Goal: Transaction & Acquisition: Complete application form

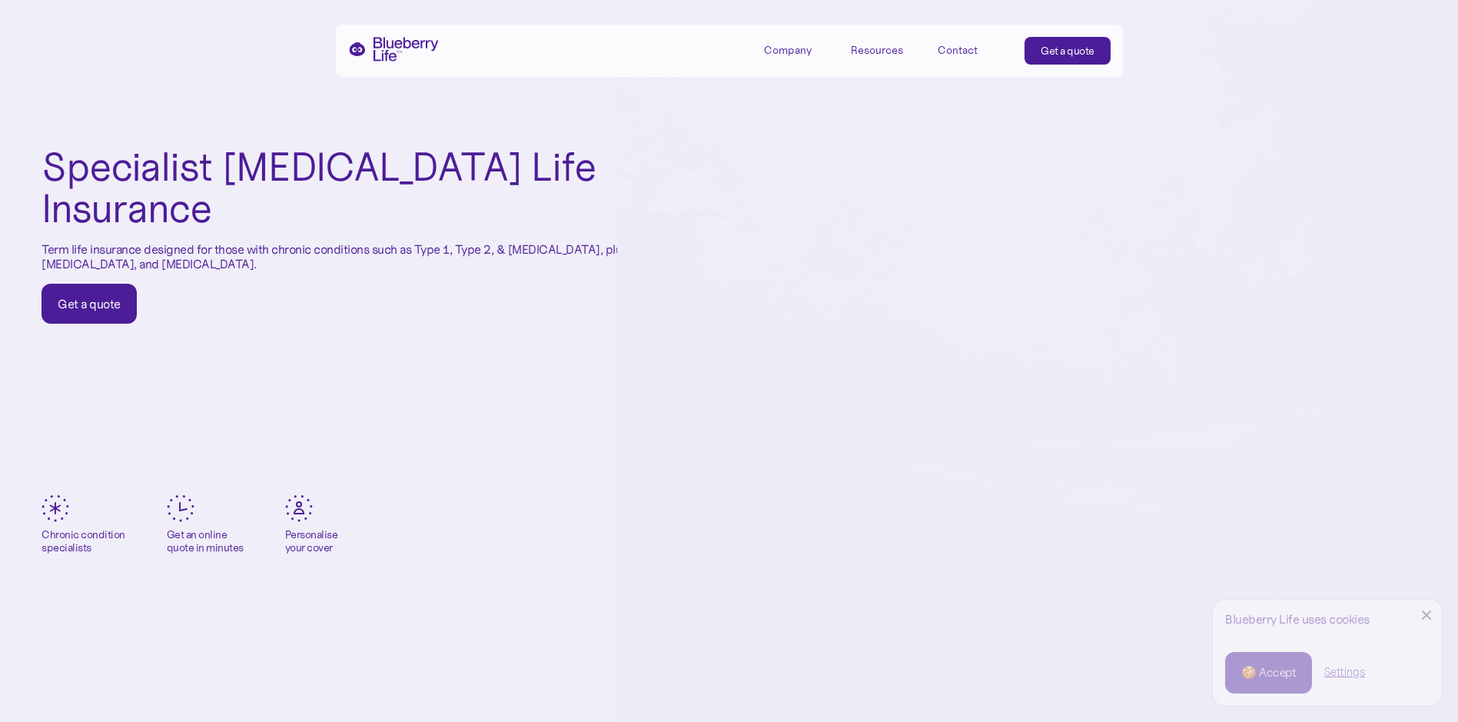
scroll to position [154, 0]
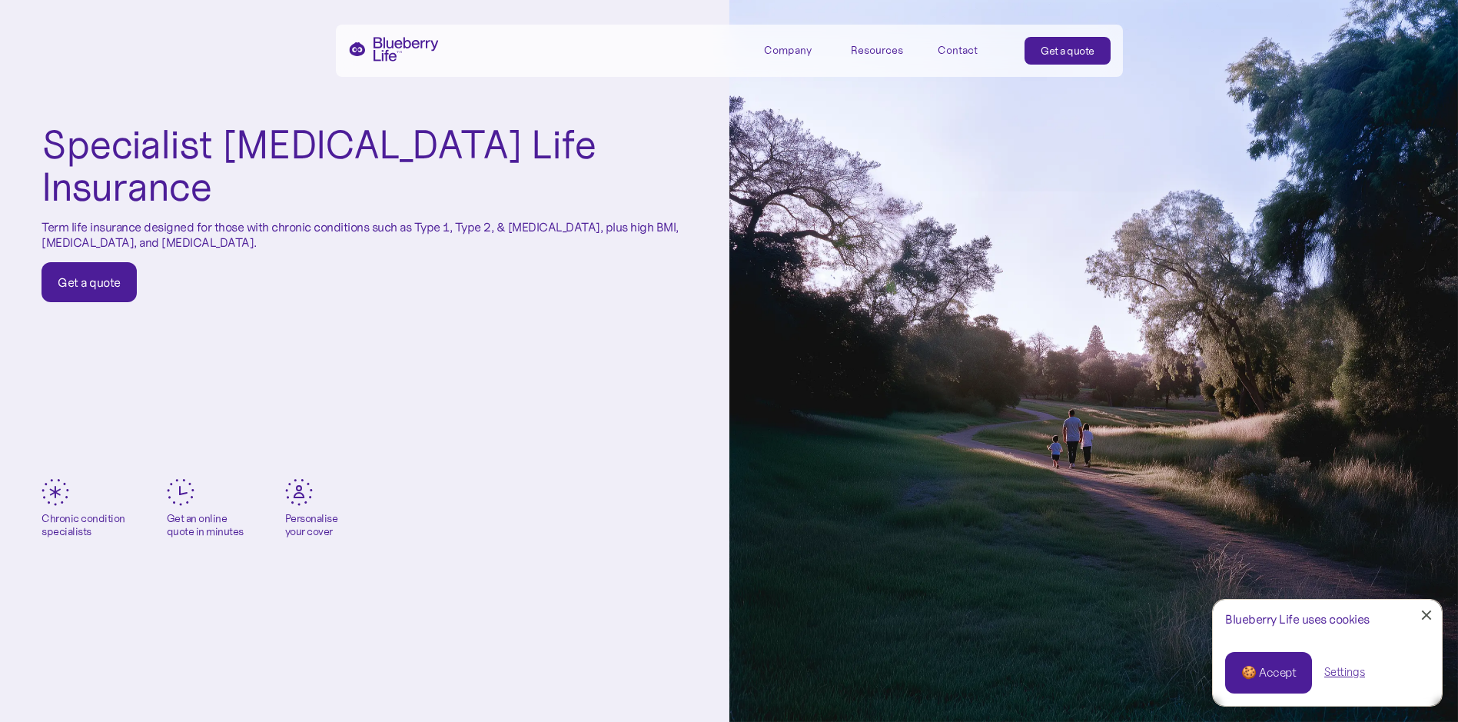
click at [95, 274] on div "Get a quote" at bounding box center [89, 281] width 63 height 15
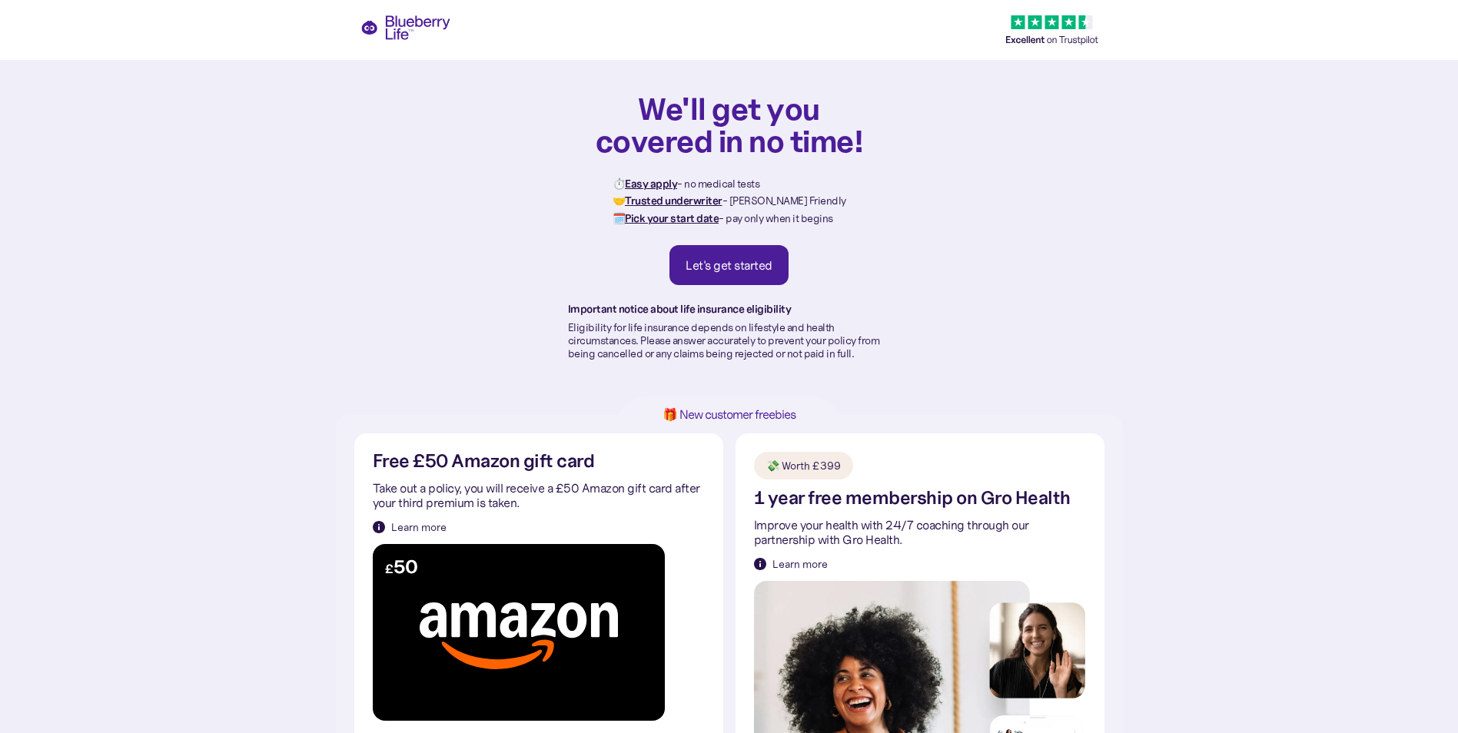
click at [735, 259] on div "Let's get started" at bounding box center [729, 264] width 87 height 15
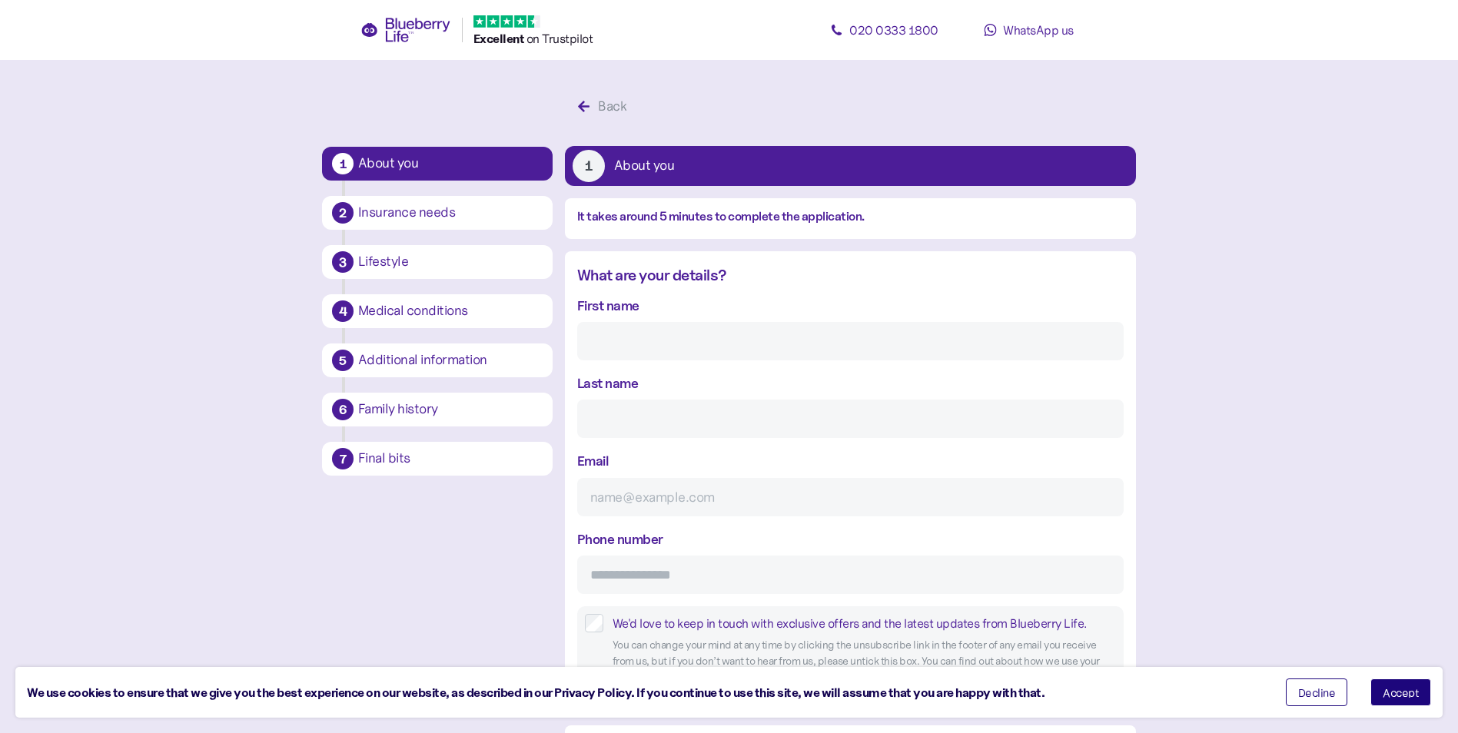
scroll to position [29, 0]
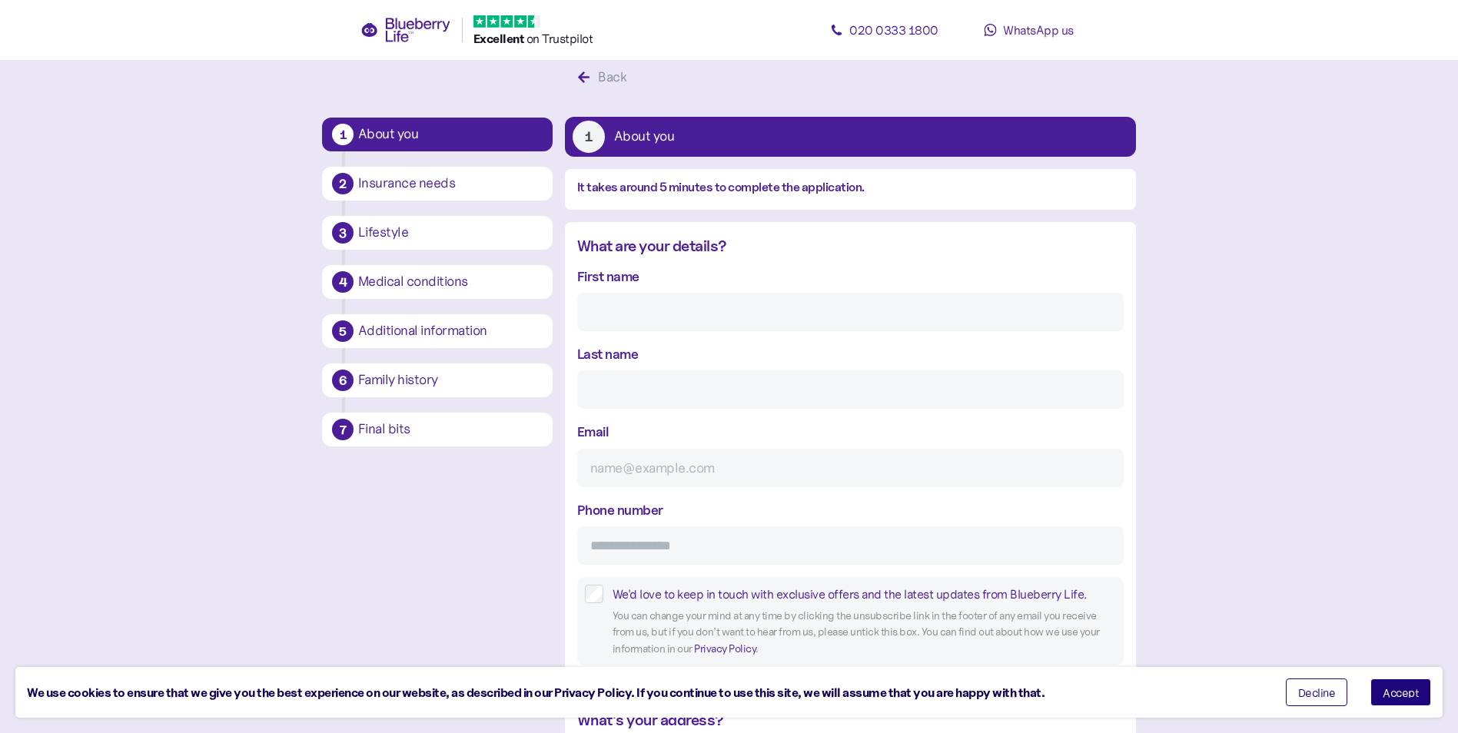
click at [610, 304] on input "First name" at bounding box center [850, 312] width 547 height 38
type input "Darren"
type input "Chalklin"
type input "darren@purfleettruckwash.co.uk"
type input "**********"
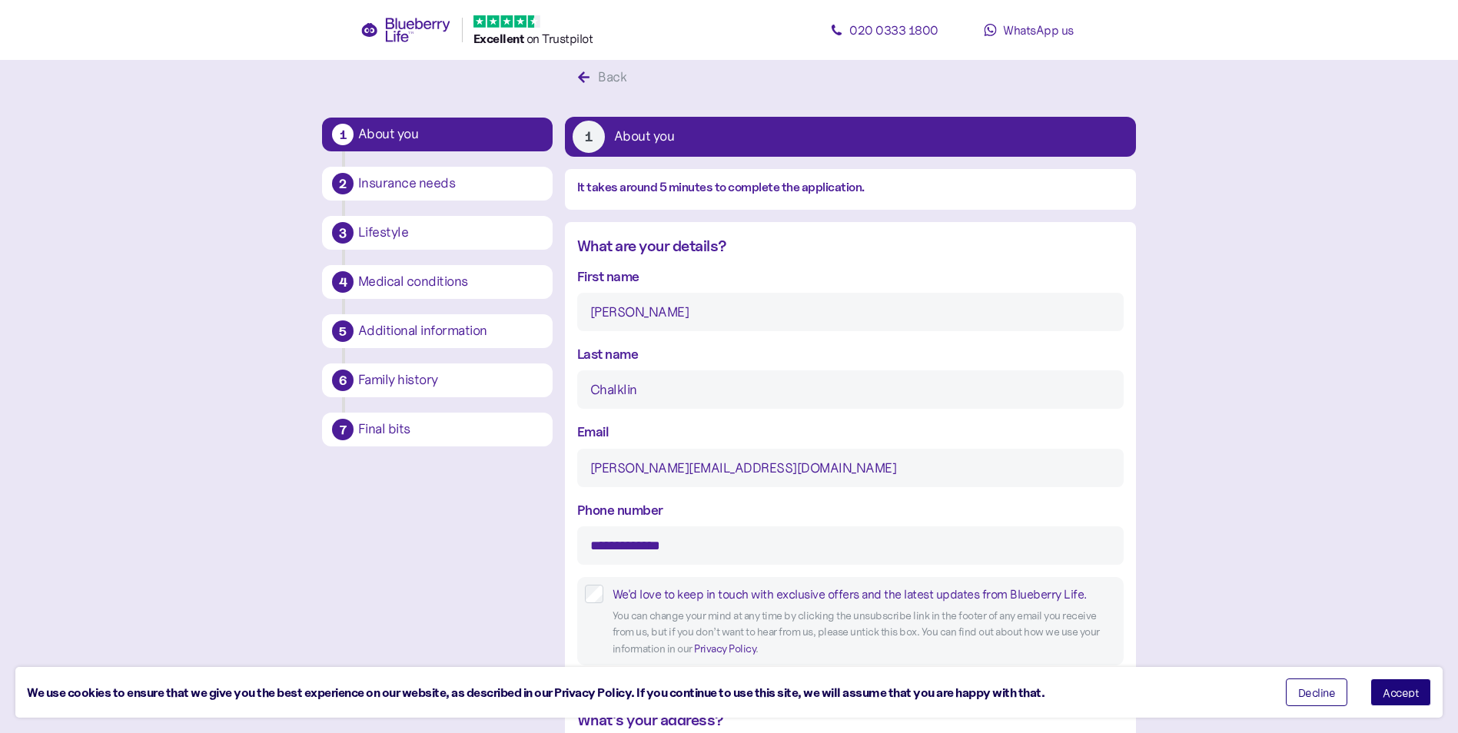
type input "*****"
drag, startPoint x: 590, startPoint y: 471, endPoint x: 812, endPoint y: 477, distance: 222.2
click at [812, 477] on input "darren@purfleettruckwash.co.uk" at bounding box center [850, 468] width 547 height 38
type input "darren740646@gmail.com"
click at [699, 547] on input "**********" at bounding box center [850, 546] width 547 height 38
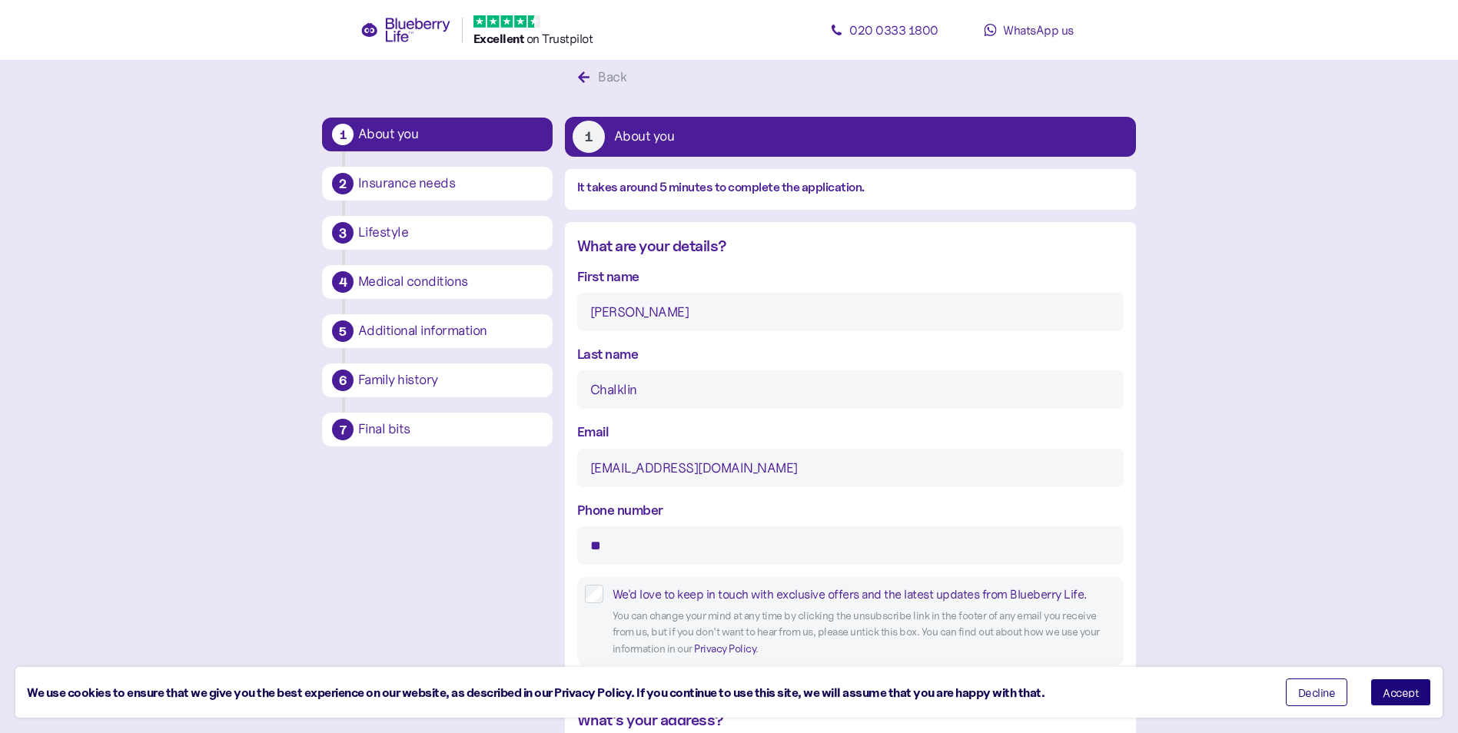
type input "*"
type input "**********"
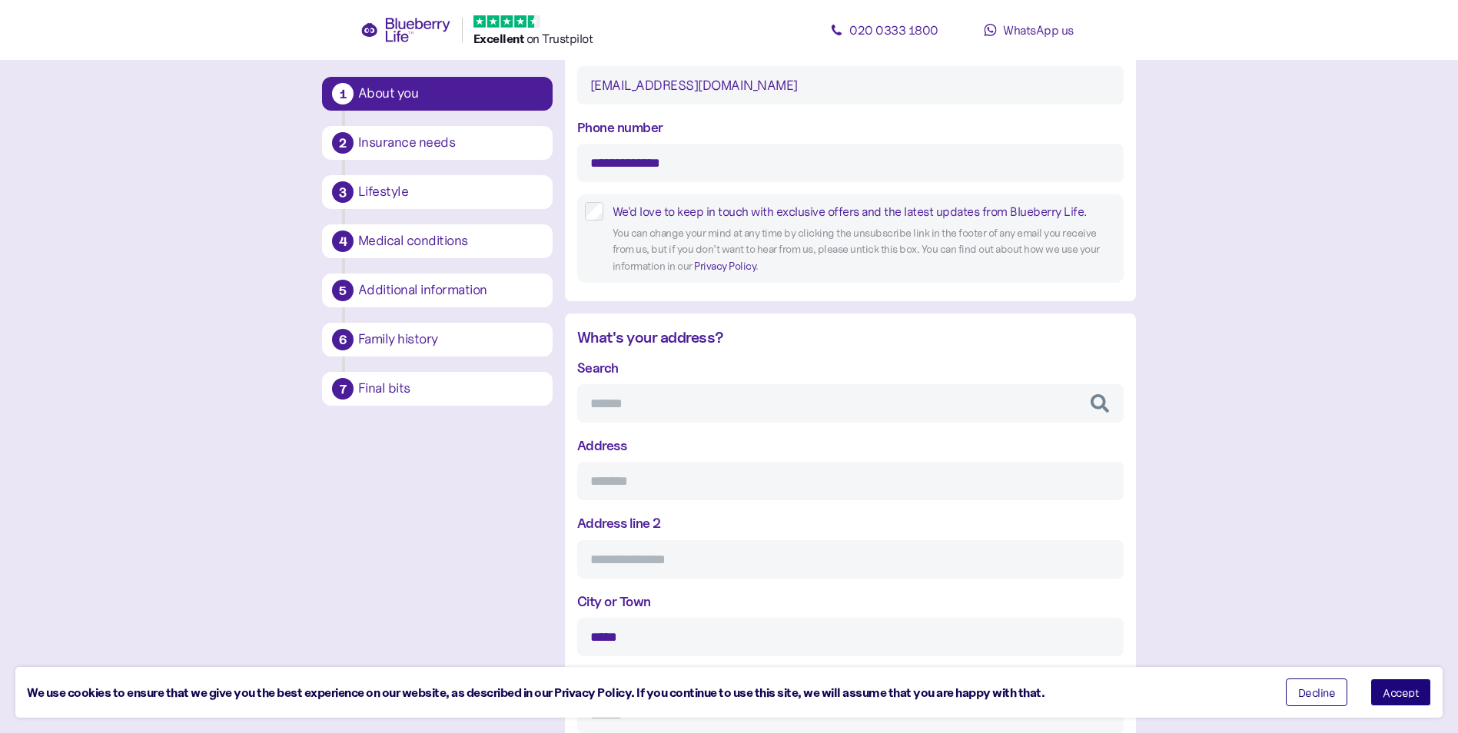
scroll to position [414, 0]
click at [885, 408] on input "Search" at bounding box center [850, 402] width 547 height 38
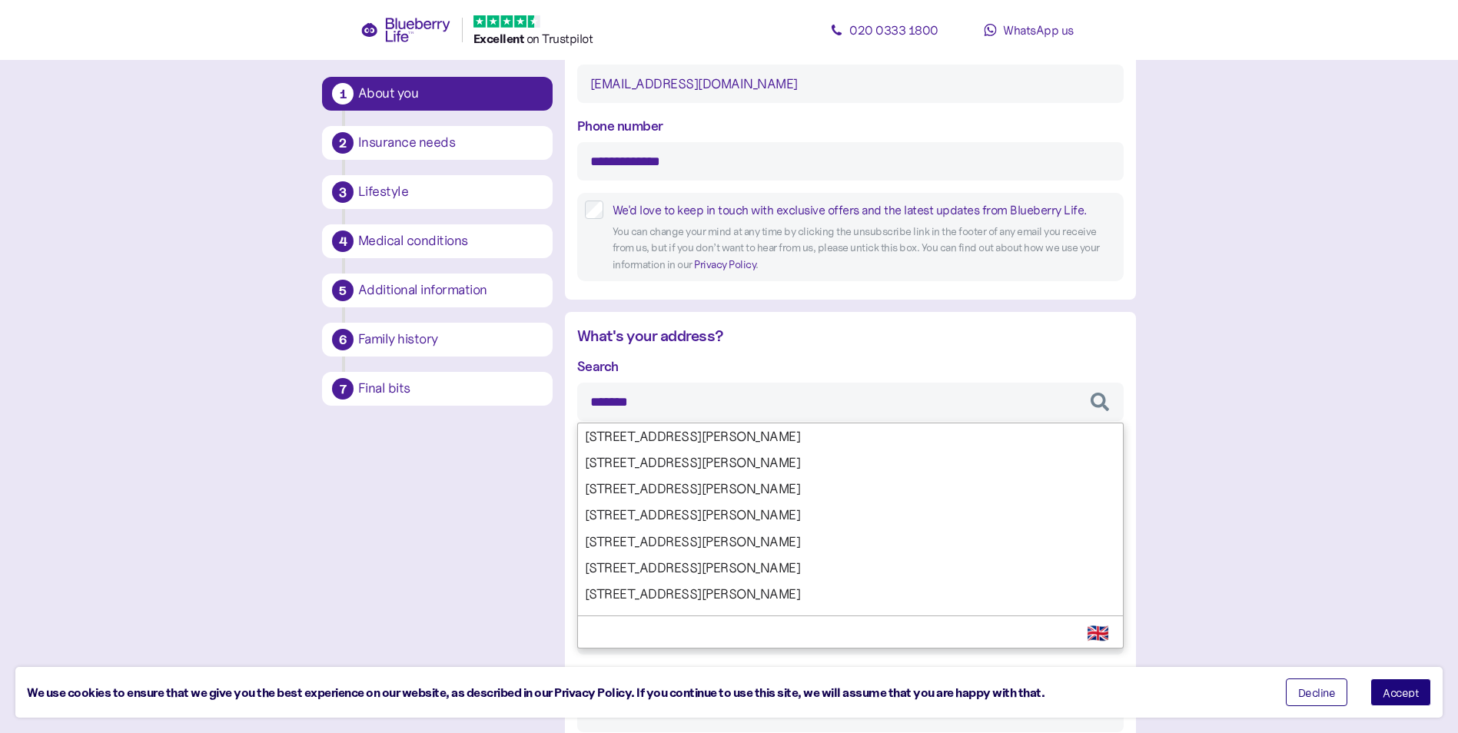
type input "********"
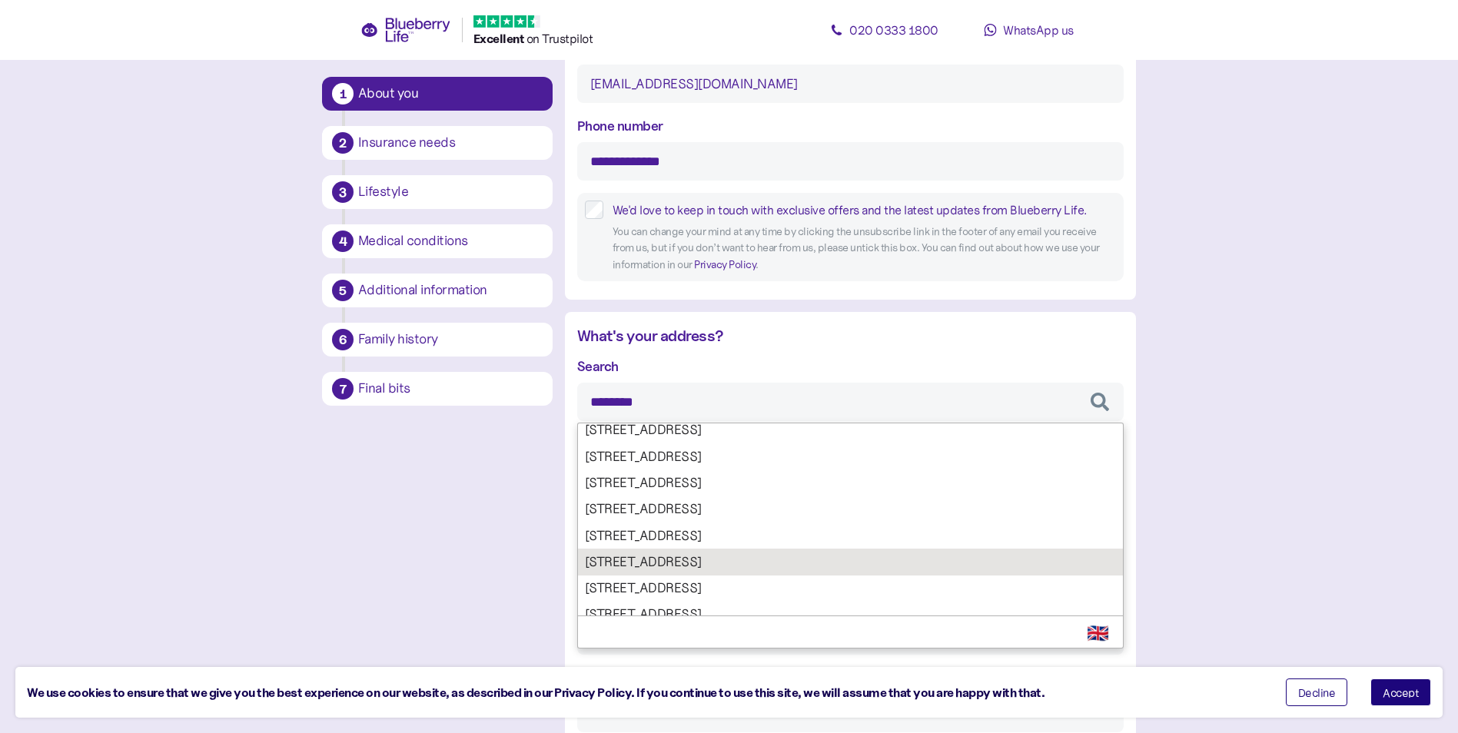
scroll to position [802, 0]
type input "**********"
type input "*********"
type input "****"
type input "********"
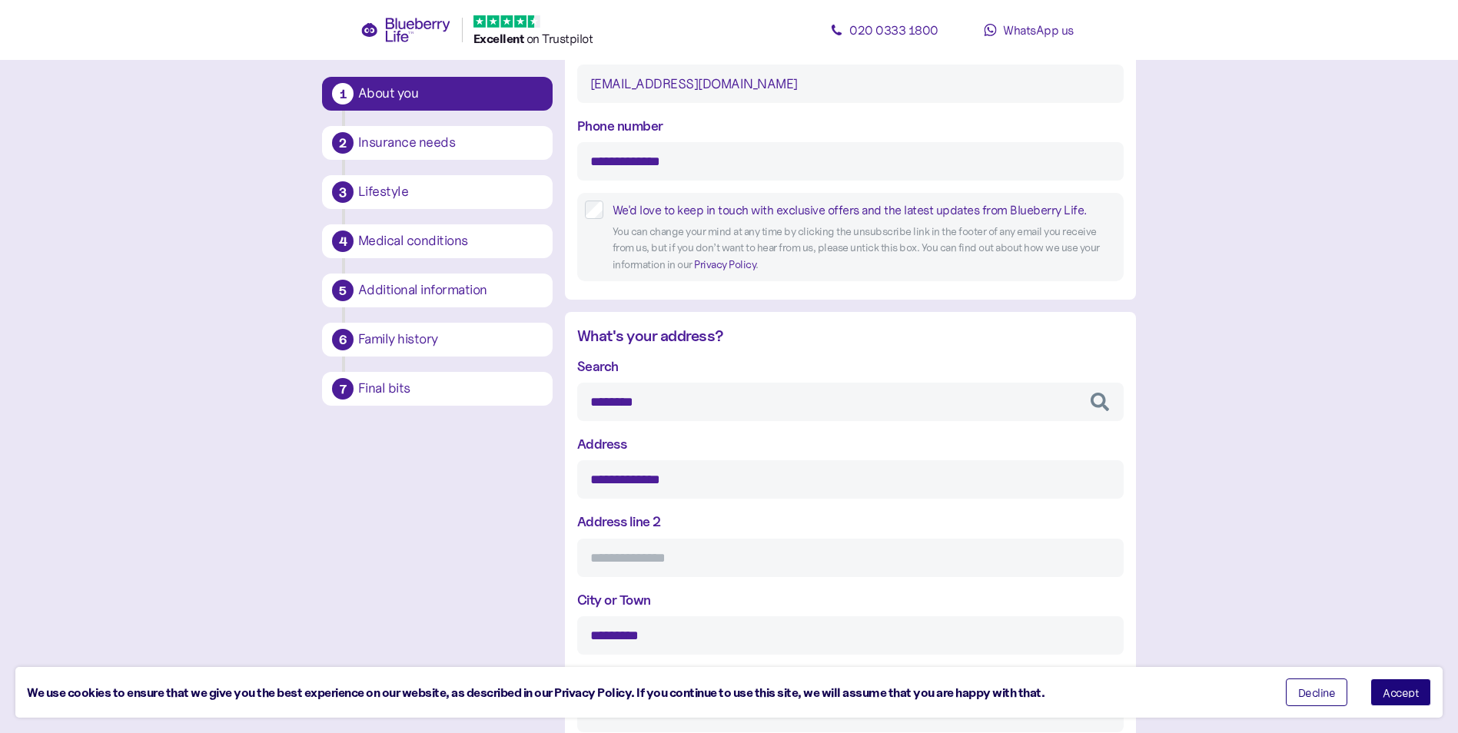
click at [749, 556] on div "Search ******** 12 Abbey Road, Gravesend, DA12 2 Abbey Road, Gravesend, DA12 4 …" at bounding box center [850, 583] width 547 height 455
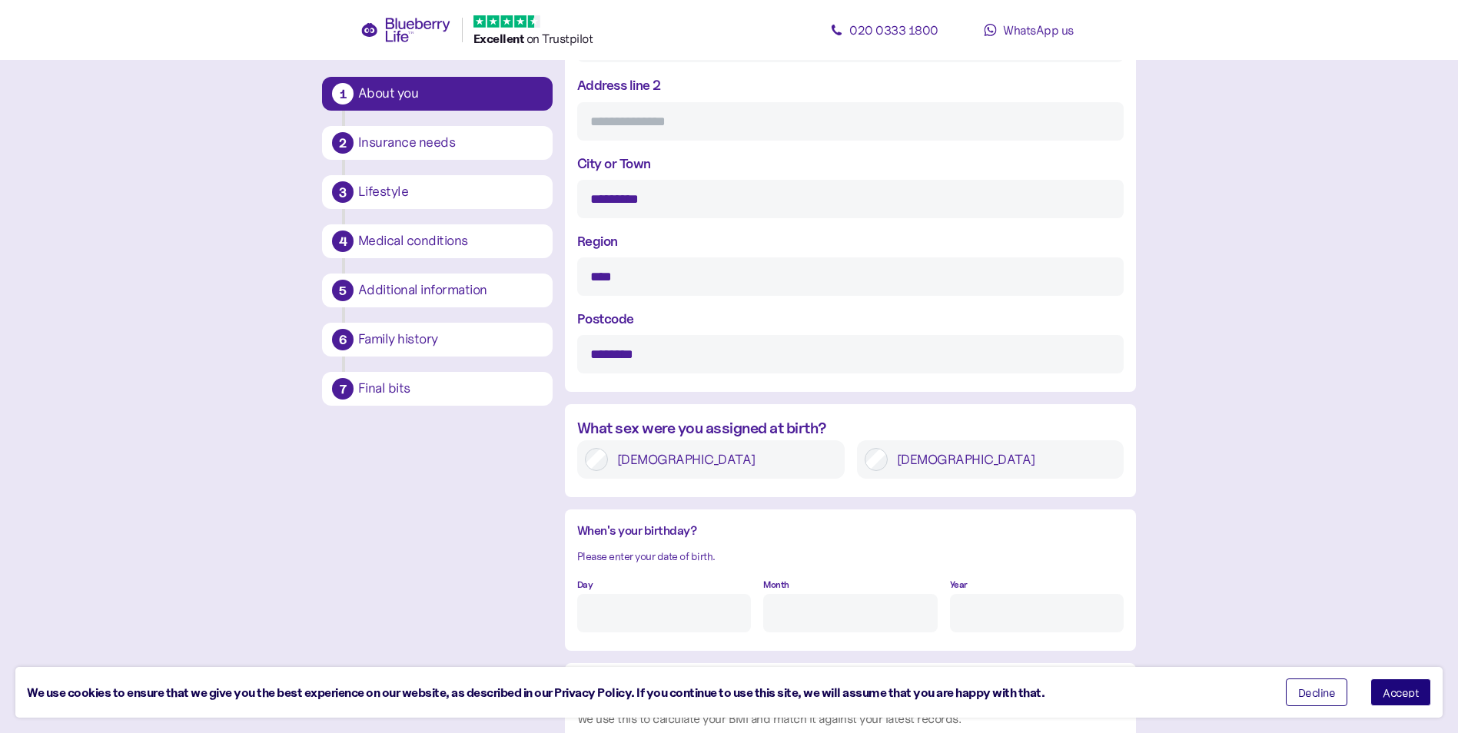
scroll to position [952, 0]
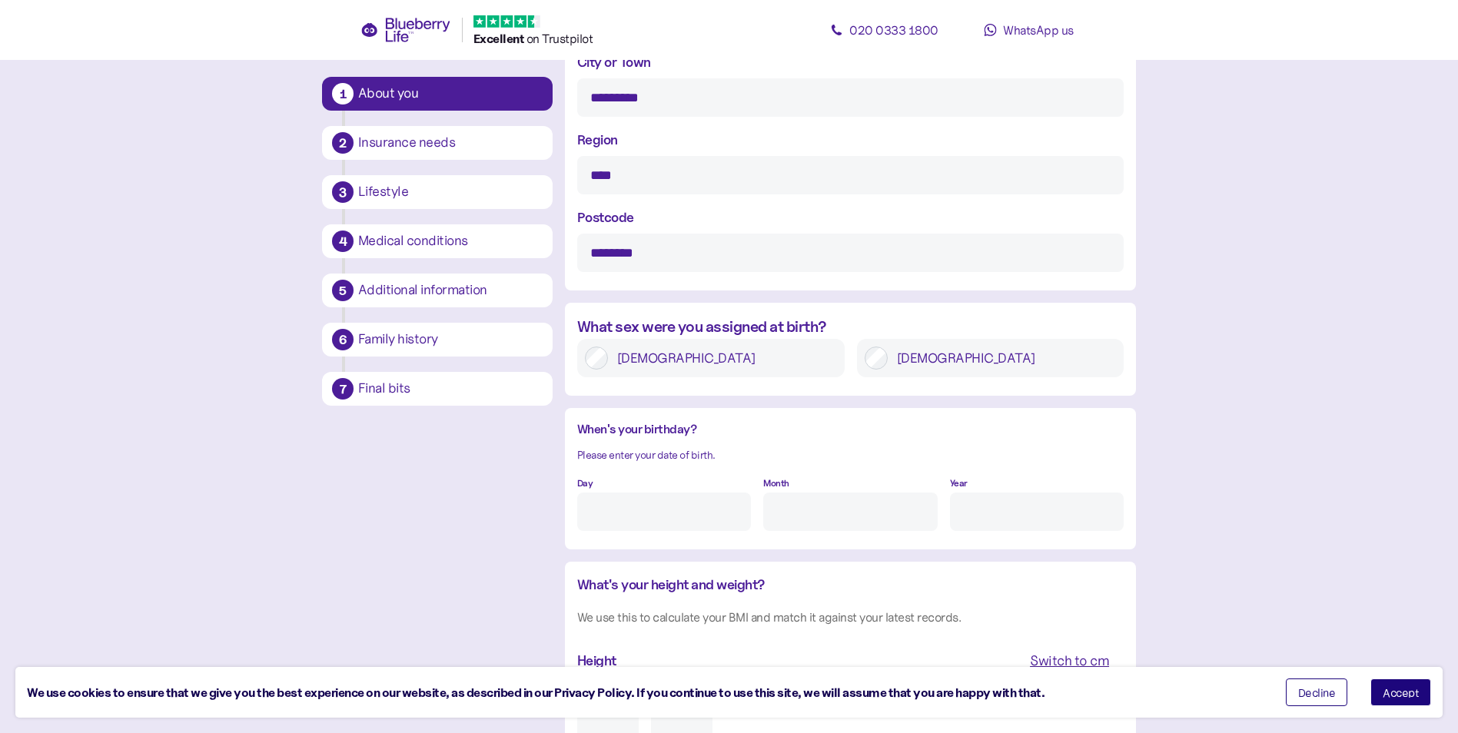
type input "********"
click at [676, 513] on input "Day" at bounding box center [664, 512] width 174 height 38
type input "27"
type input "10"
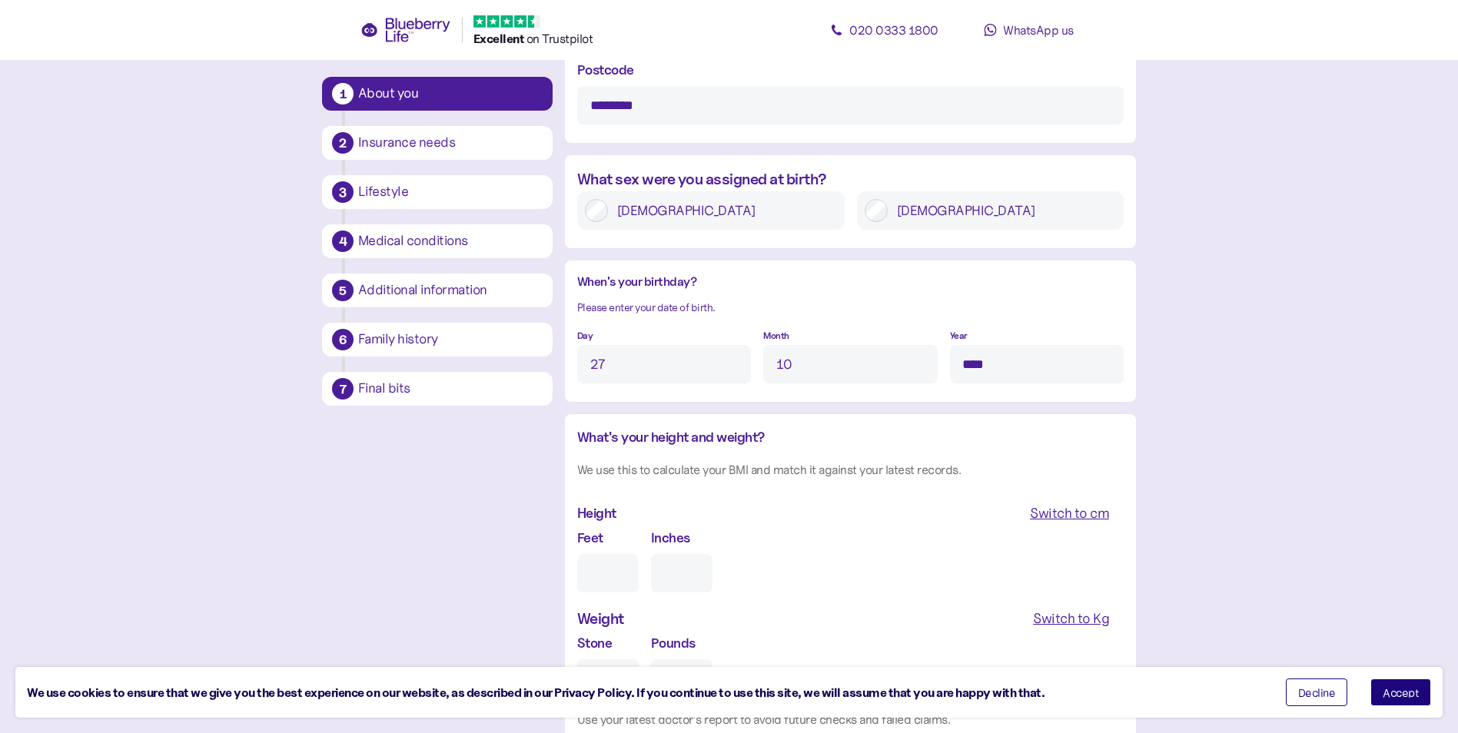
scroll to position [1105, 0]
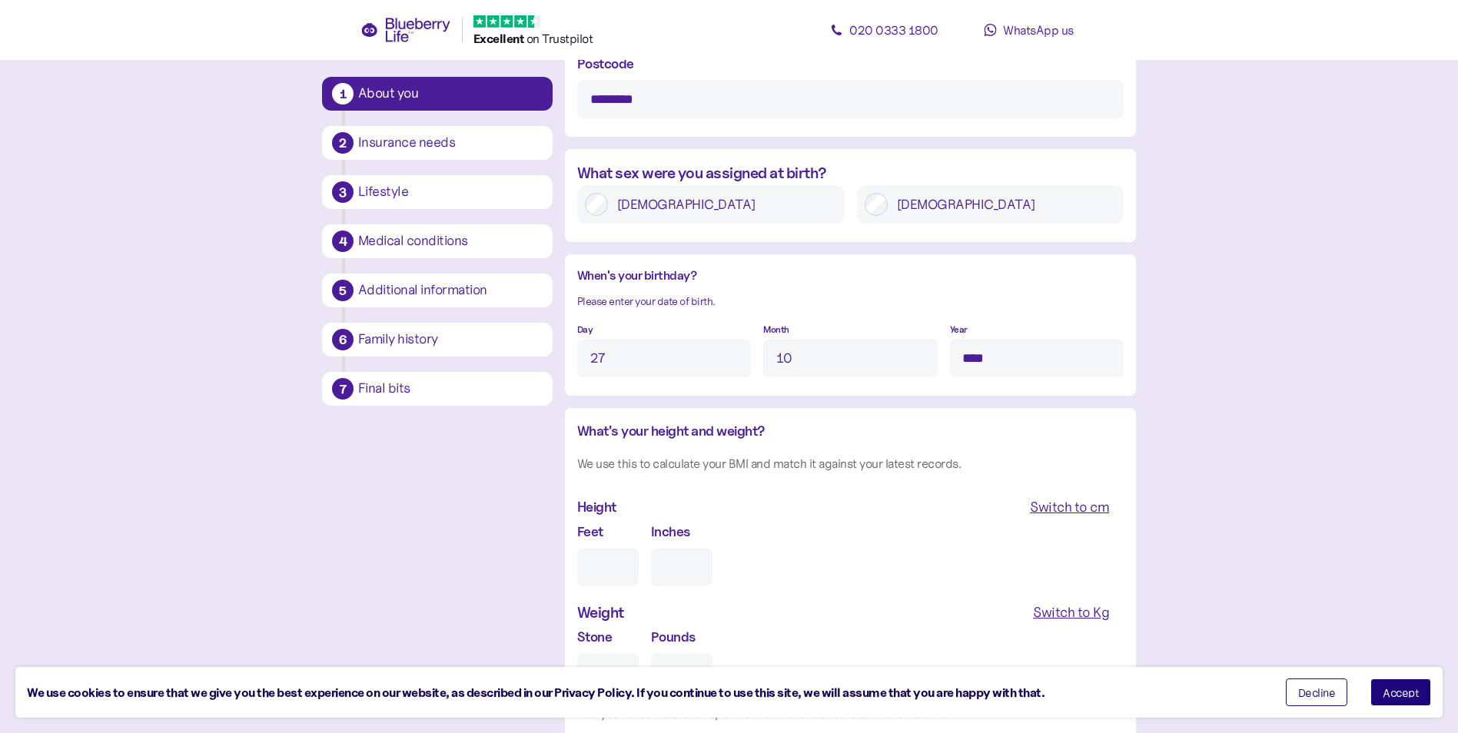
type input "****"
click at [605, 571] on input "Feet" at bounding box center [607, 567] width 61 height 38
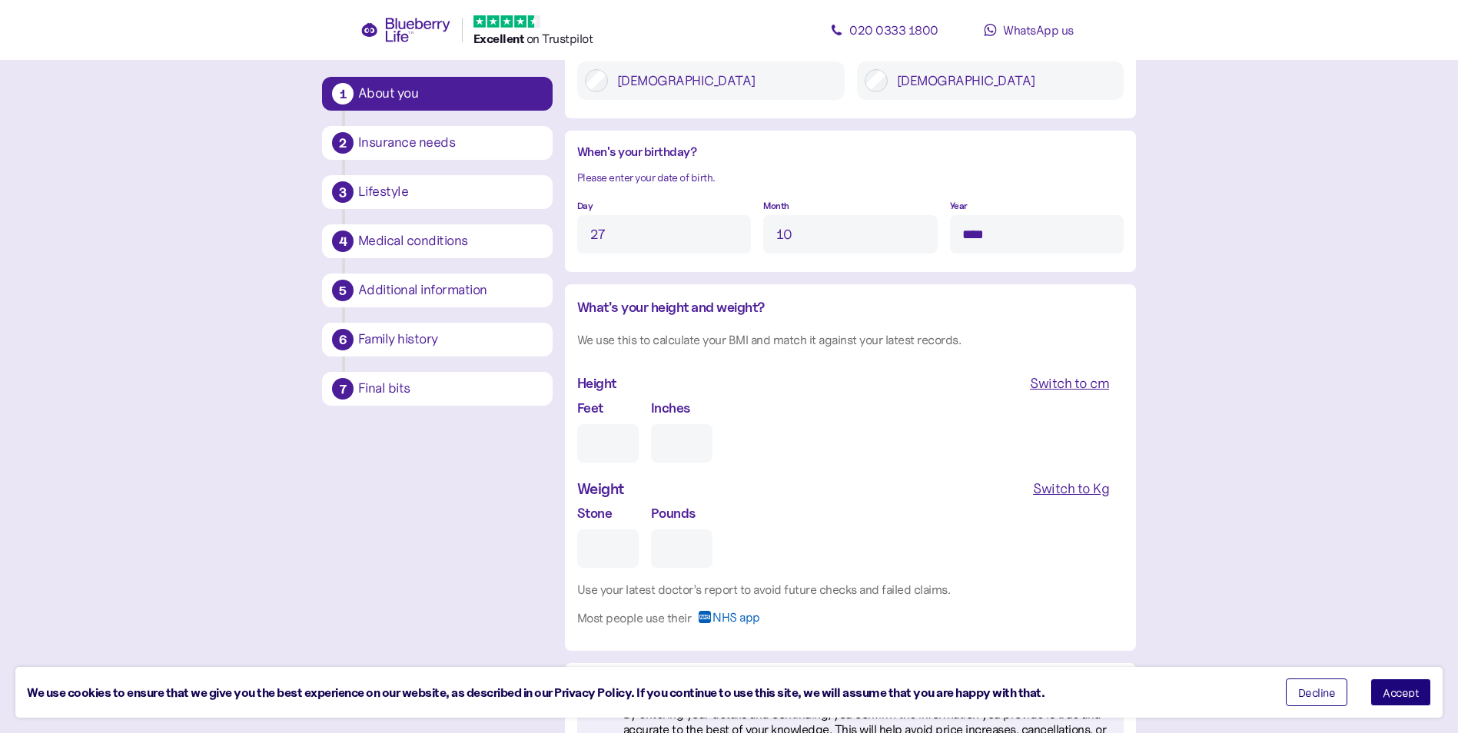
scroll to position [1259, 0]
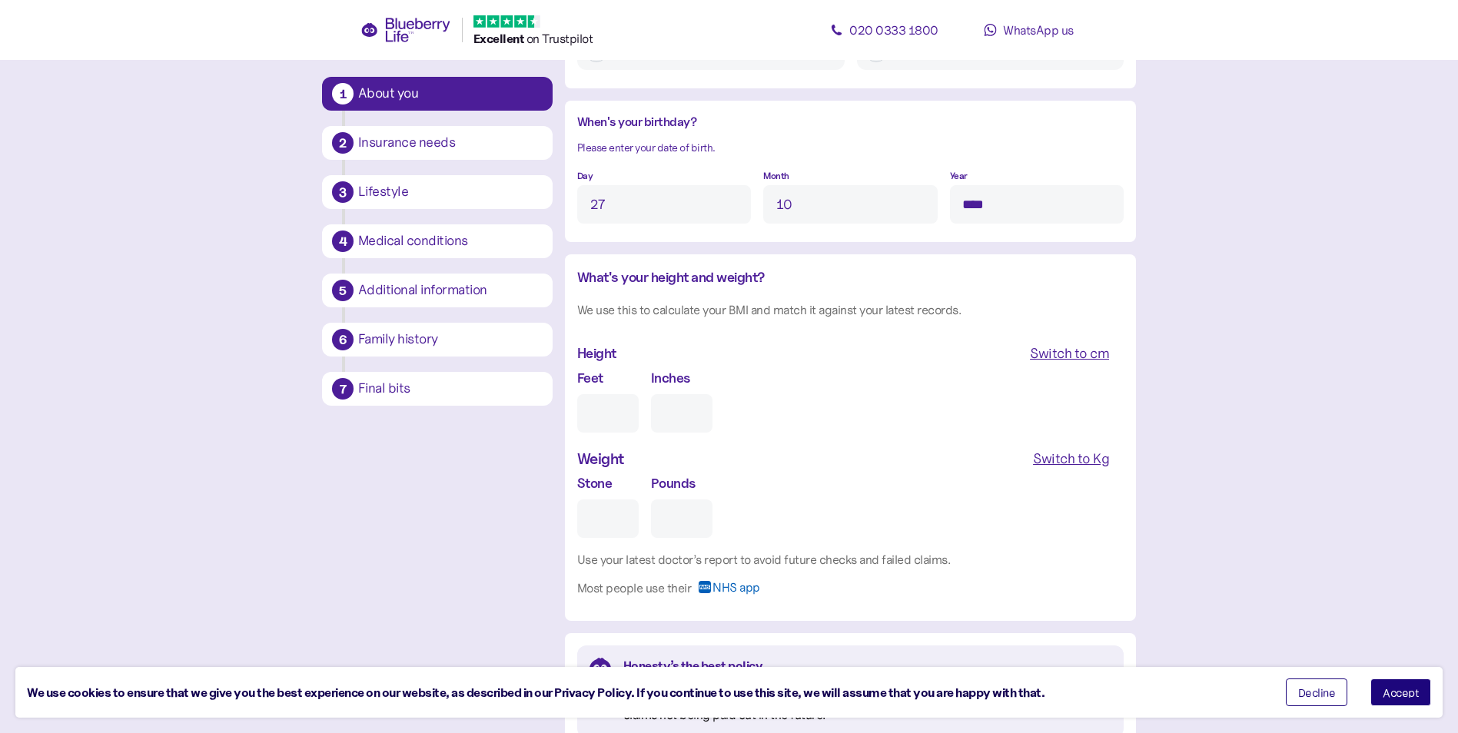
click at [592, 515] on input "Stone" at bounding box center [607, 519] width 61 height 38
type input "1"
type input "0"
type input "15"
type input "10"
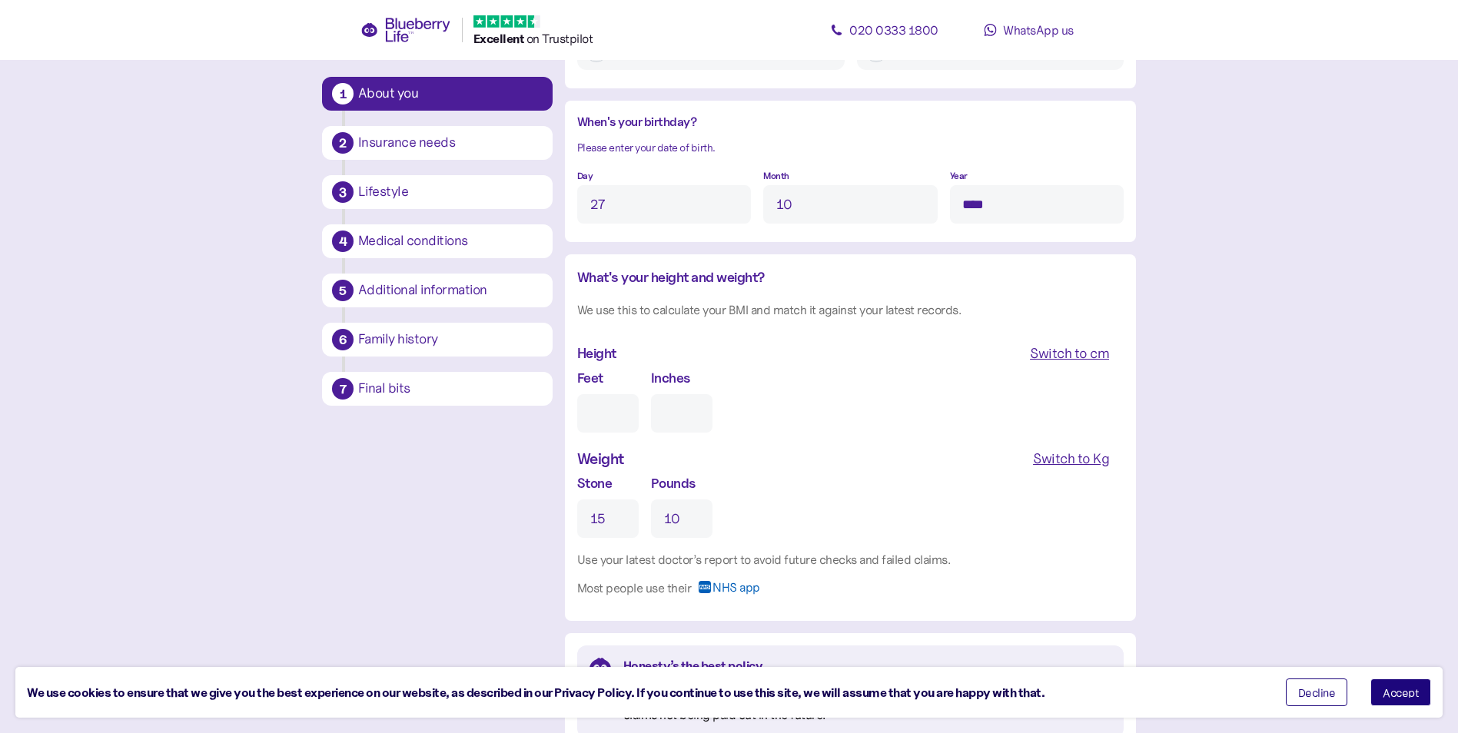
click at [619, 410] on input "Feet" at bounding box center [607, 413] width 61 height 38
type input "6"
type input "0"
type input "6"
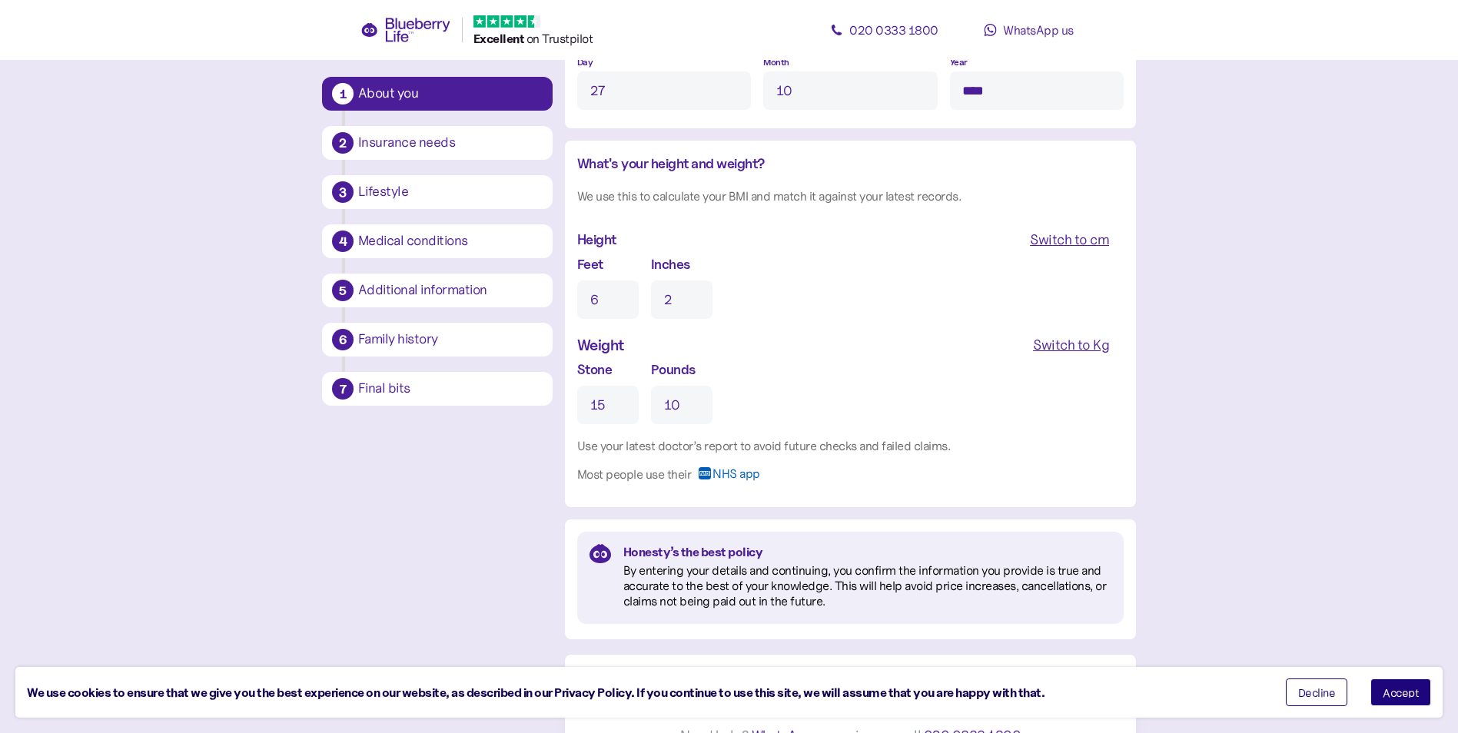
scroll to position [1403, 0]
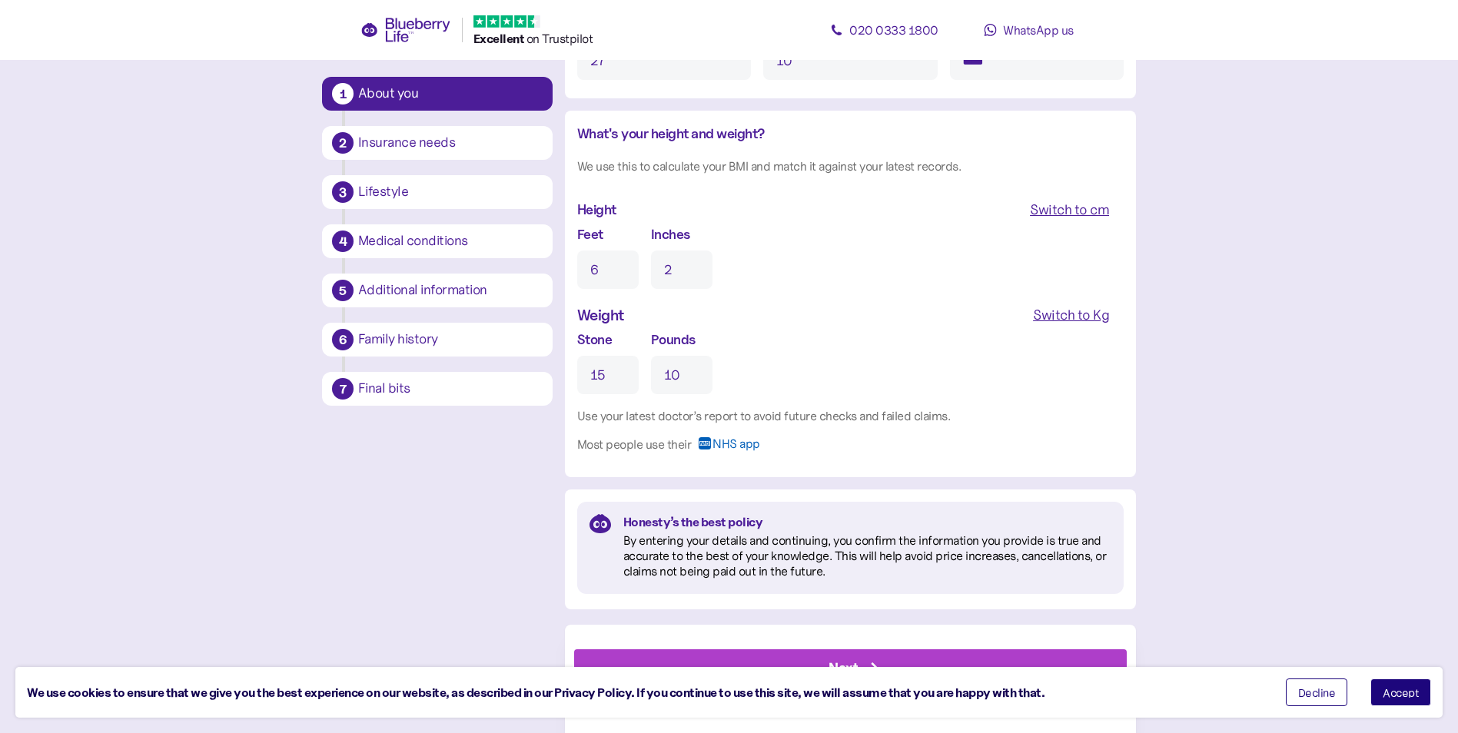
type input "2"
click at [1399, 690] on span "Accept" at bounding box center [1401, 692] width 36 height 11
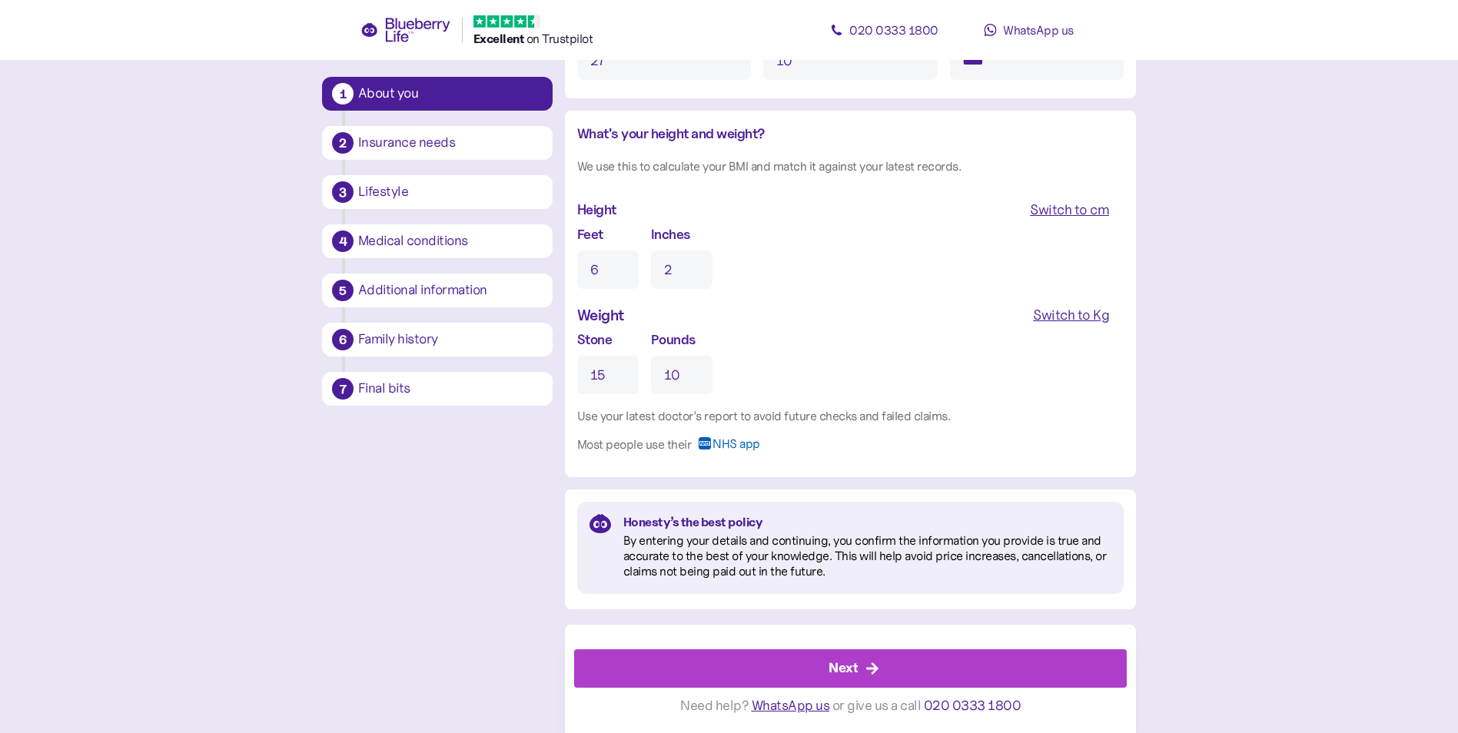
click at [834, 672] on div "Next" at bounding box center [843, 668] width 29 height 21
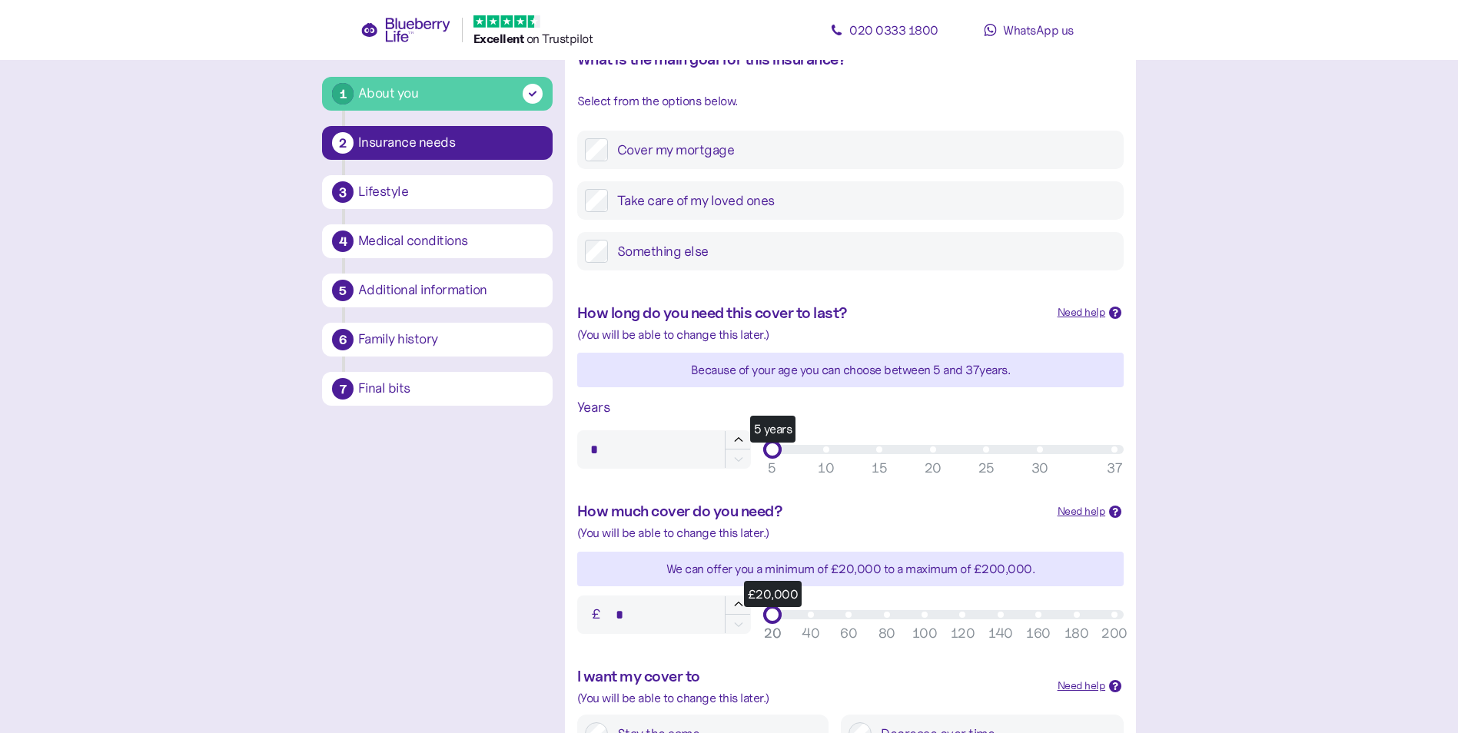
scroll to position [231, 0]
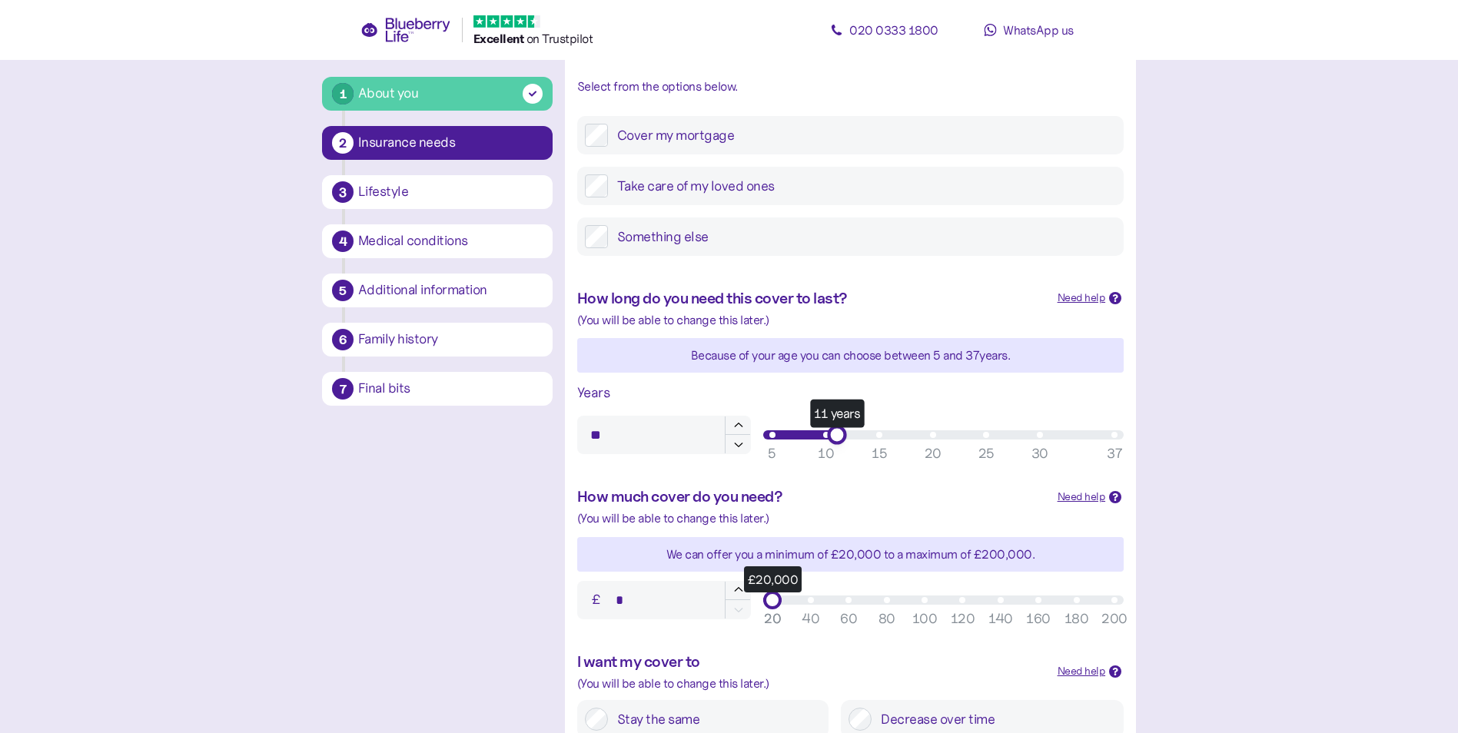
type input "**"
drag, startPoint x: 772, startPoint y: 435, endPoint x: 823, endPoint y: 436, distance: 51.5
click at [823, 436] on div "10 years" at bounding box center [825, 434] width 19 height 19
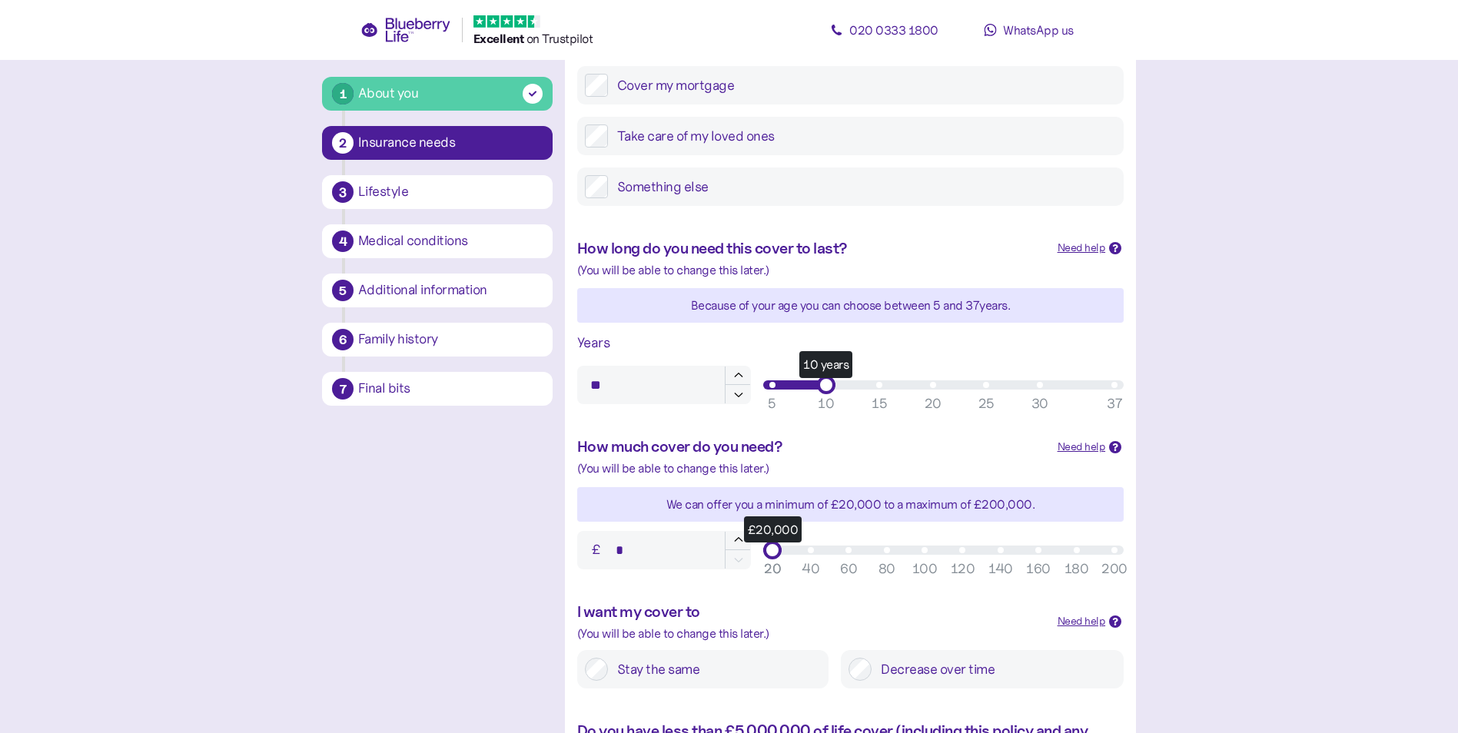
scroll to position [307, 0]
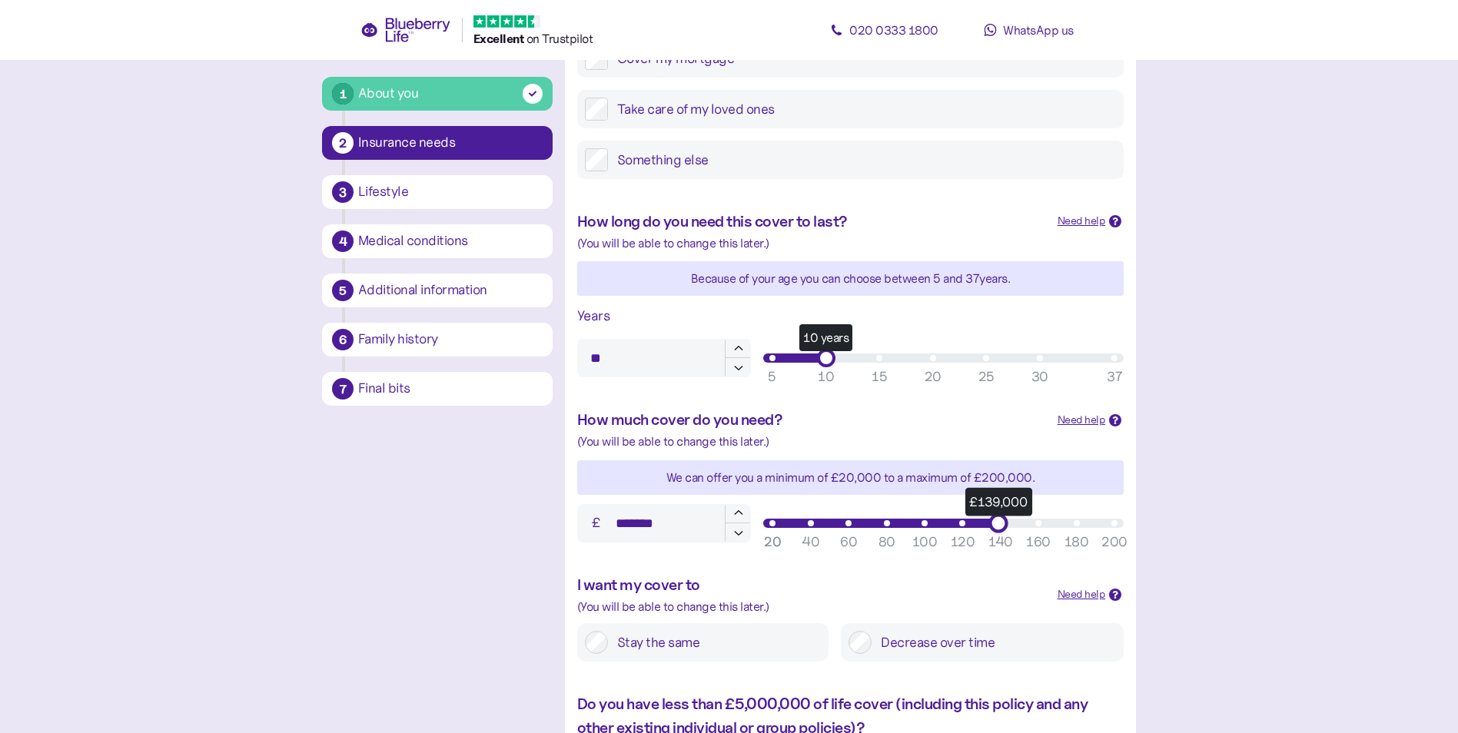
type input "*******"
drag, startPoint x: 775, startPoint y: 523, endPoint x: 1003, endPoint y: 526, distance: 228.3
click at [1003, 526] on div "£140,000" at bounding box center [1000, 522] width 19 height 19
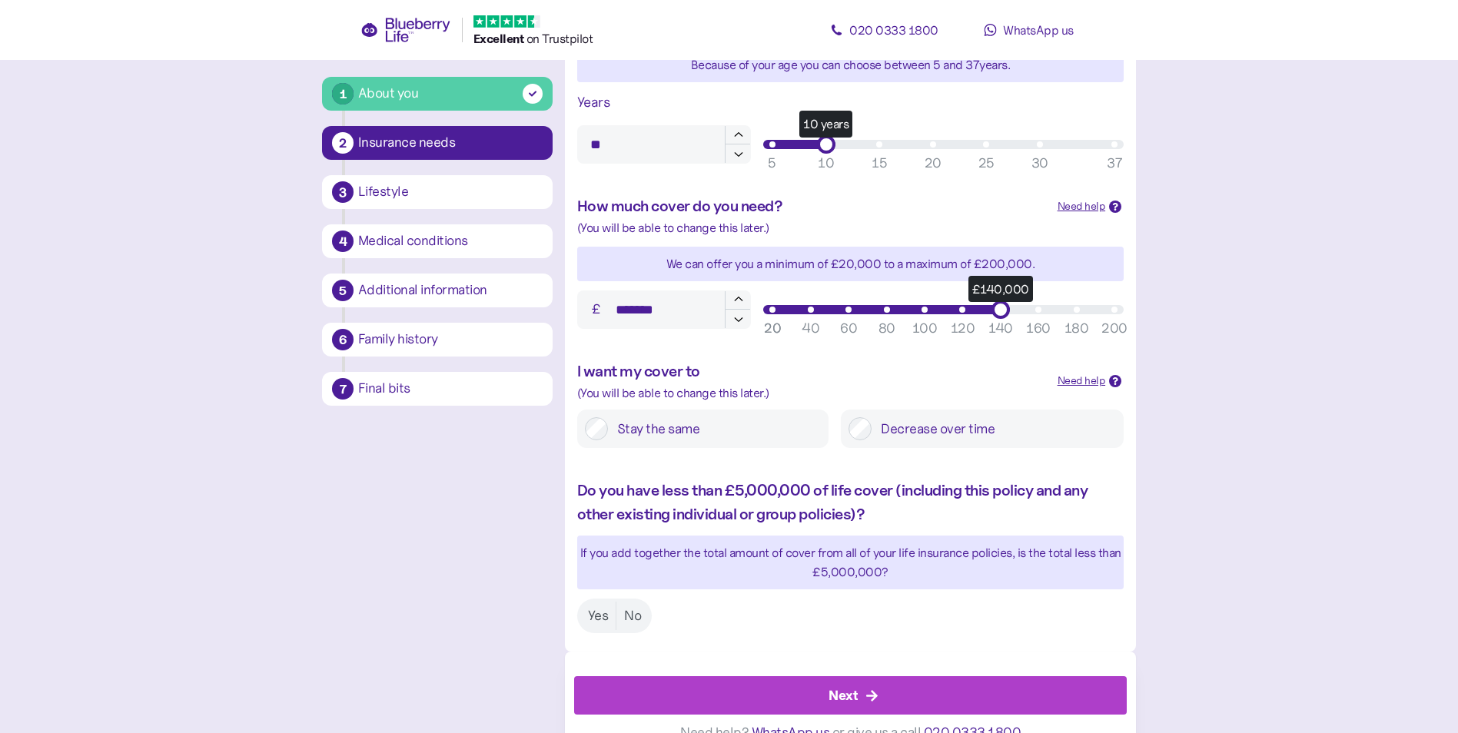
scroll to position [549, 0]
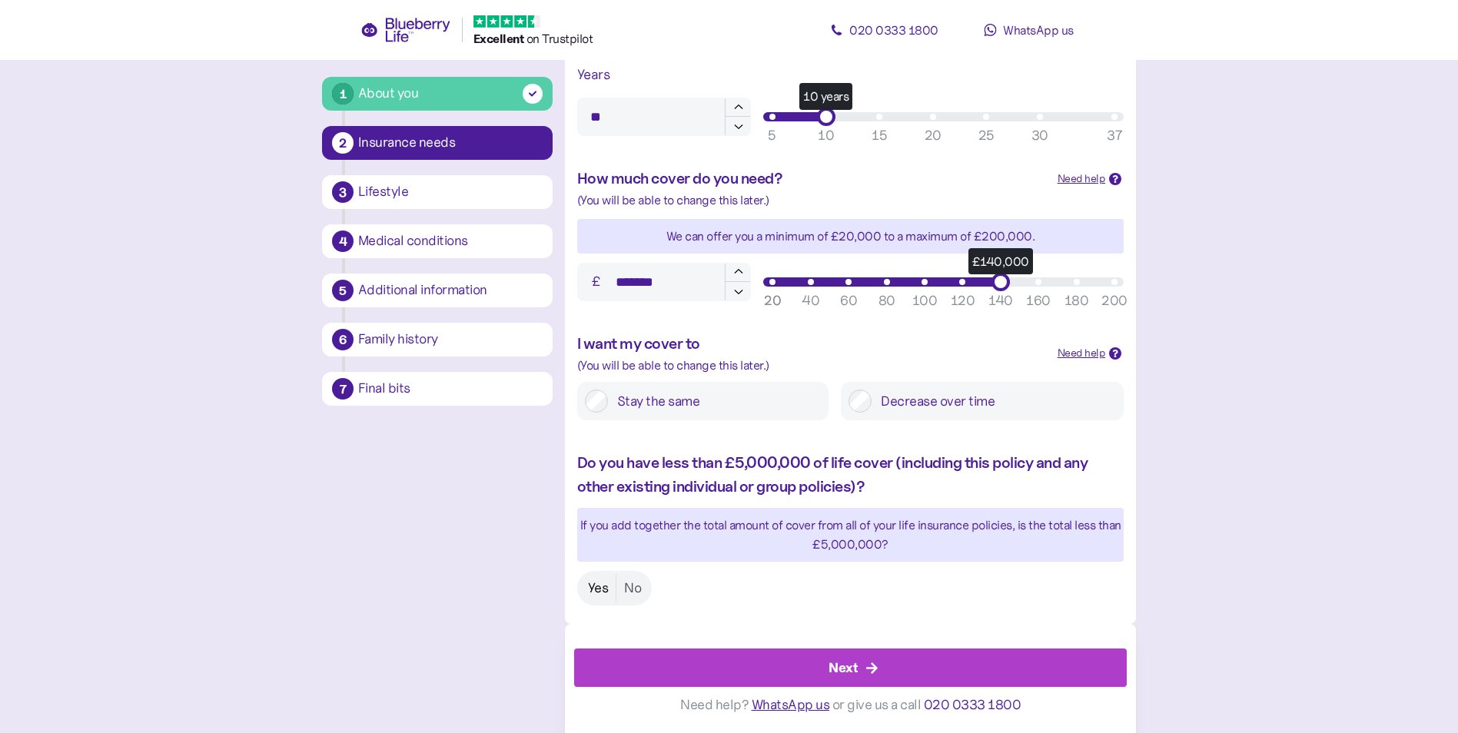
click at [603, 586] on label "Yes" at bounding box center [598, 588] width 36 height 28
click at [841, 671] on div "Next" at bounding box center [843, 668] width 29 height 21
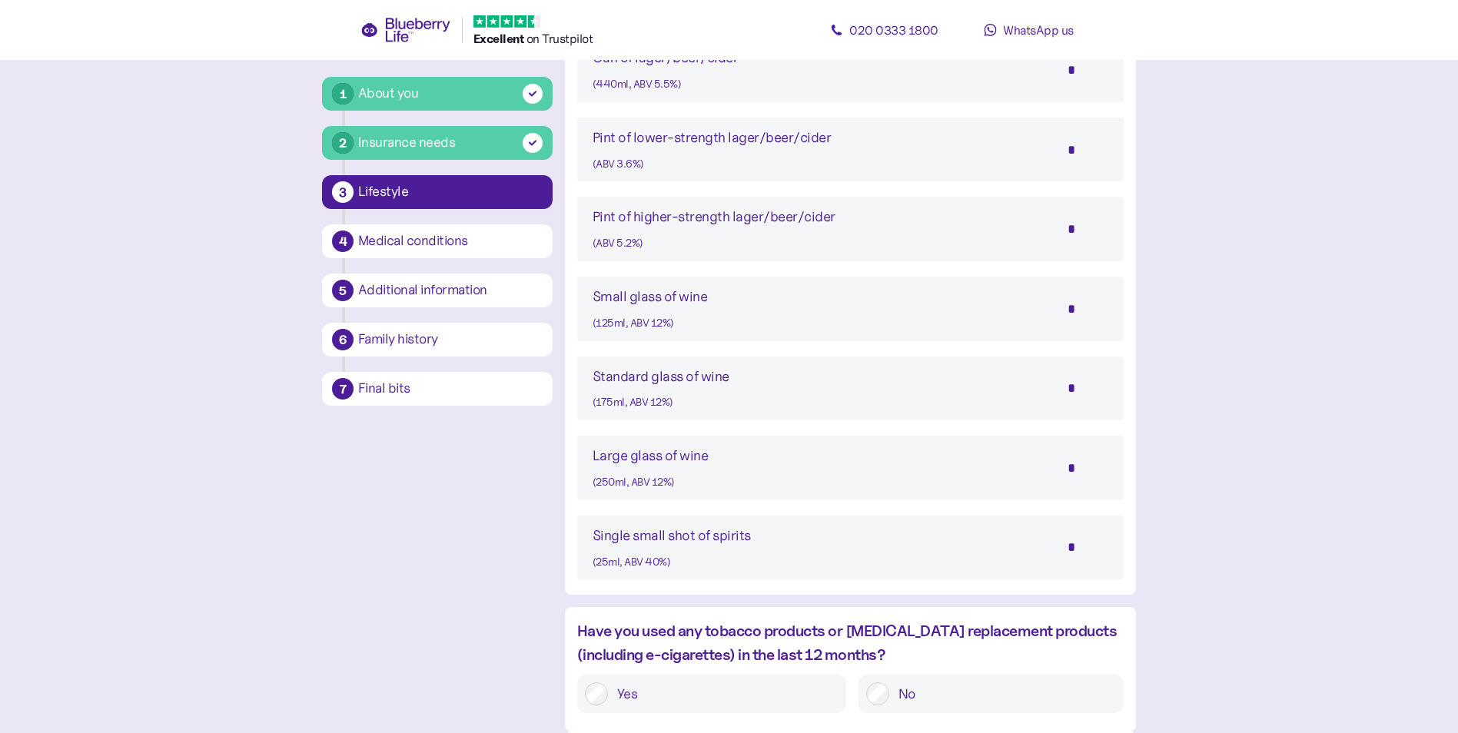
scroll to position [1153, 0]
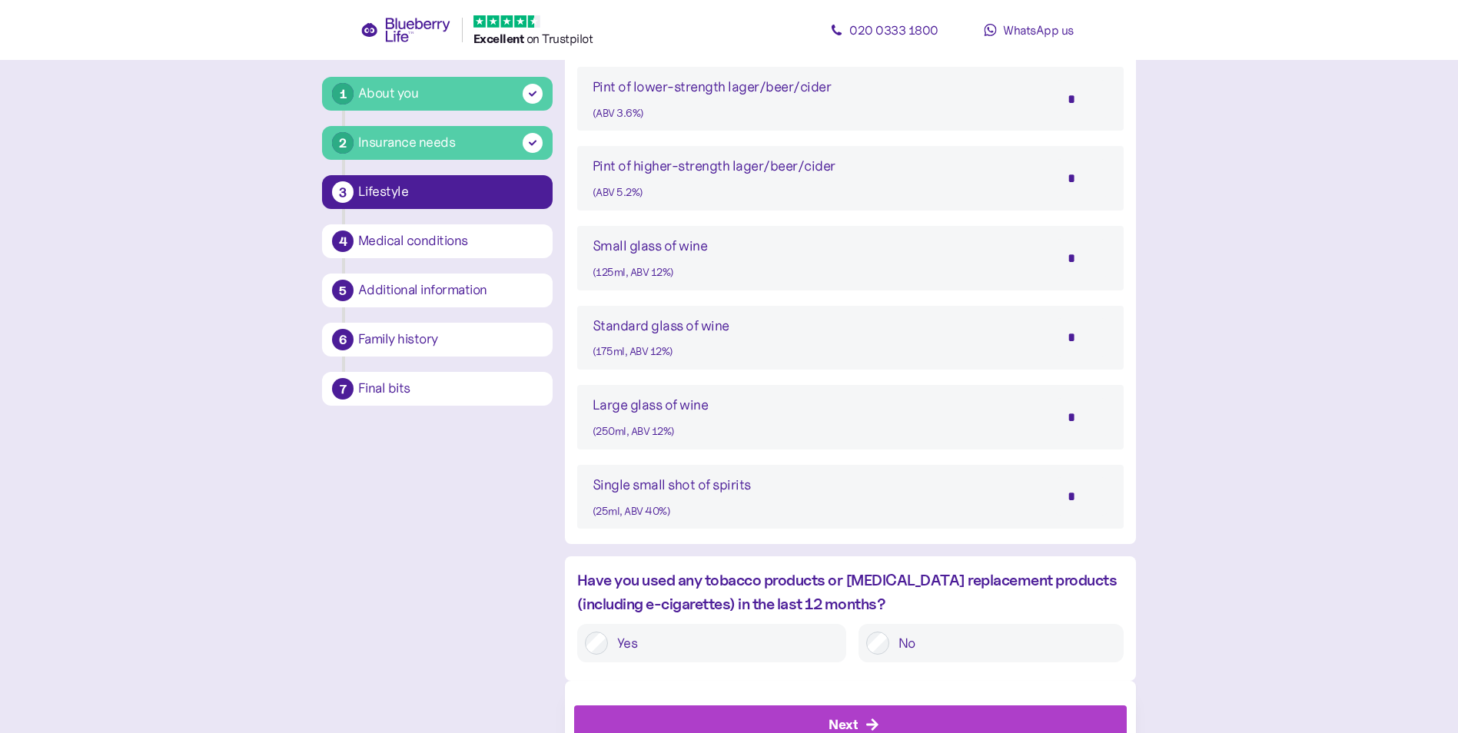
click at [1071, 493] on input "*" at bounding box center [1082, 496] width 54 height 38
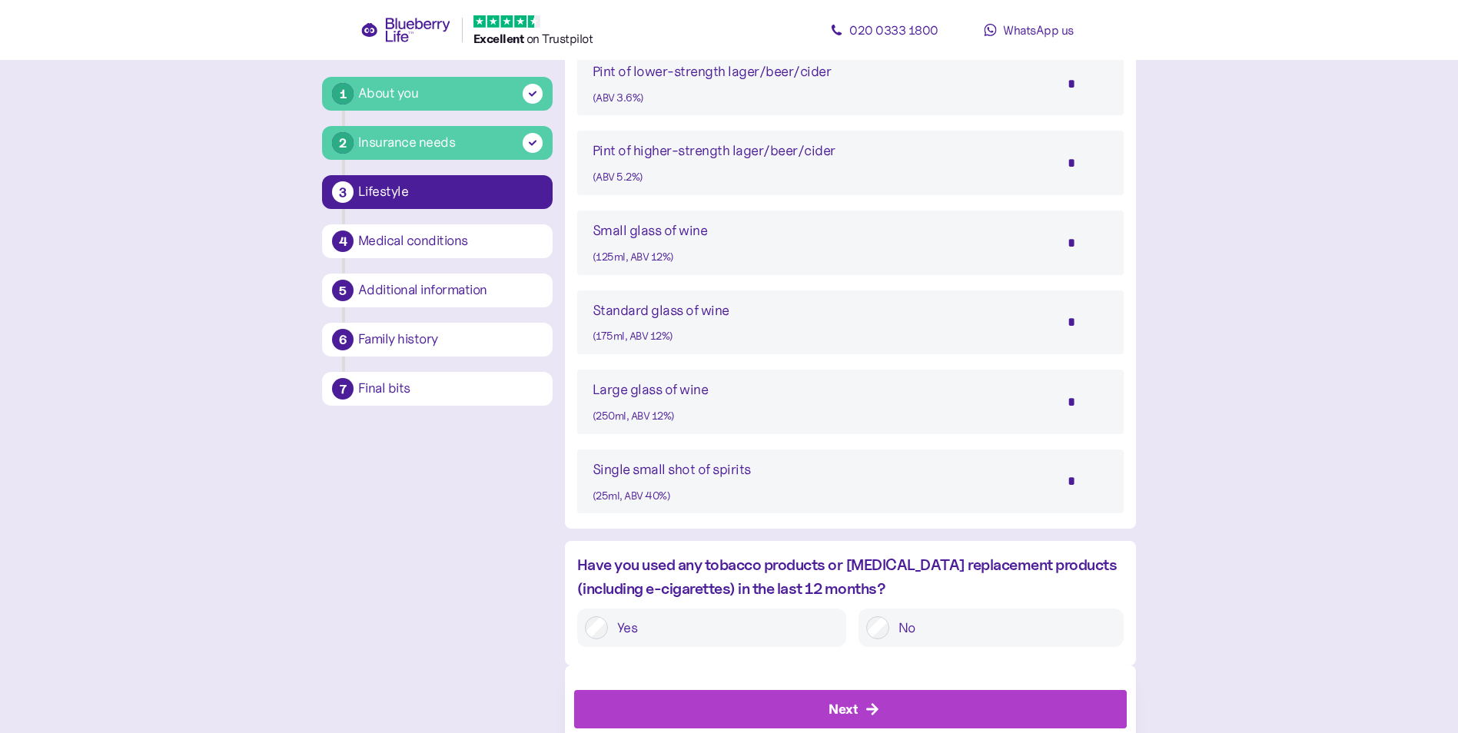
scroll to position [1210, 0]
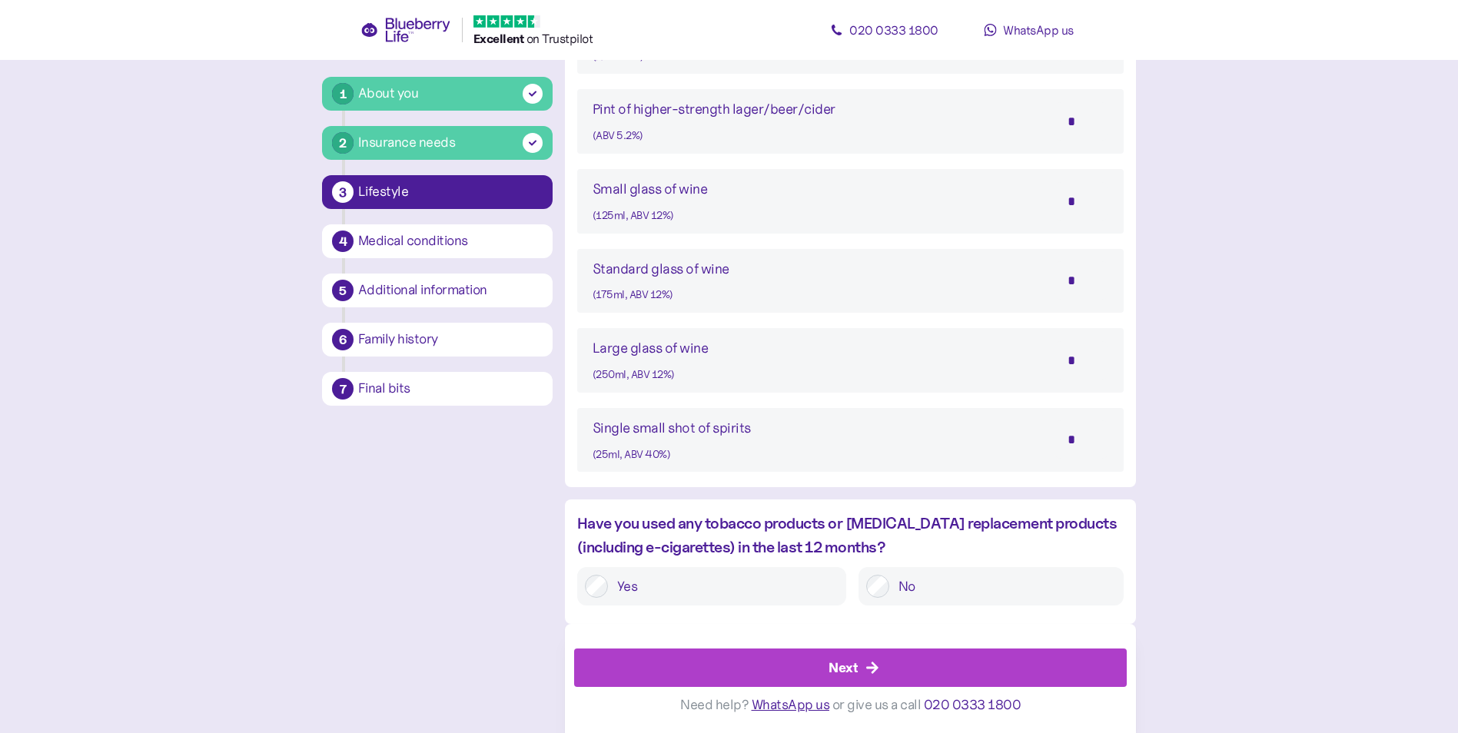
type input "*"
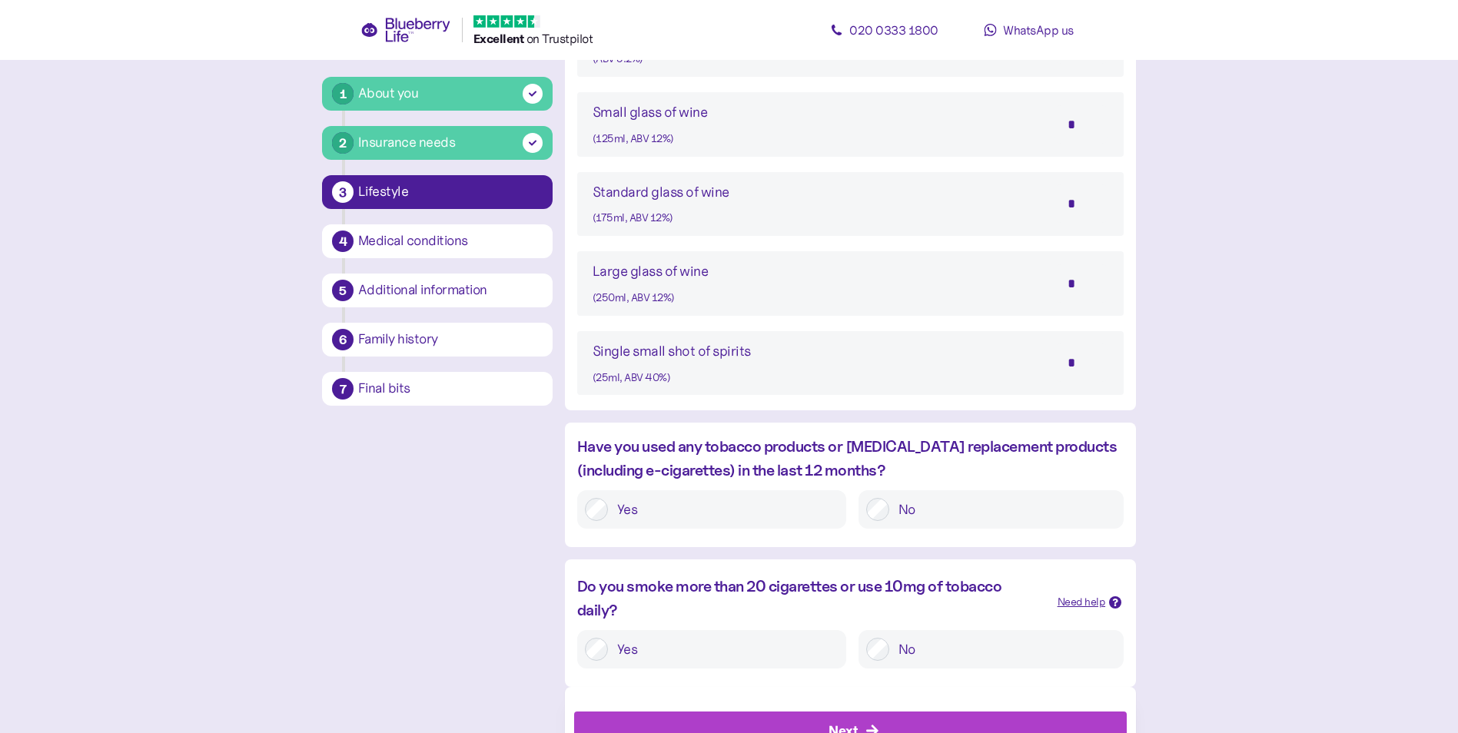
scroll to position [1350, 0]
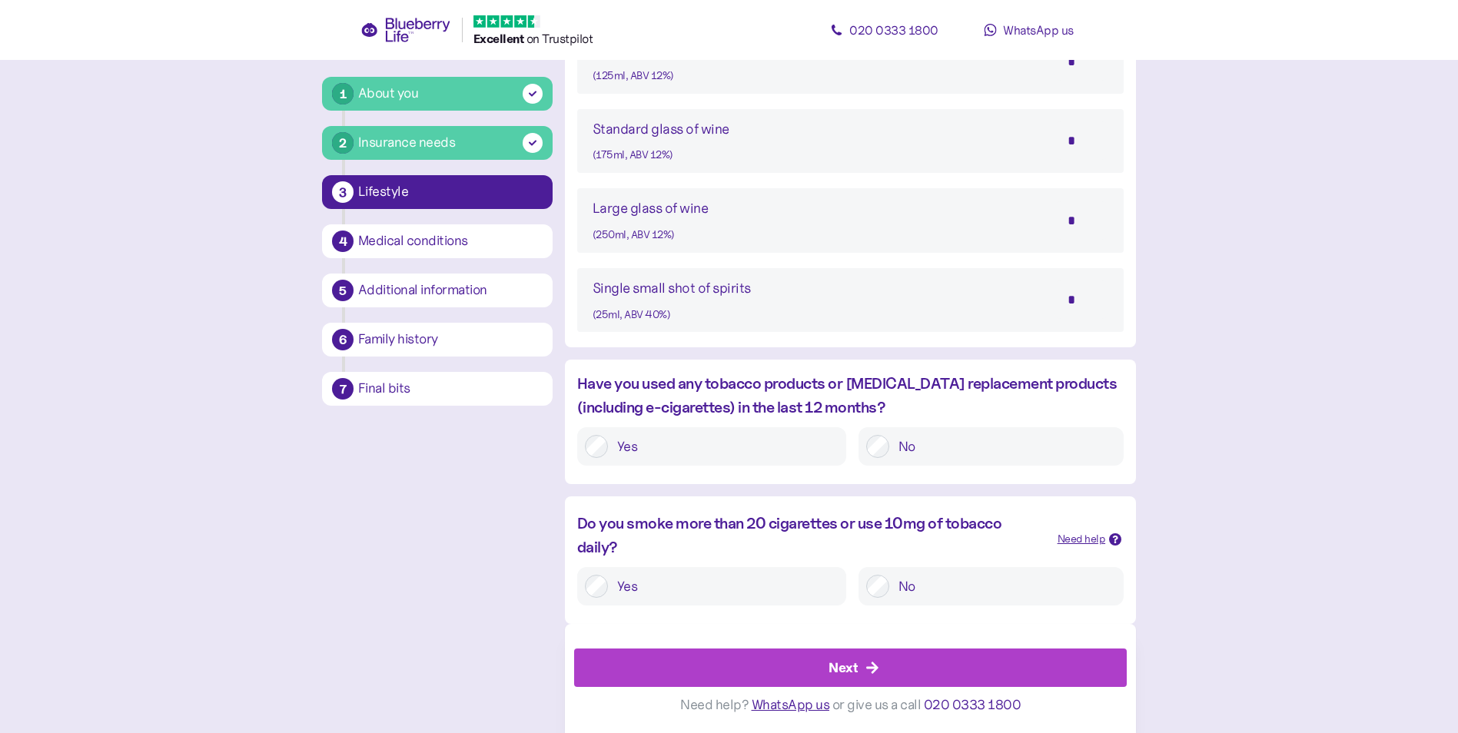
click at [846, 666] on div "Next" at bounding box center [843, 668] width 29 height 21
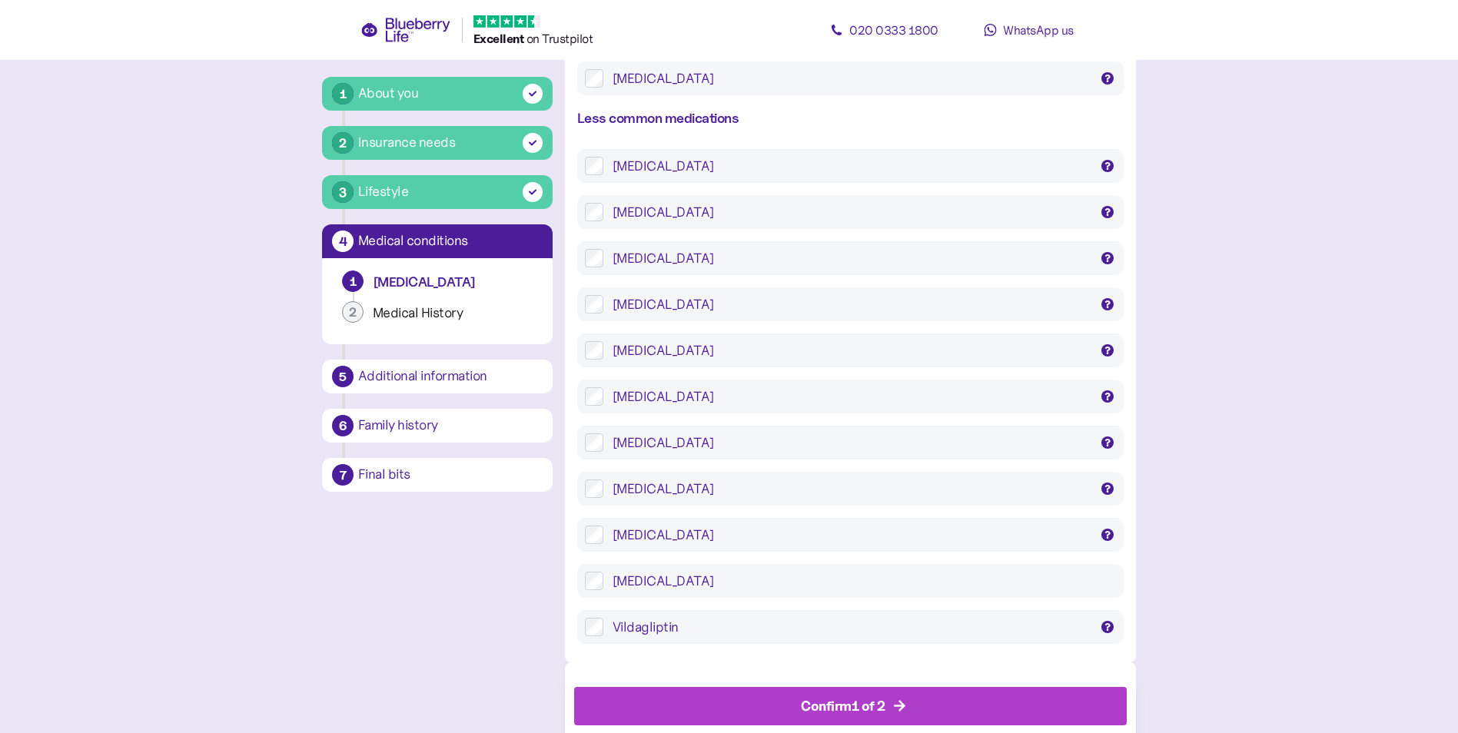
scroll to position [2952, 0]
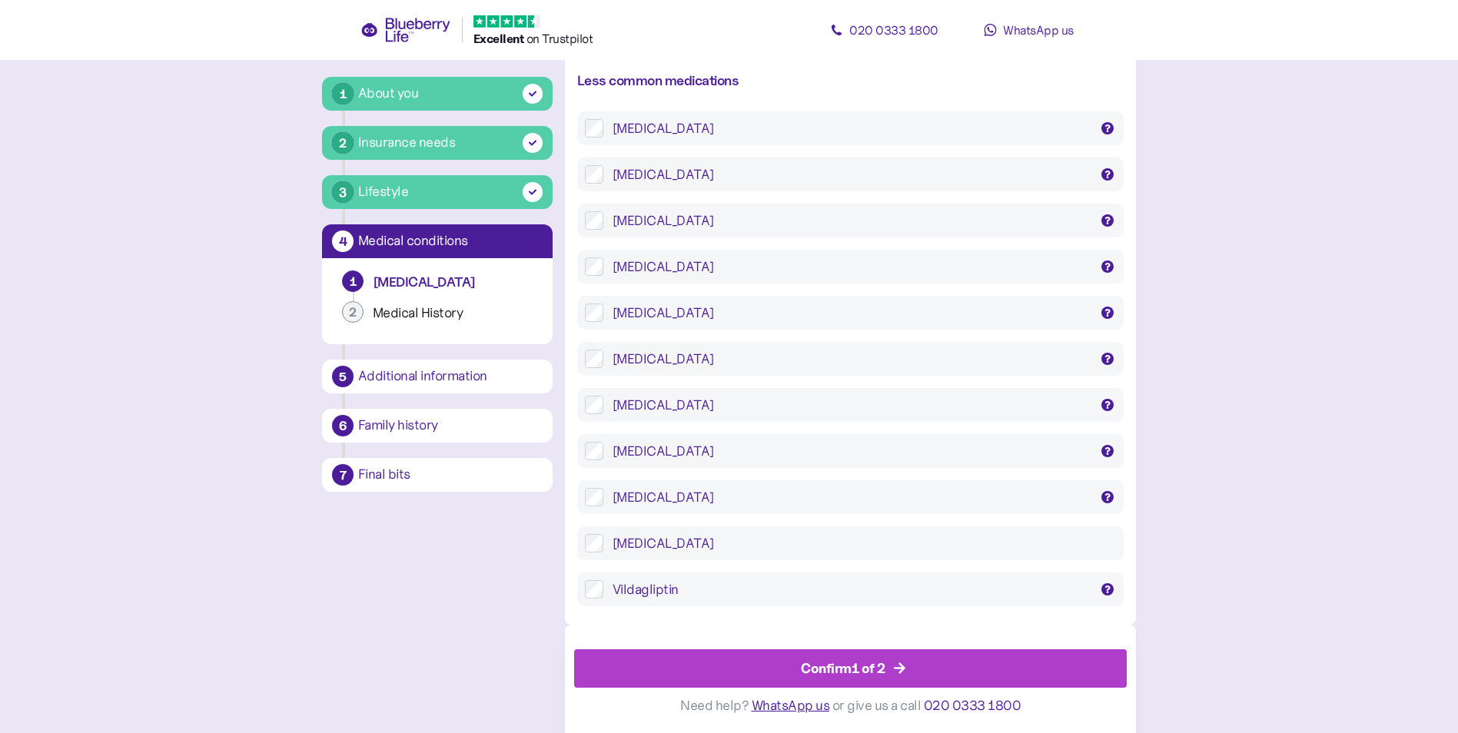
click at [872, 671] on div "Confirm 1 of 2" at bounding box center [843, 669] width 85 height 21
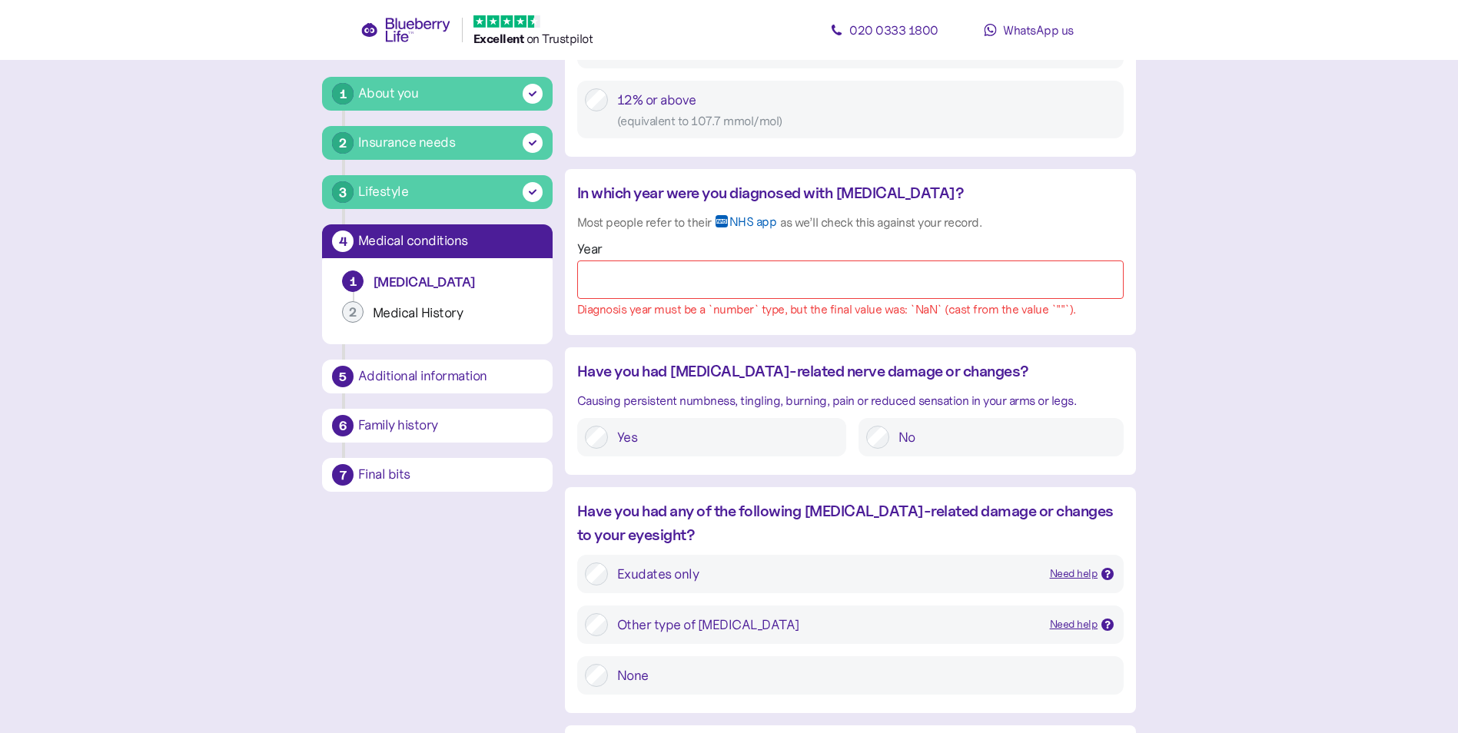
scroll to position [1125, 0]
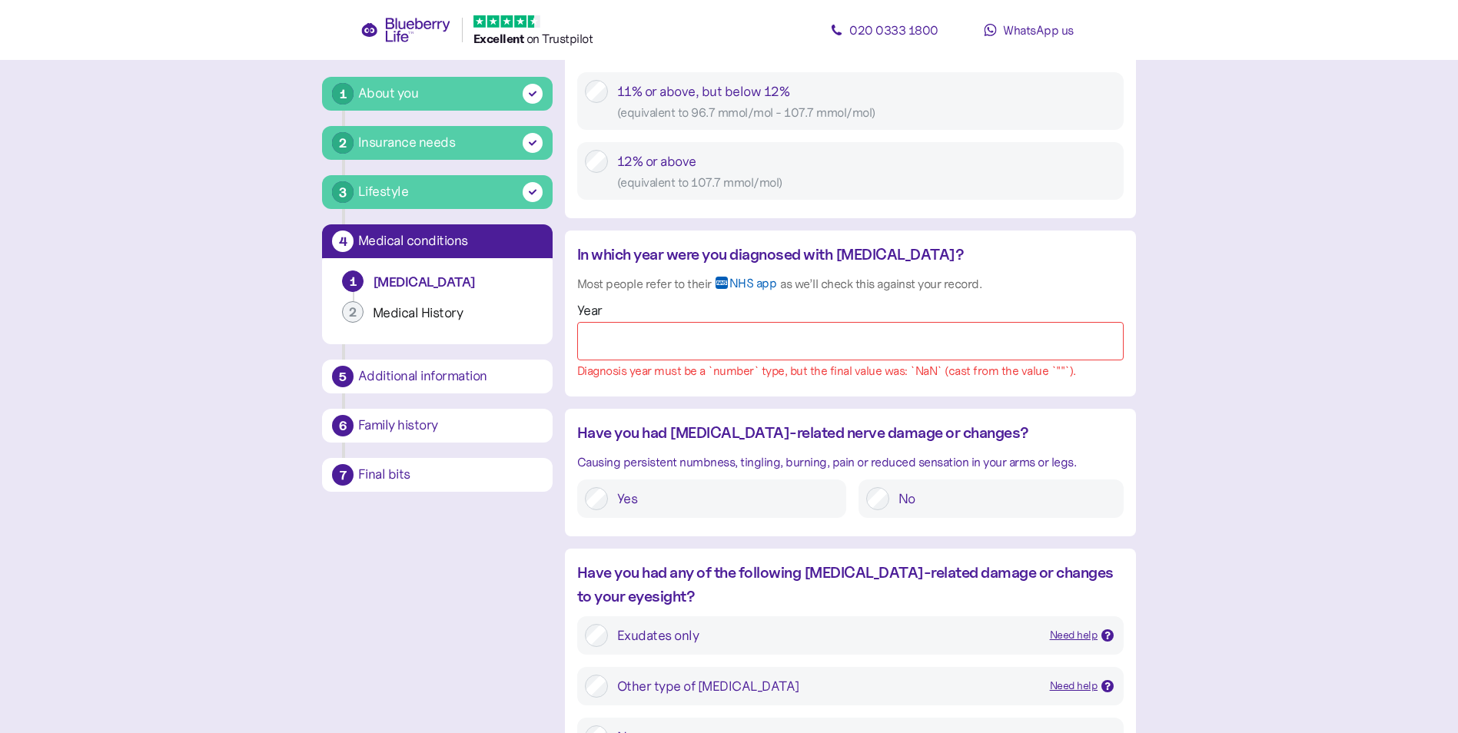
click at [623, 336] on input "Year" at bounding box center [850, 341] width 547 height 38
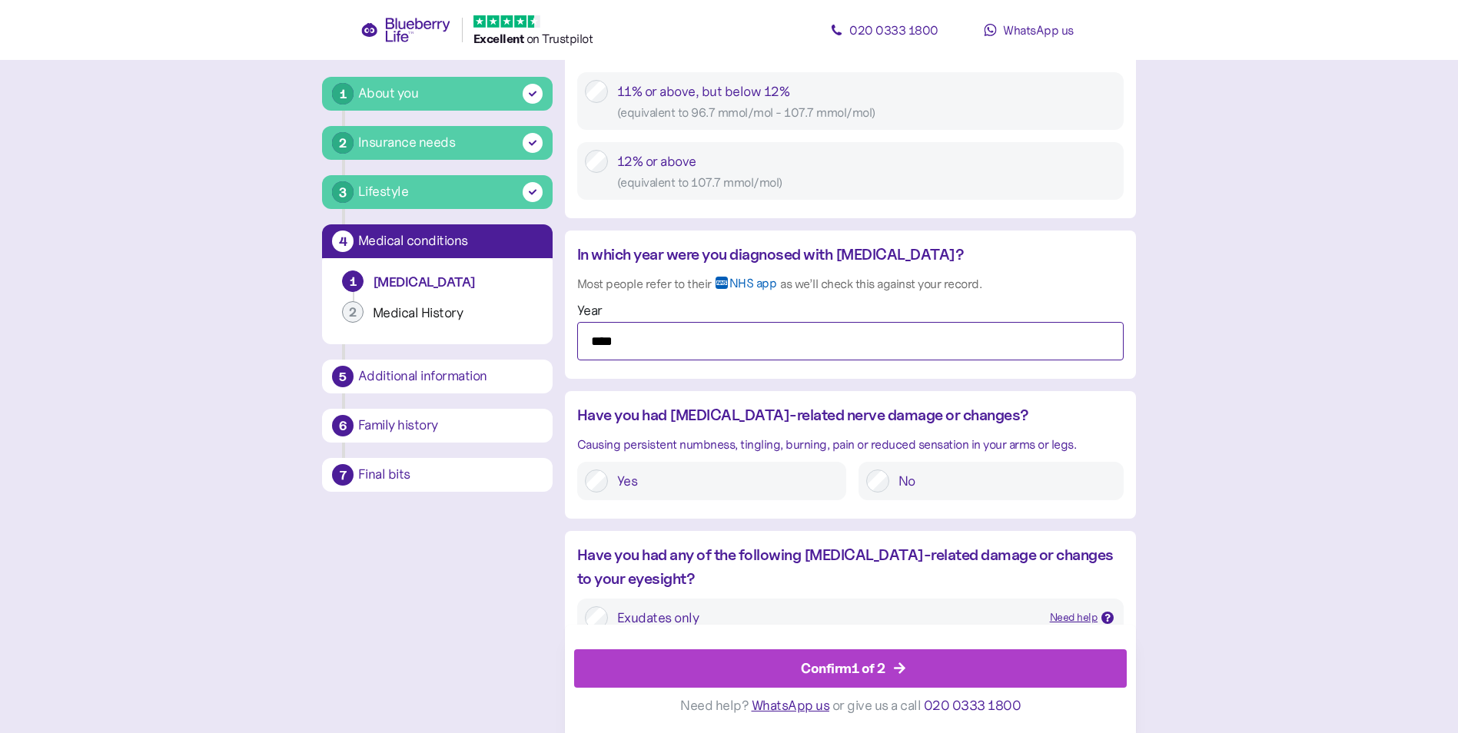
type input "****"
click at [788, 658] on div "Confirm 1 of 2" at bounding box center [854, 668] width 518 height 37
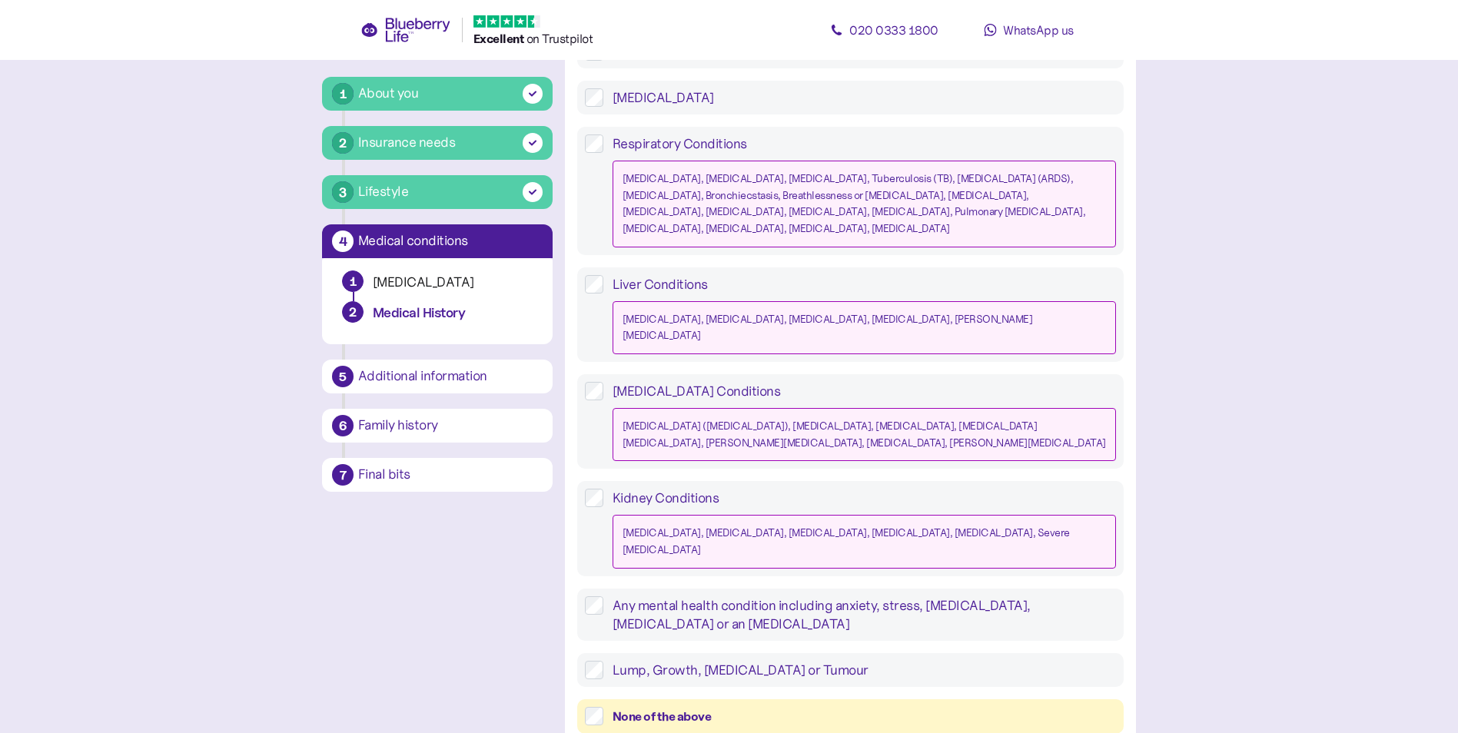
scroll to position [1352, 0]
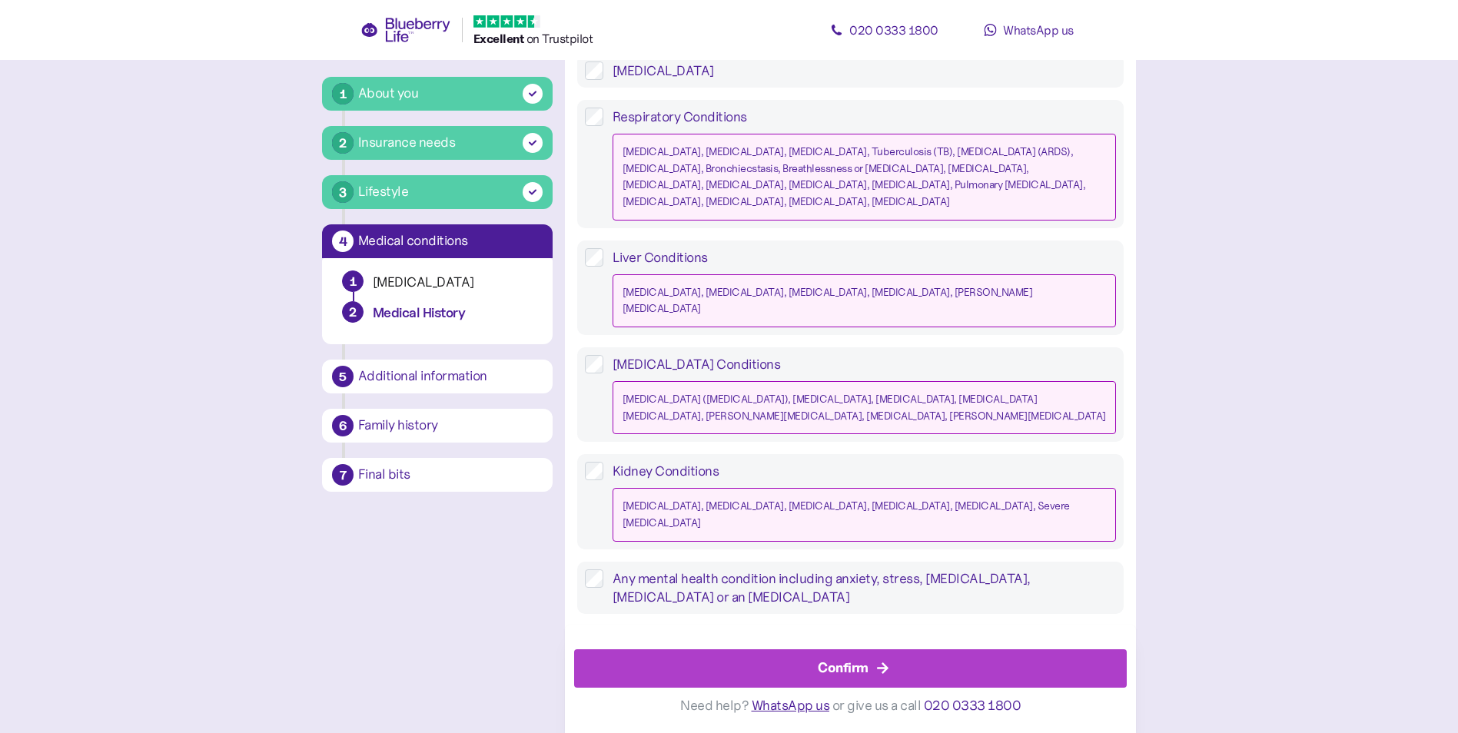
click at [878, 676] on div "Confirm" at bounding box center [854, 668] width 518 height 37
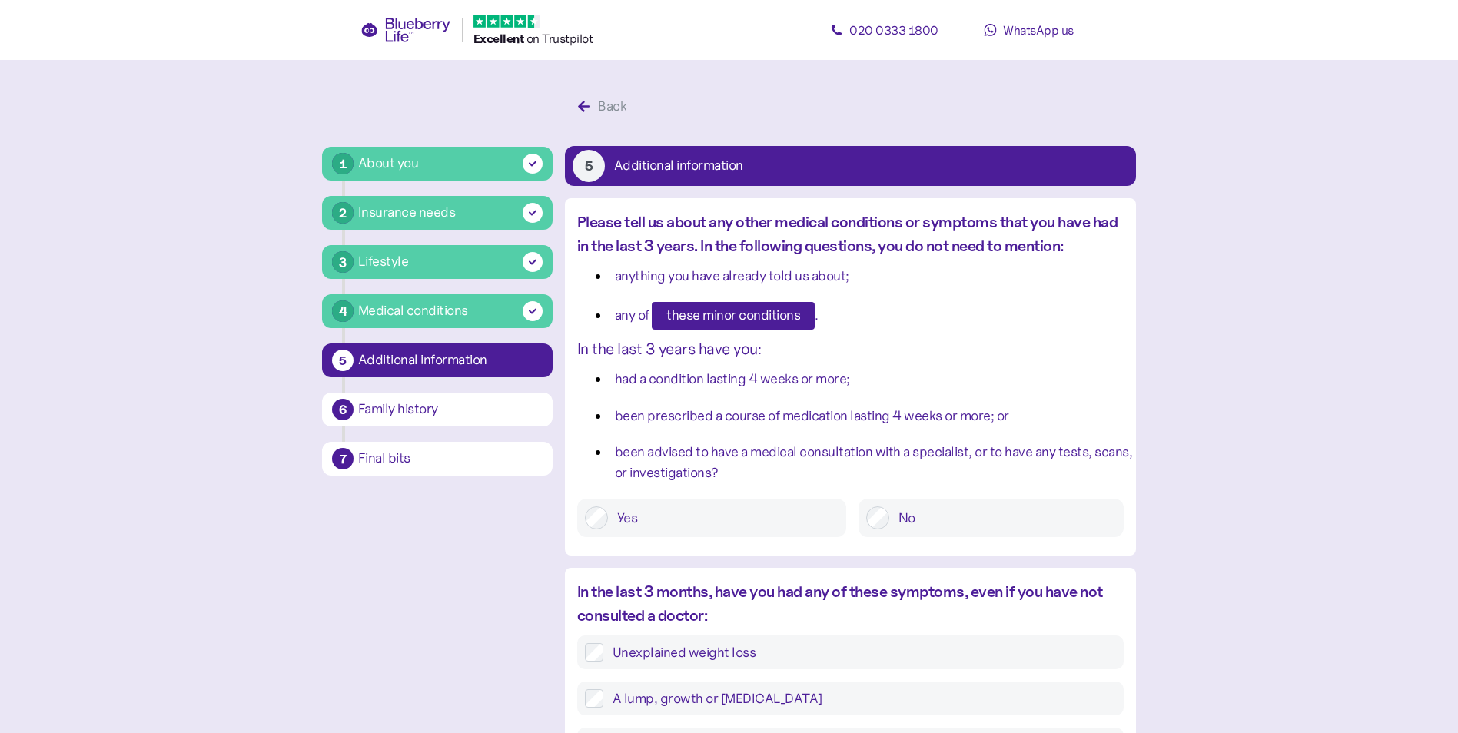
click at [739, 316] on span "these minor conditions" at bounding box center [733, 316] width 134 height 26
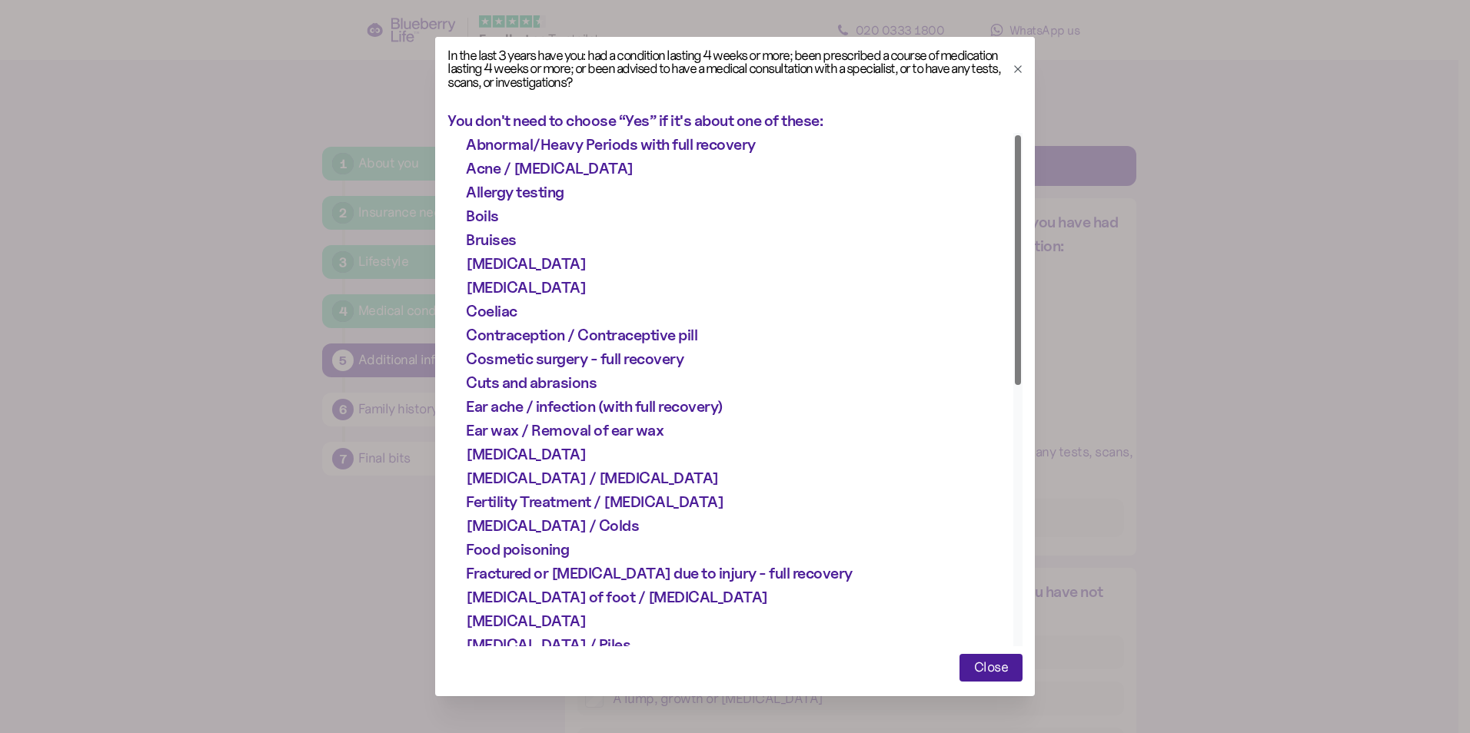
drag, startPoint x: 1007, startPoint y: 253, endPoint x: 1025, endPoint y: 208, distance: 48.7
click at [1020, 208] on div at bounding box center [1017, 260] width 5 height 250
click at [1014, 71] on icon "button" at bounding box center [1017, 68] width 7 height 7
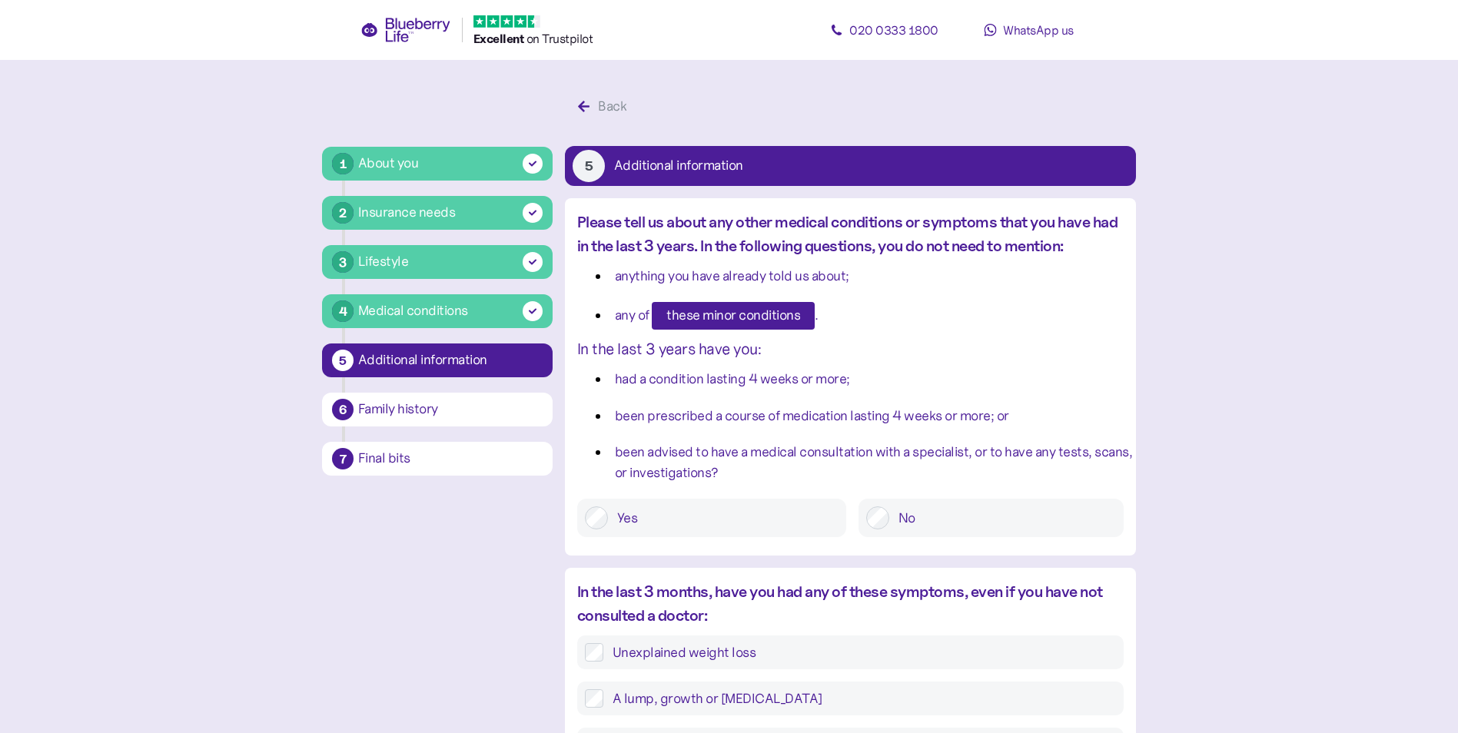
click at [614, 109] on div "Back" at bounding box center [612, 106] width 28 height 21
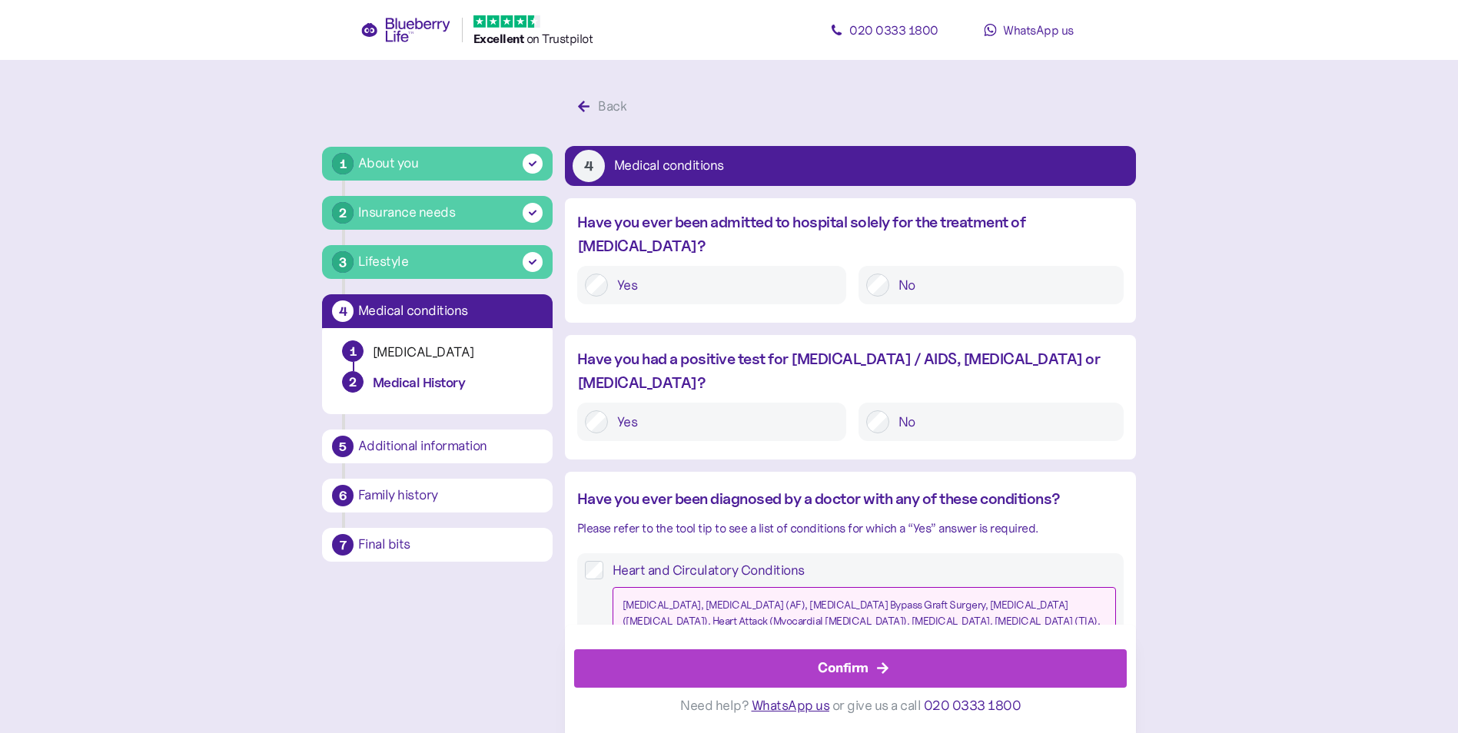
scroll to position [29, 0]
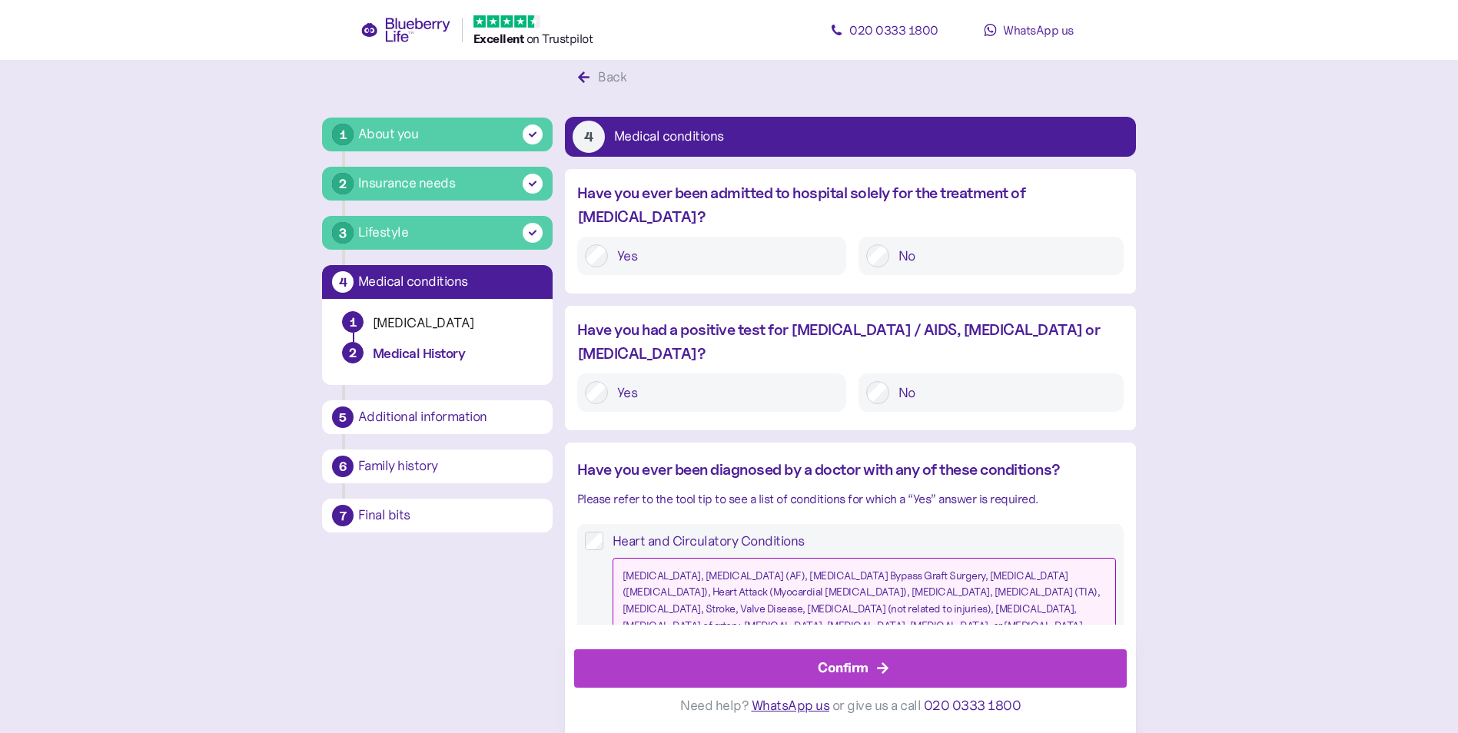
click at [756, 532] on label "Heart and Circulatory Conditions Angina, Atrial Fibrillation (AF), Coronary Art…" at bounding box center [859, 588] width 513 height 113
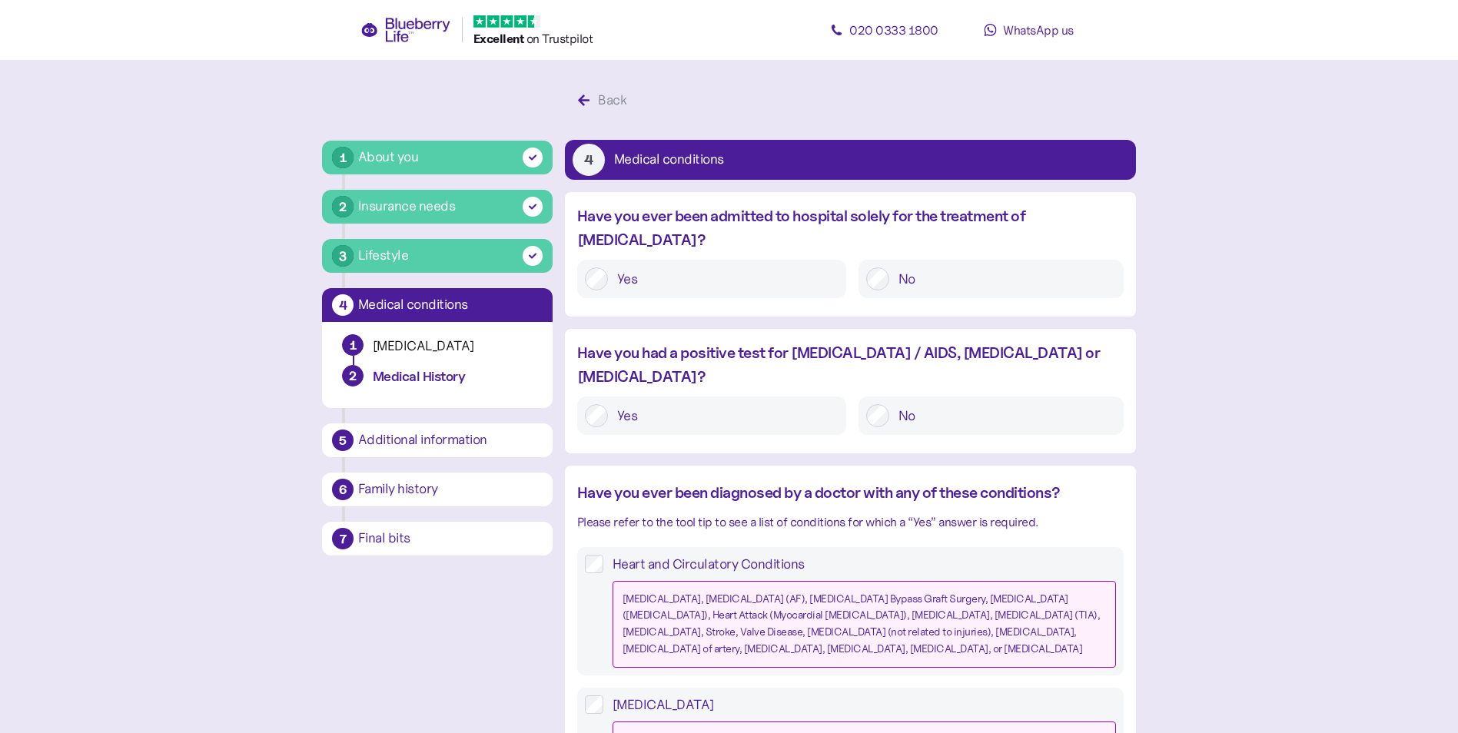
scroll to position [0, 0]
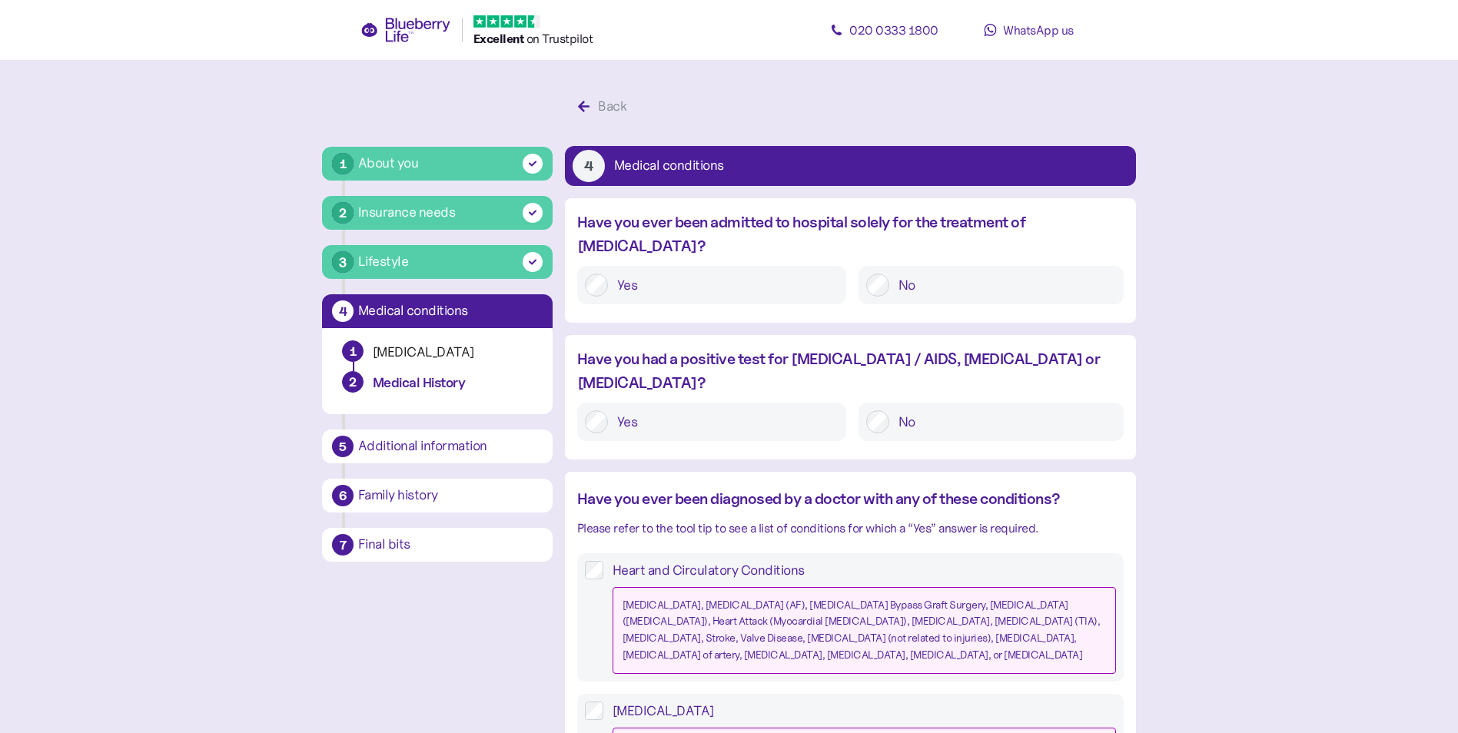
click at [606, 106] on div "Back" at bounding box center [612, 106] width 28 height 21
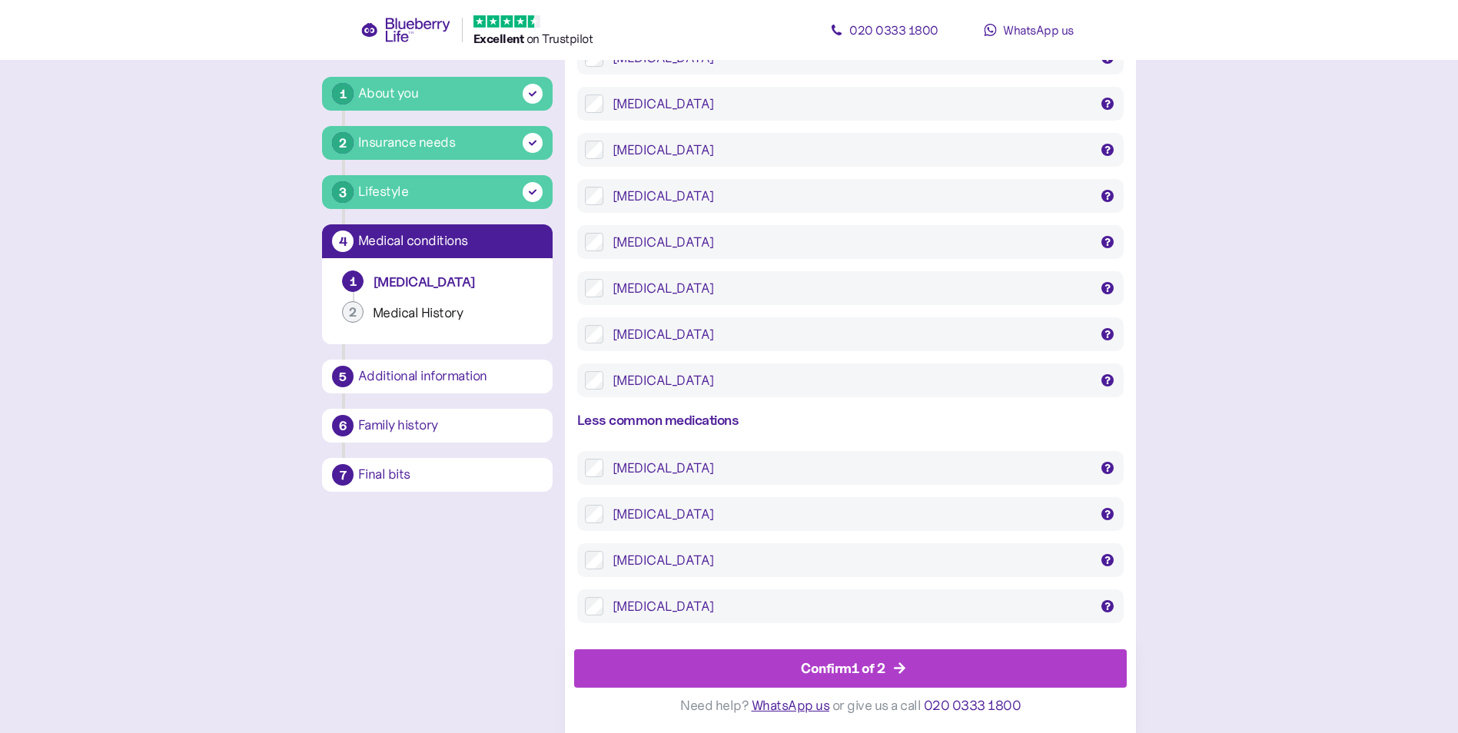
scroll to position [2643, 0]
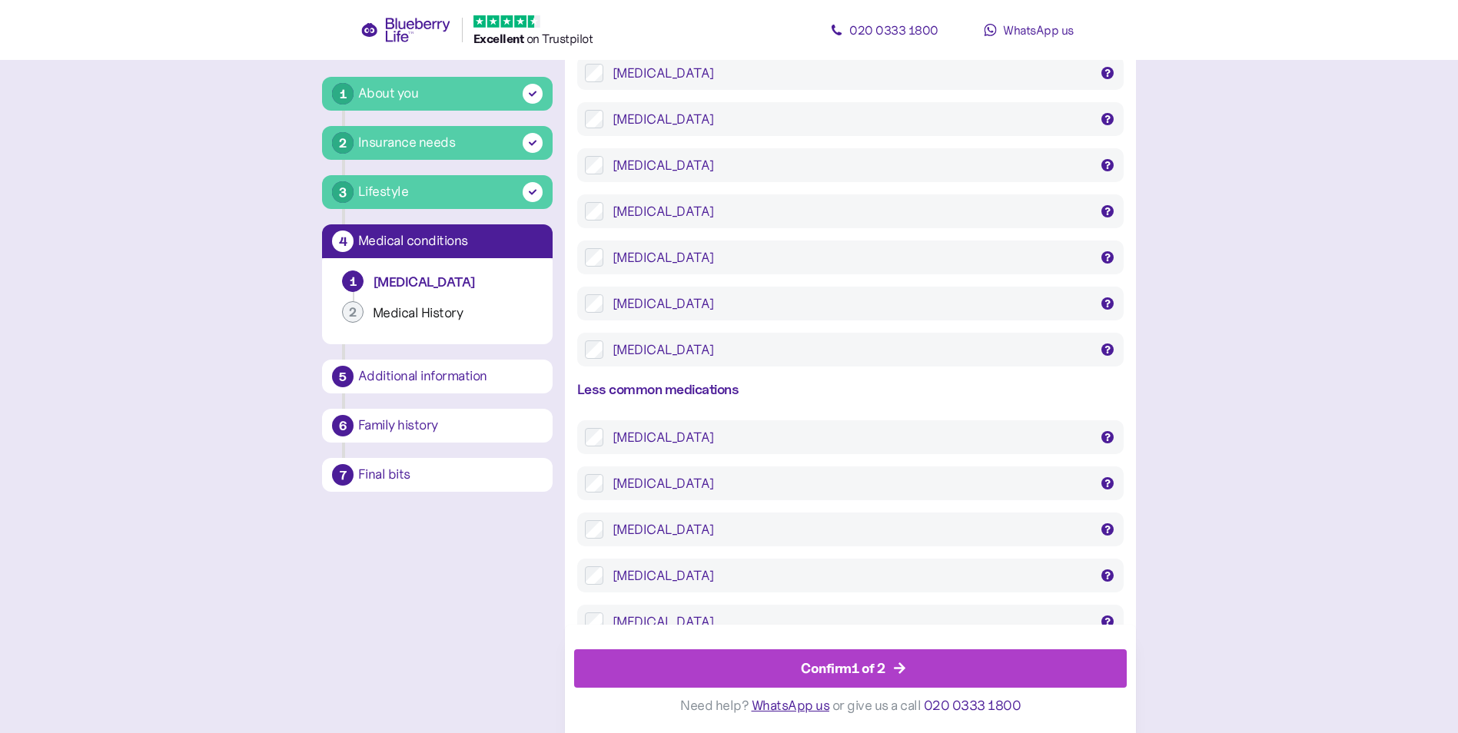
click at [873, 672] on div "Confirm 1 of 2" at bounding box center [843, 668] width 85 height 21
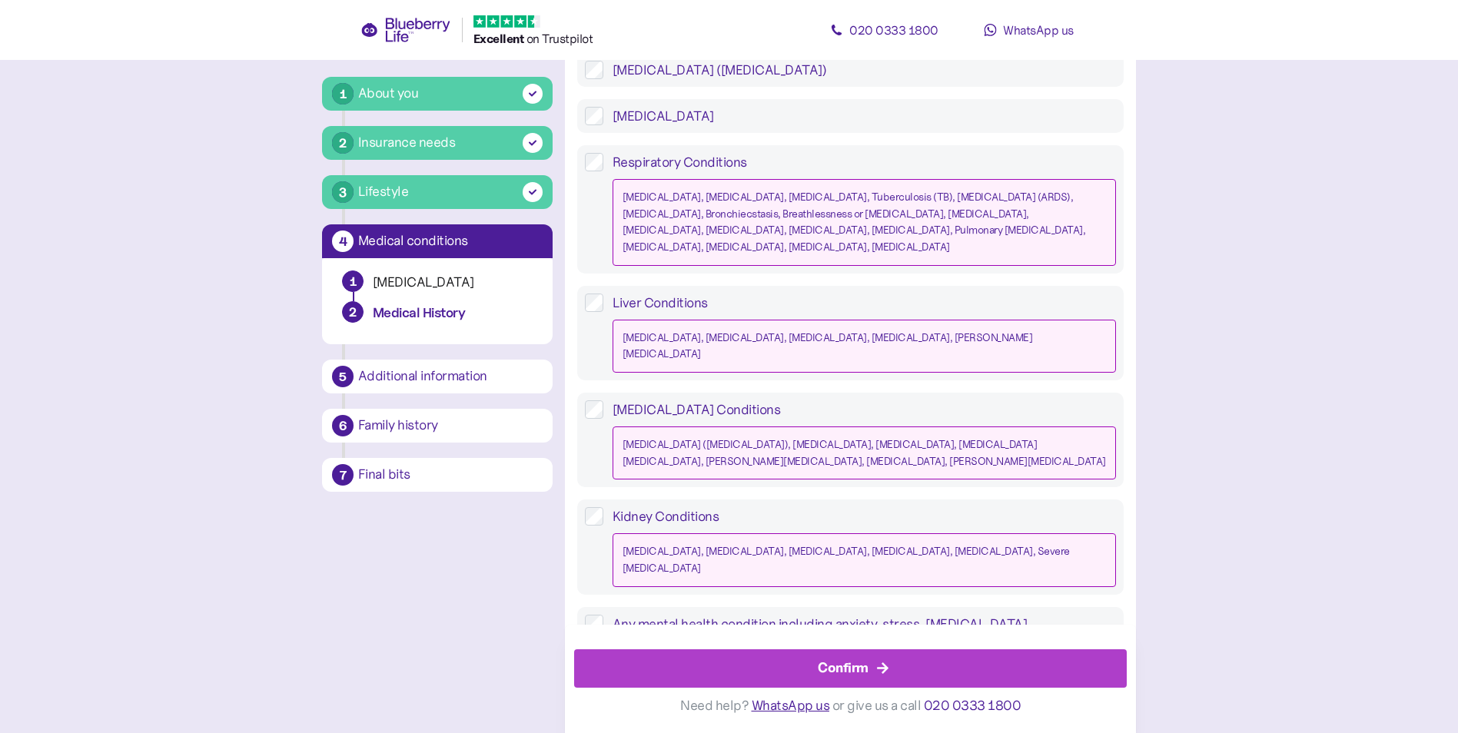
scroll to position [1352, 0]
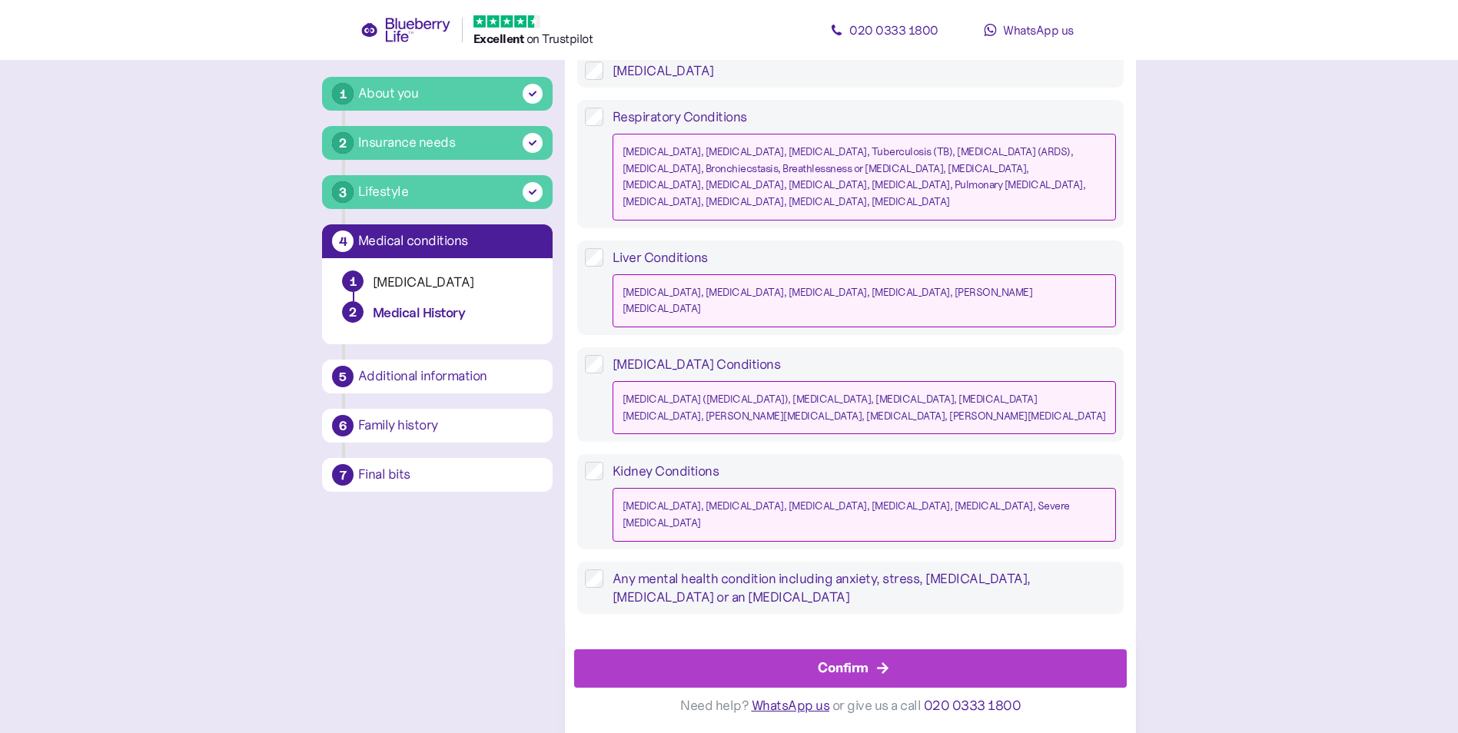
click at [790, 570] on label "Any mental health condition including anxiety, stress, depression, insomnia or …" at bounding box center [859, 588] width 513 height 37
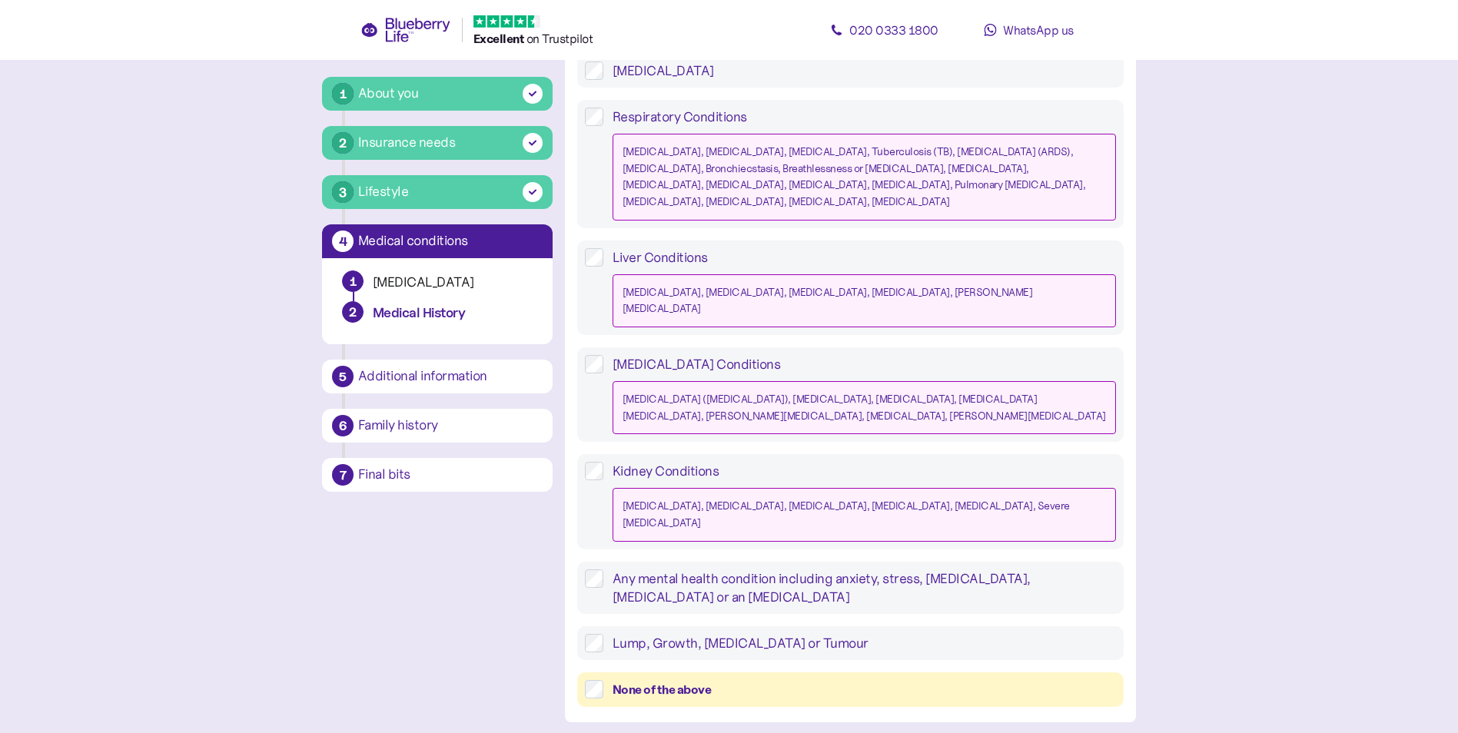
click at [790, 570] on label "Any mental health condition including anxiety, stress, depression, insomnia or …" at bounding box center [859, 588] width 513 height 37
click at [600, 673] on div "None of the above" at bounding box center [850, 690] width 547 height 35
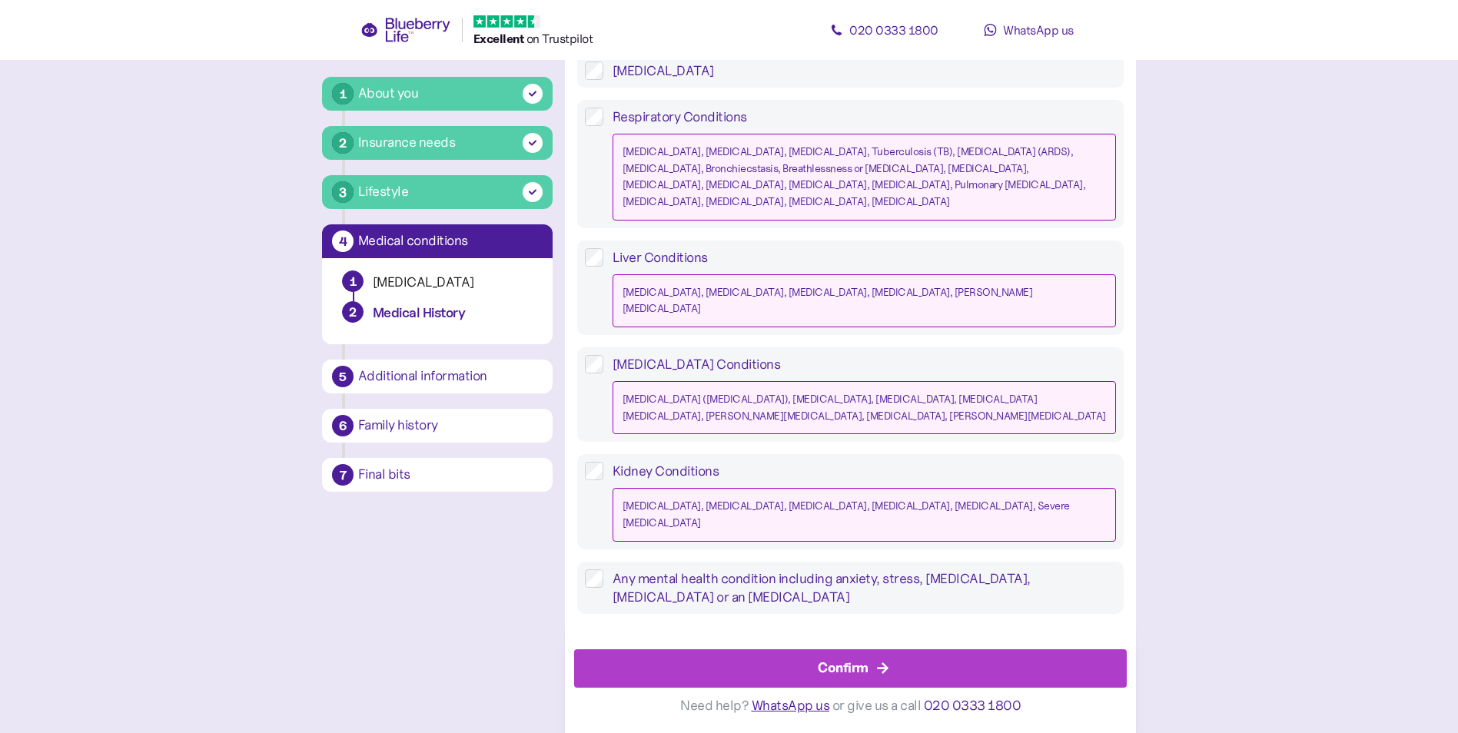
click at [861, 670] on div "Confirm" at bounding box center [843, 668] width 51 height 21
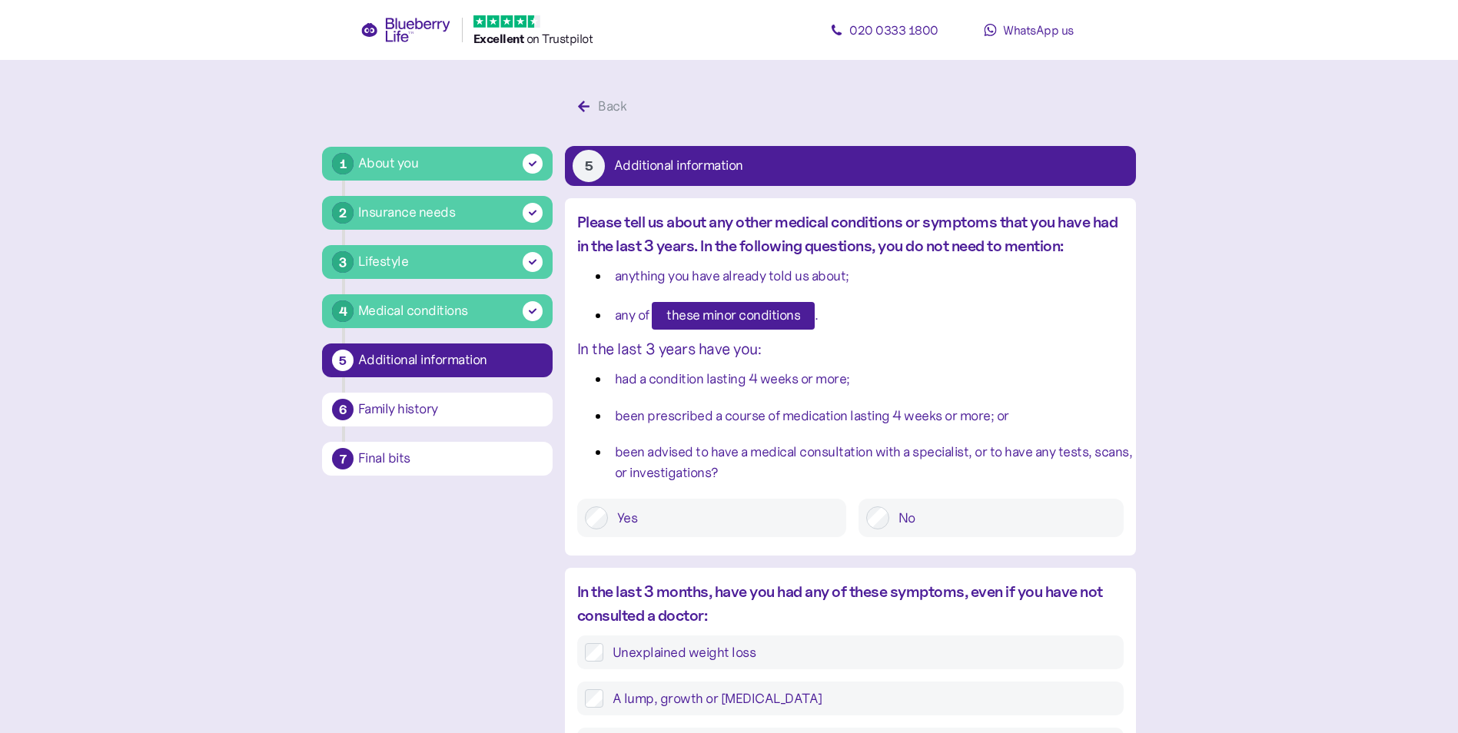
click at [744, 322] on span "these minor conditions" at bounding box center [733, 316] width 134 height 26
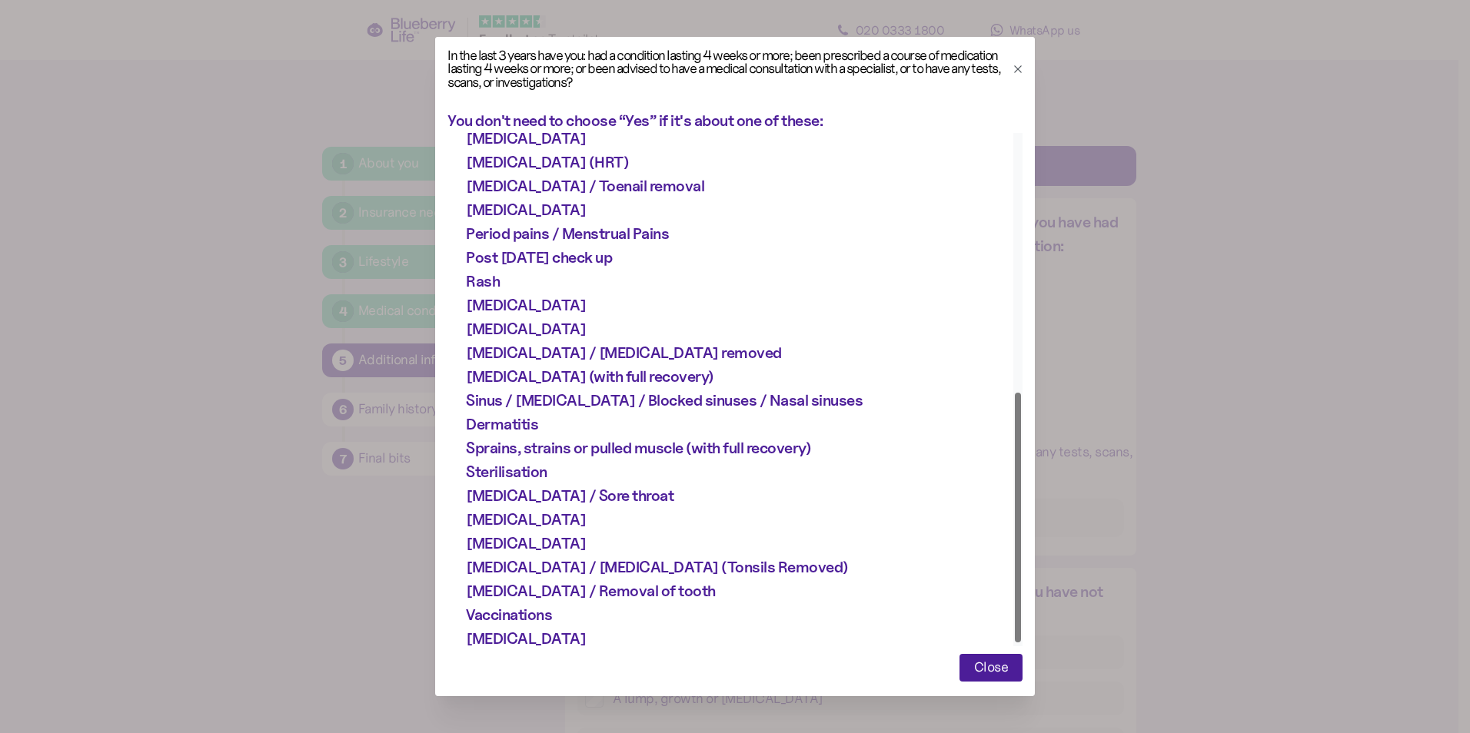
scroll to position [535, 0]
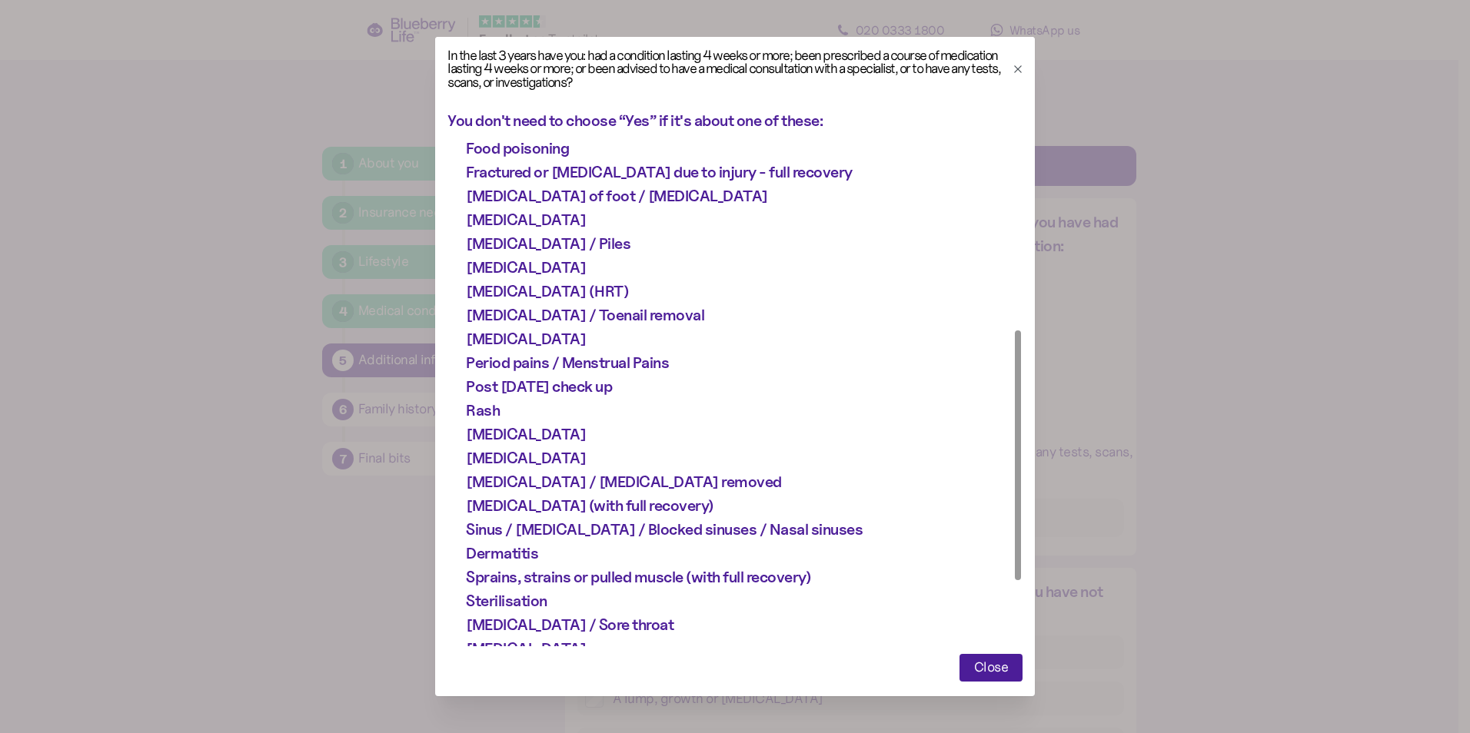
drag, startPoint x: 1009, startPoint y: 252, endPoint x: 1013, endPoint y: 454, distance: 202.2
click at [1013, 454] on div at bounding box center [1017, 389] width 9 height 513
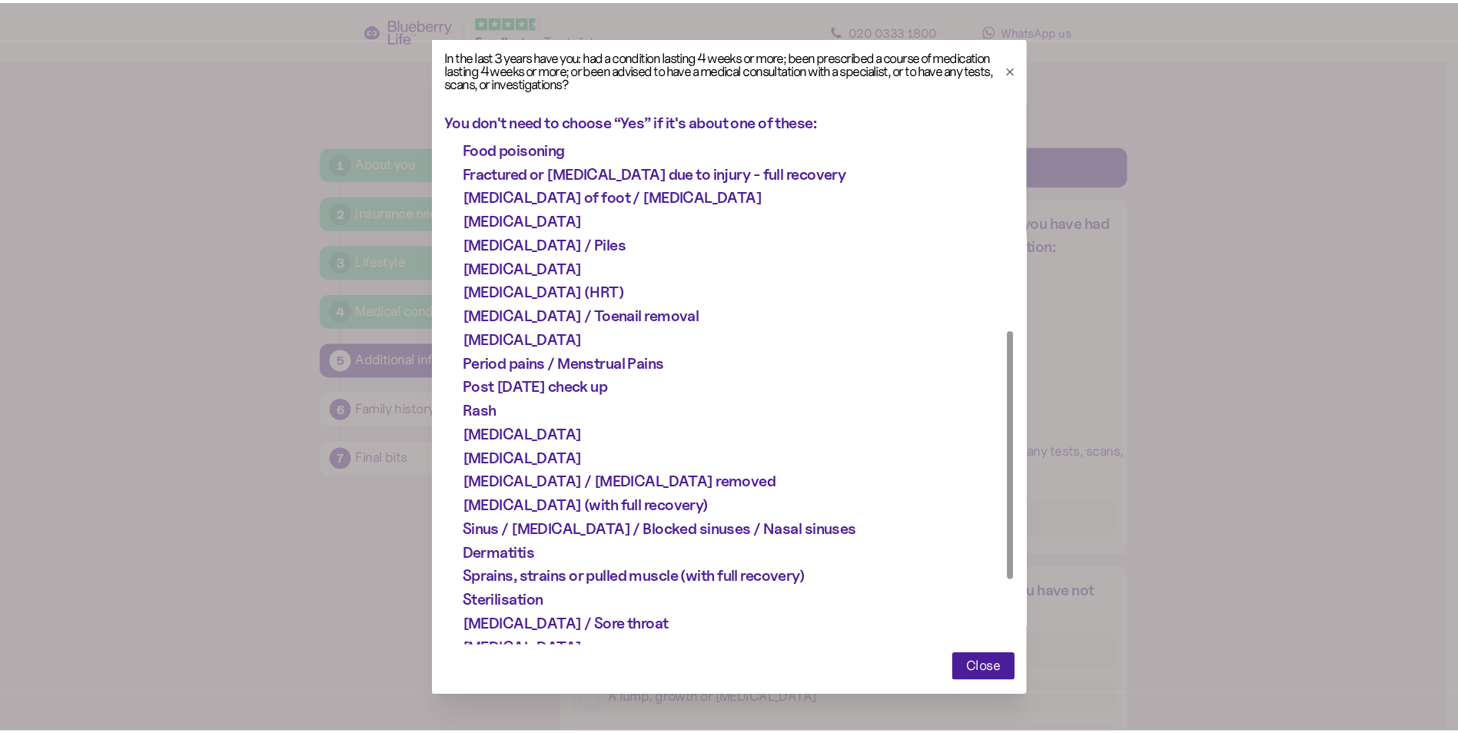
scroll to position [400, 0]
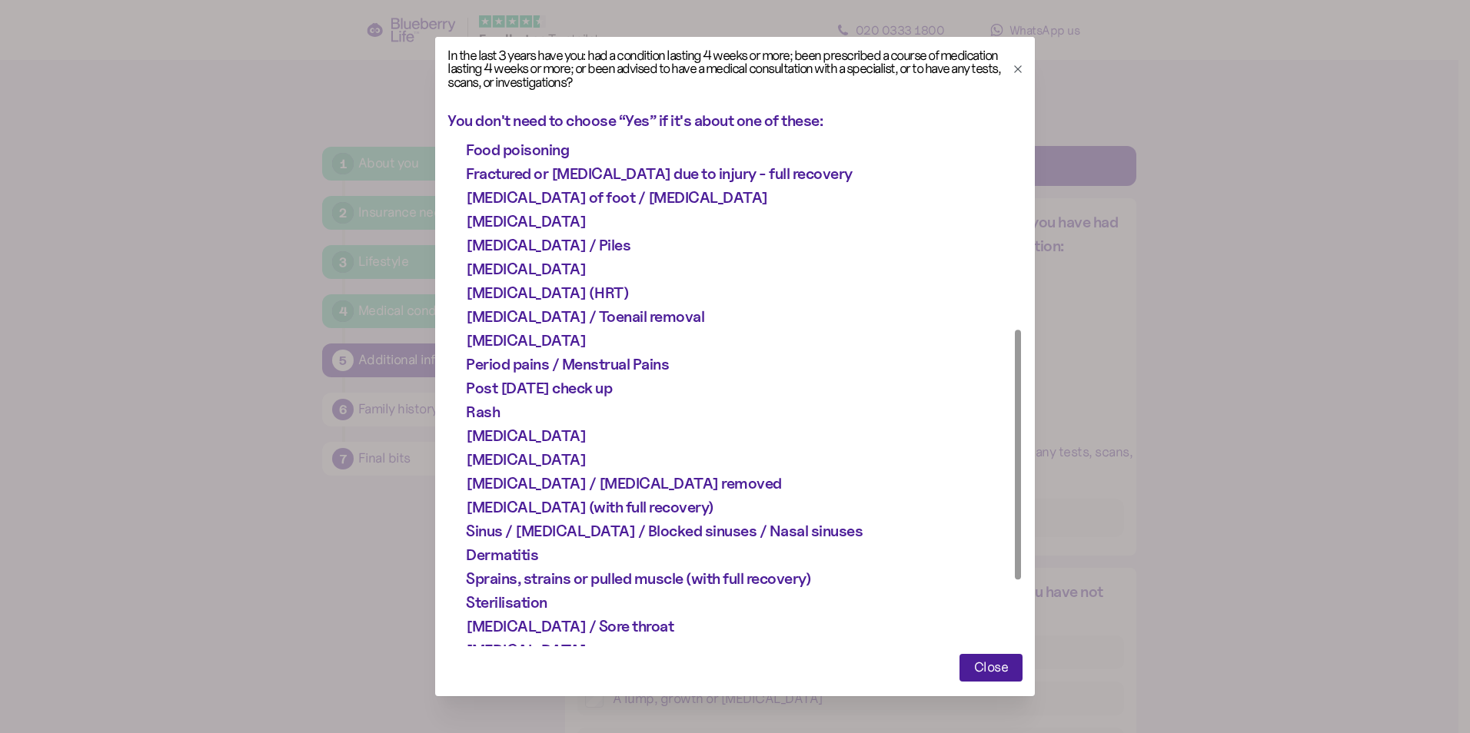
click at [983, 673] on span "Close" at bounding box center [991, 668] width 35 height 26
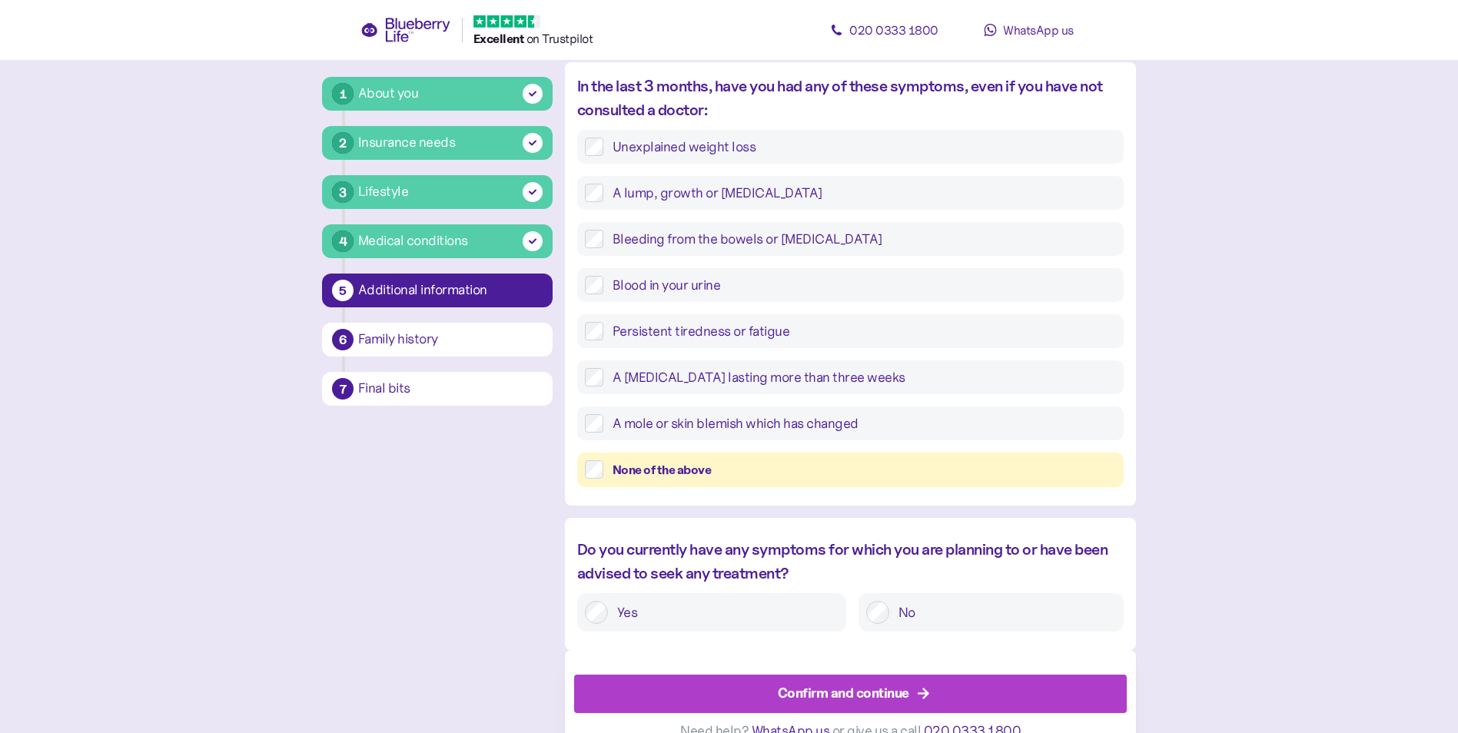
scroll to position [531, 0]
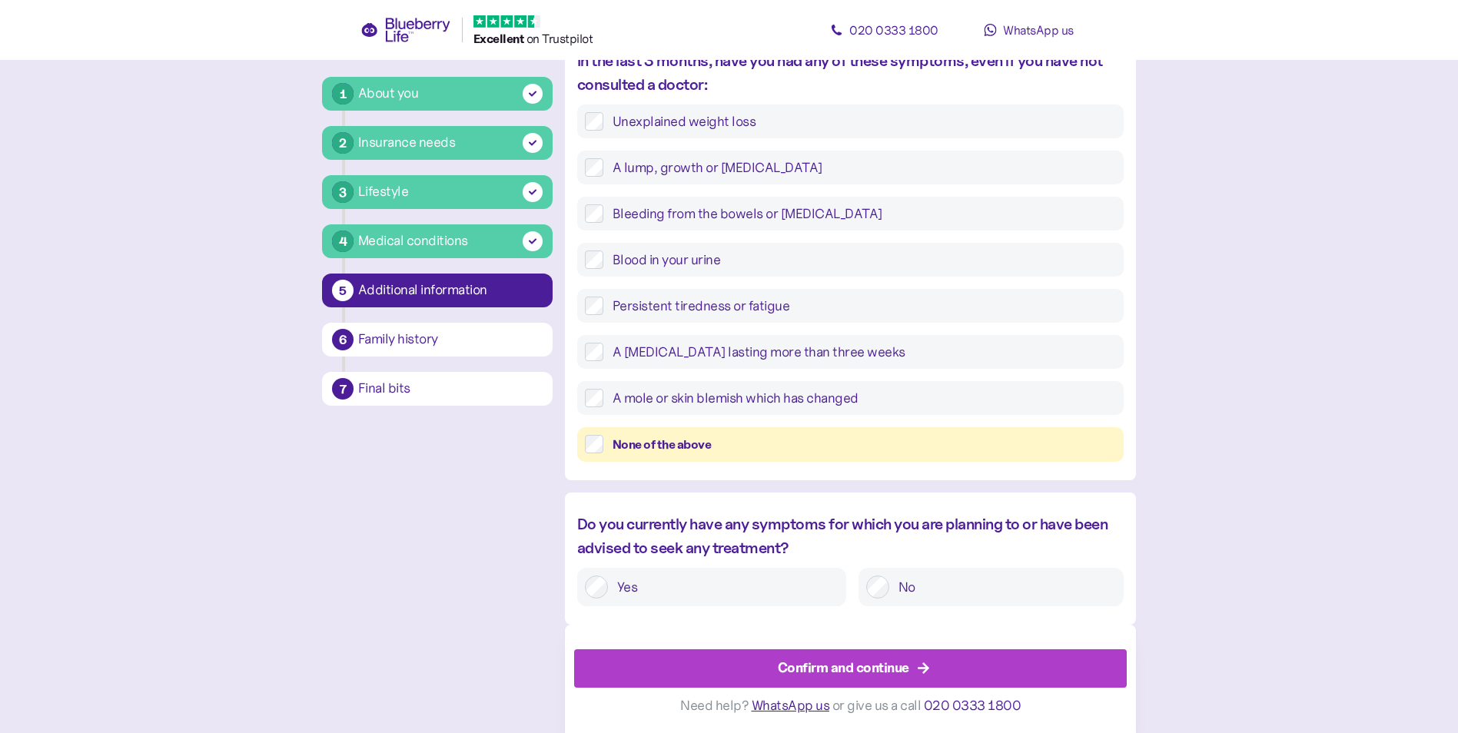
click at [880, 677] on div "Confirm and continue" at bounding box center [843, 668] width 131 height 21
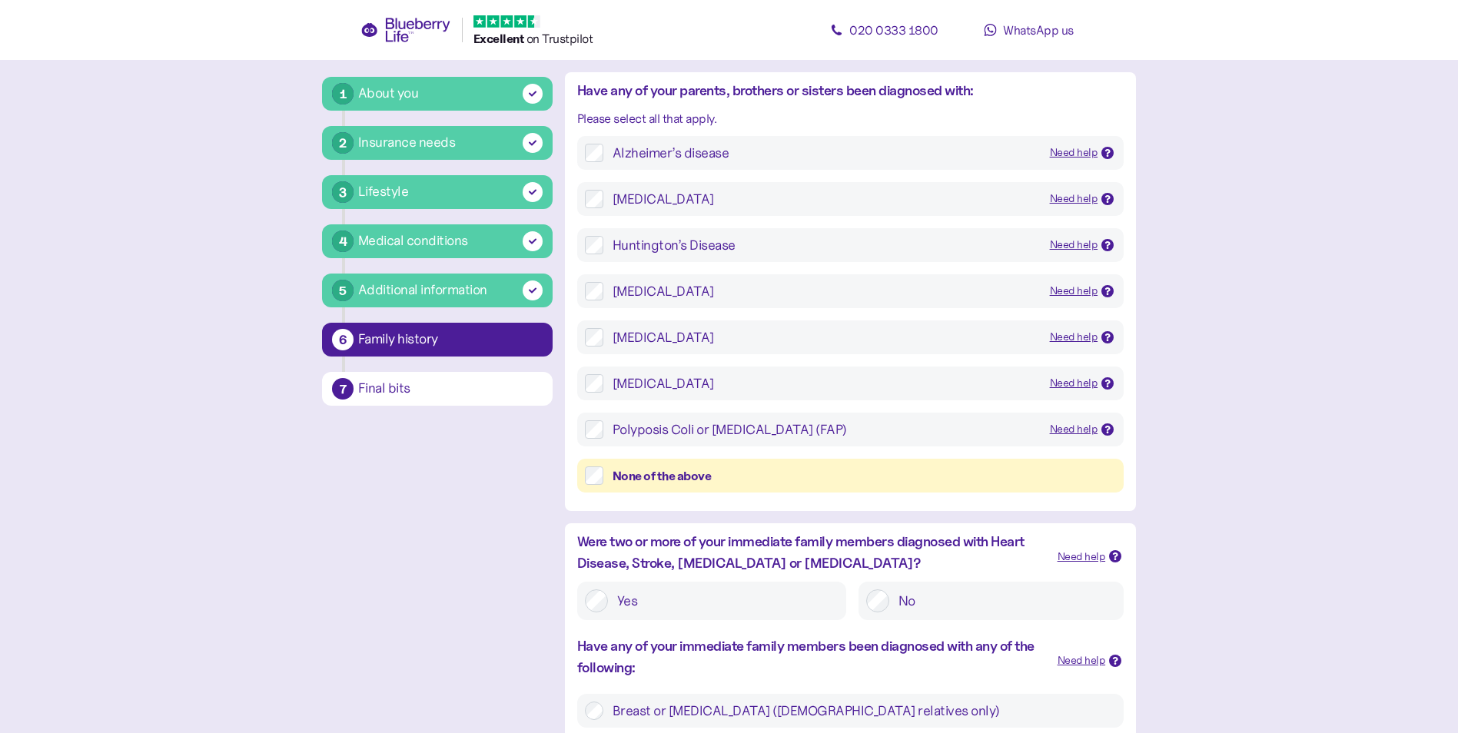
scroll to position [154, 0]
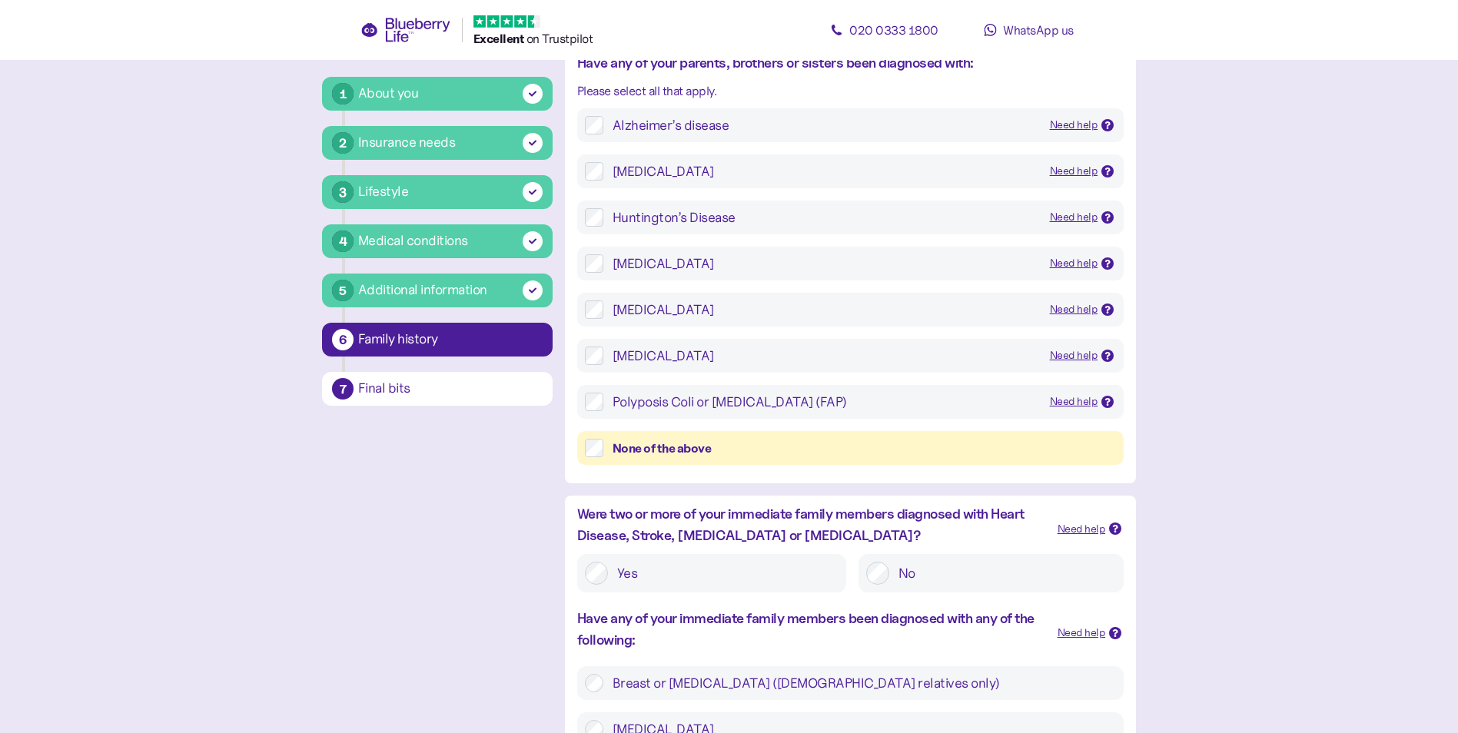
click at [1121, 526] on div at bounding box center [1115, 529] width 12 height 12
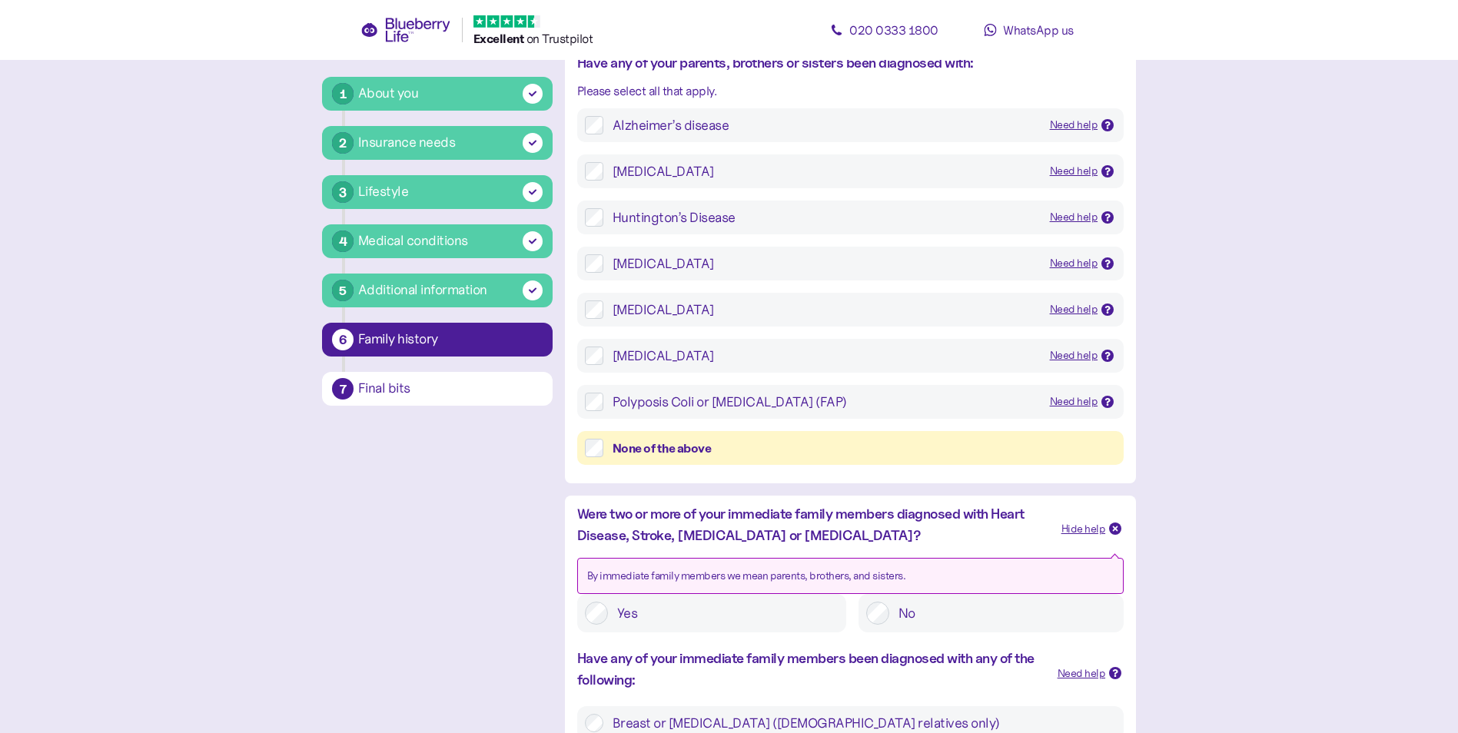
click at [1121, 526] on div at bounding box center [1115, 529] width 12 height 12
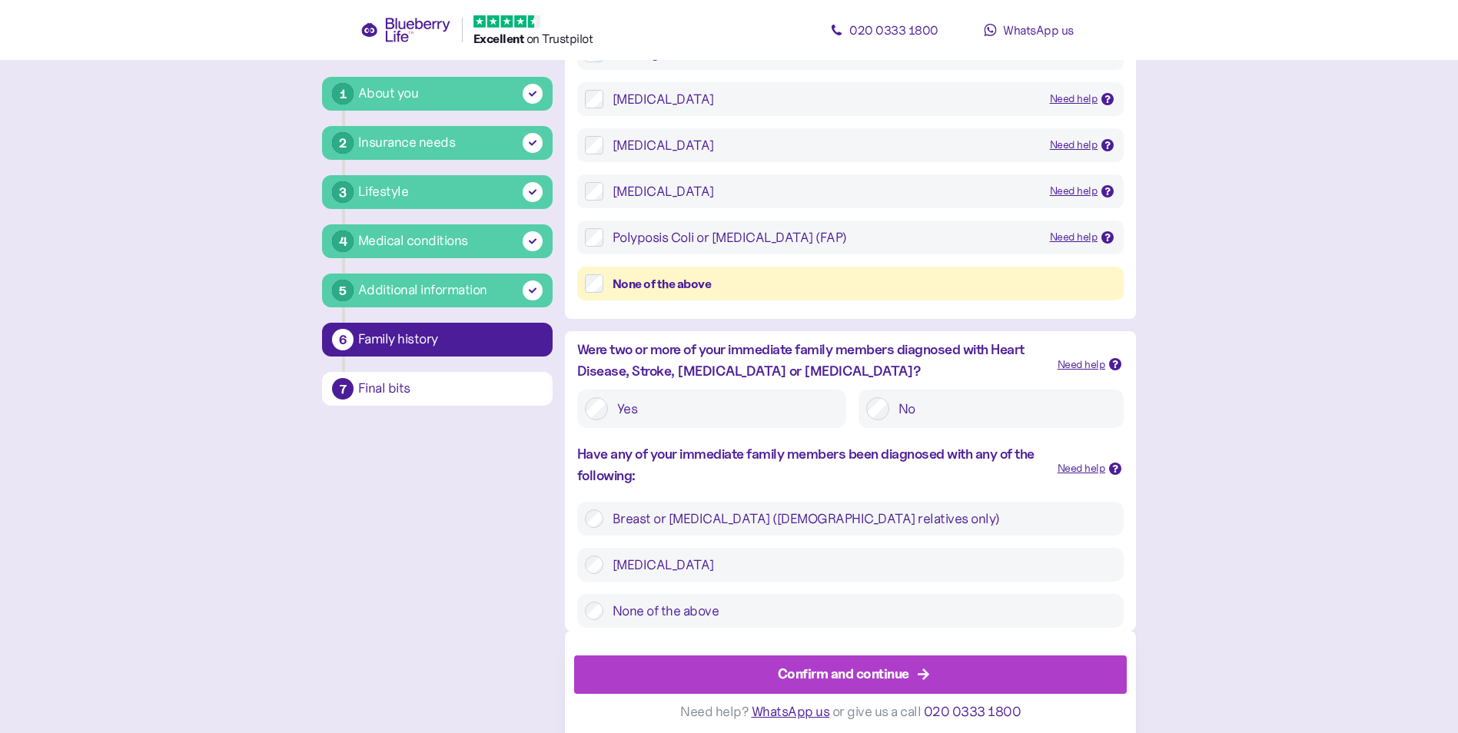
scroll to position [324, 0]
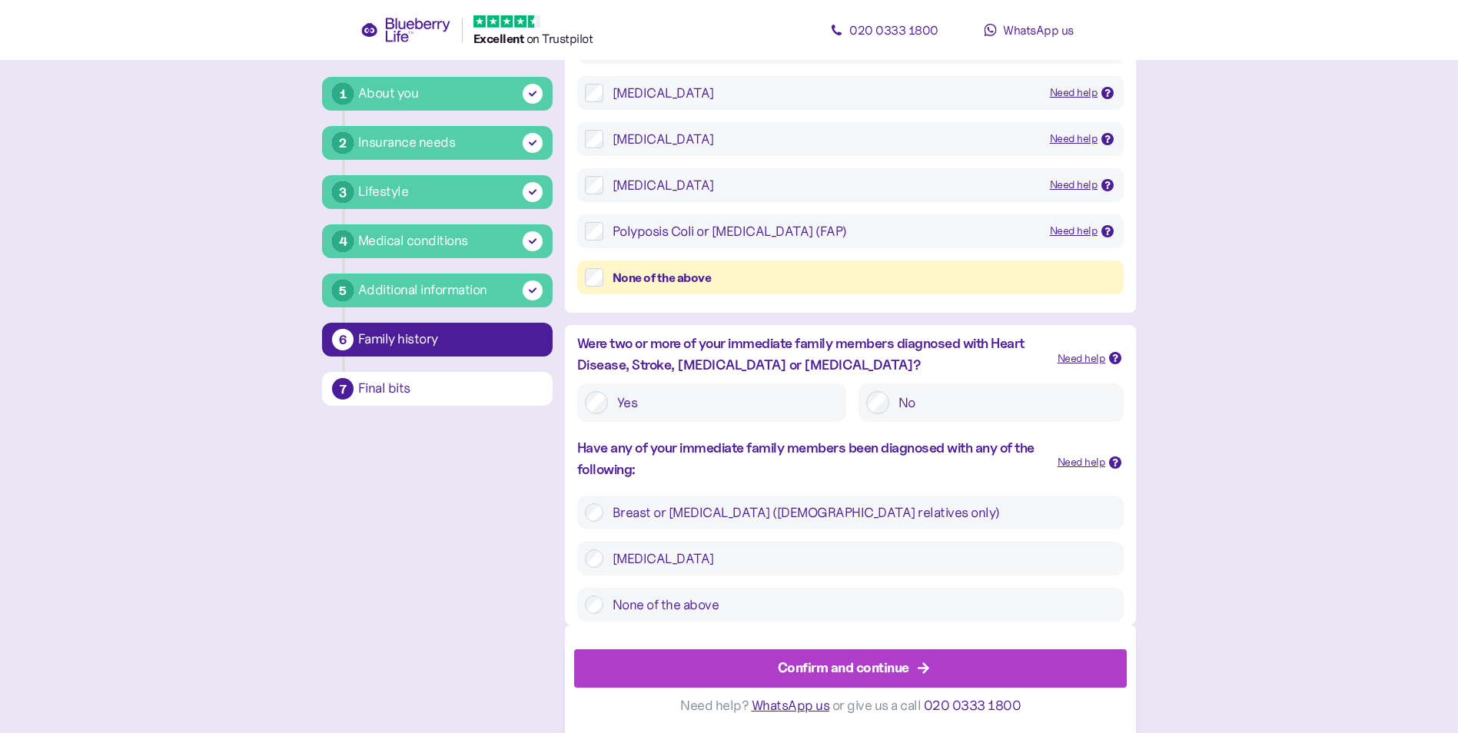
click at [879, 666] on div "Confirm and continue" at bounding box center [843, 668] width 131 height 21
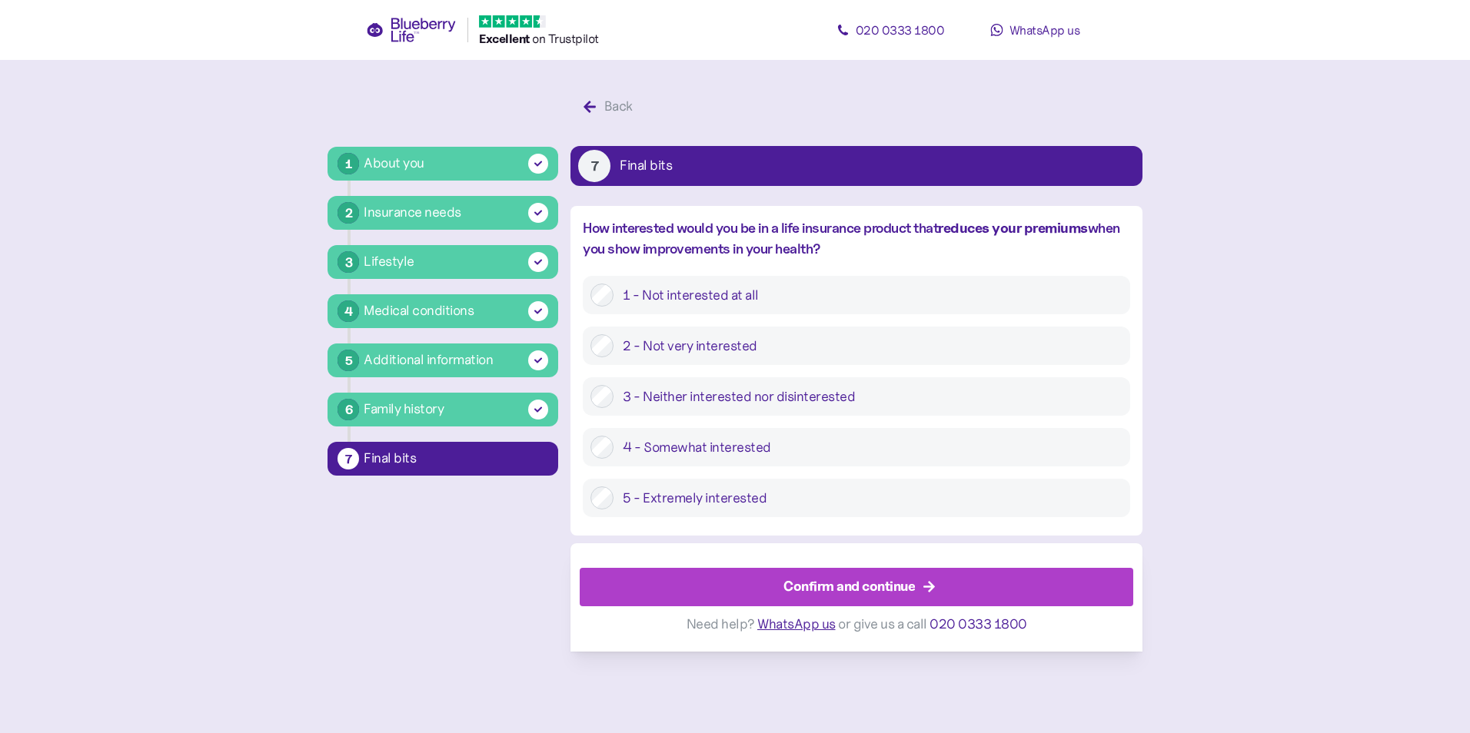
click at [865, 594] on div "Confirm and continue" at bounding box center [848, 586] width 131 height 21
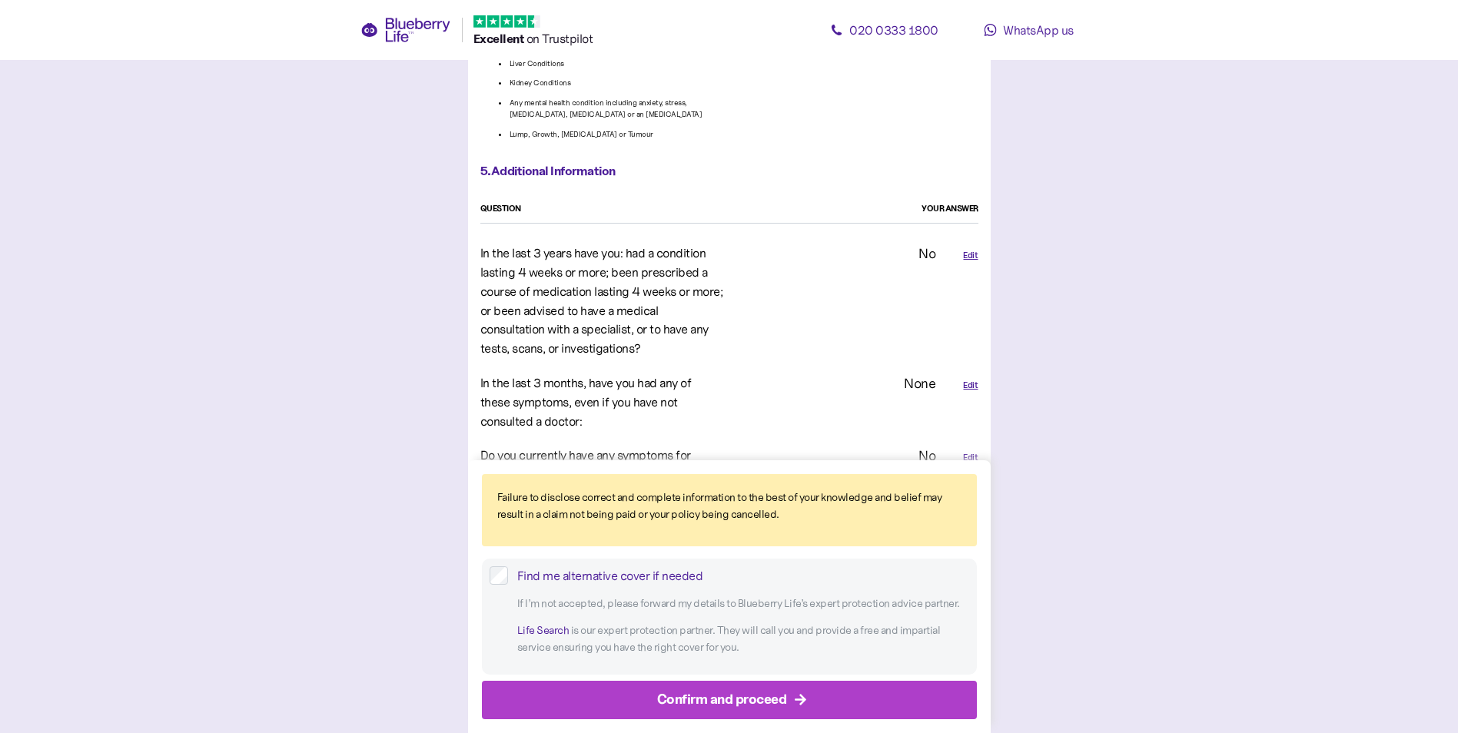
scroll to position [2998, 0]
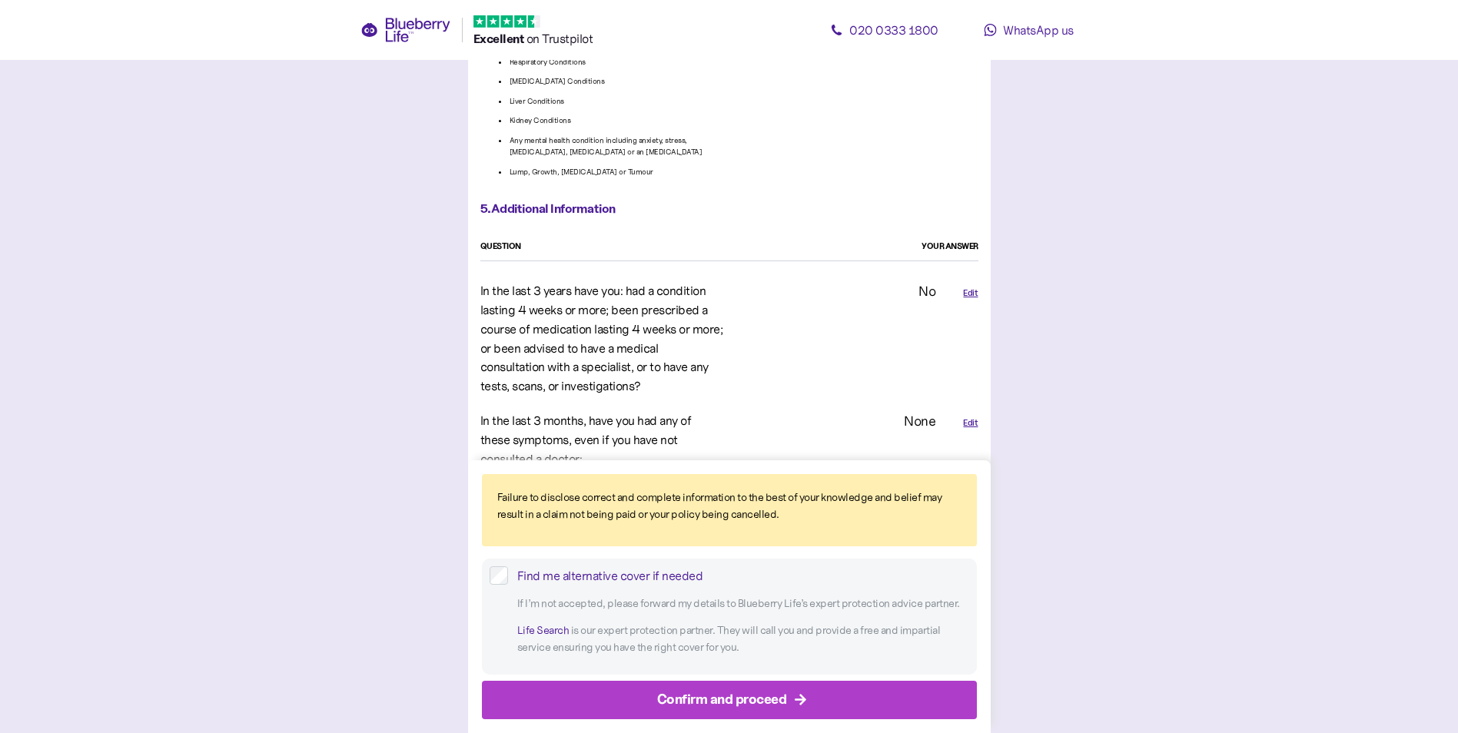
click at [969, 287] on div "Edit" at bounding box center [970, 293] width 15 height 13
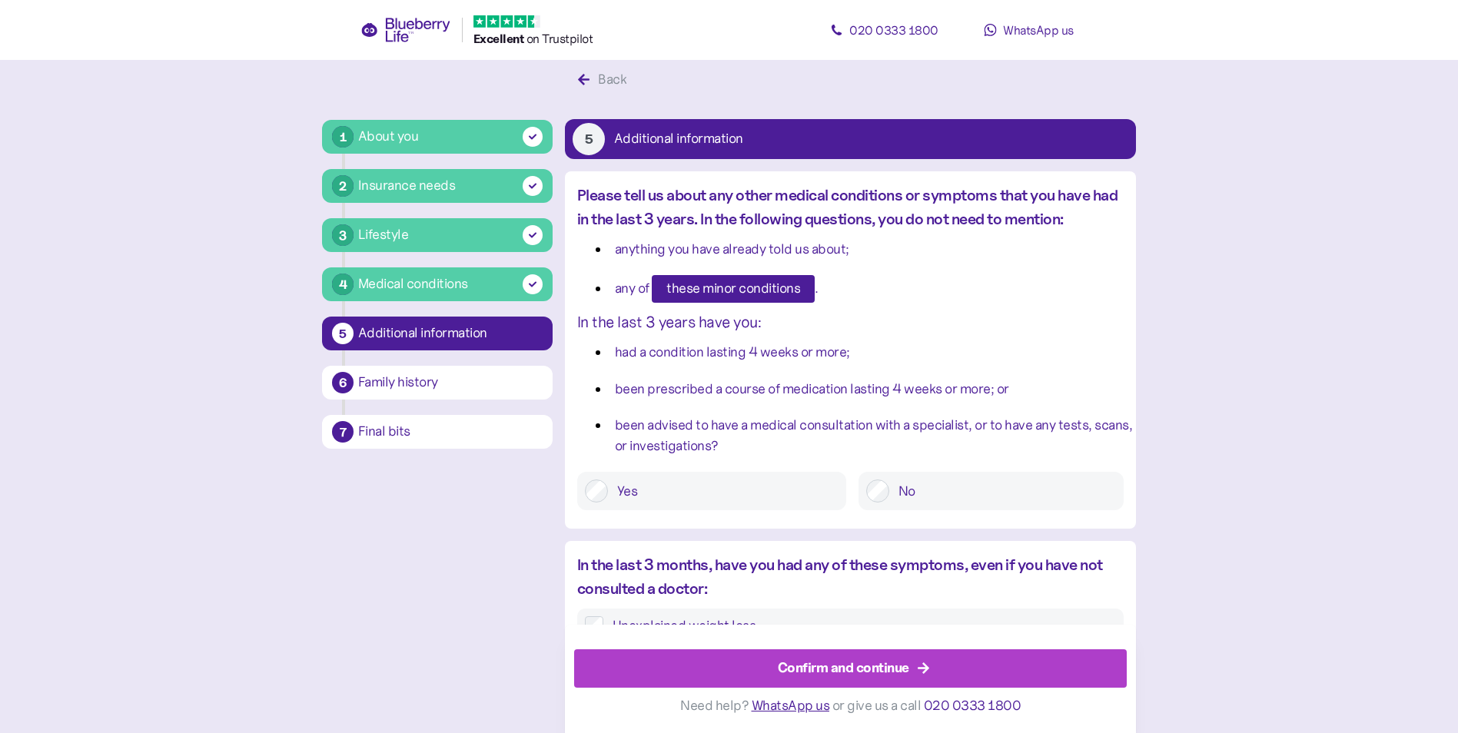
scroll to position [29, 0]
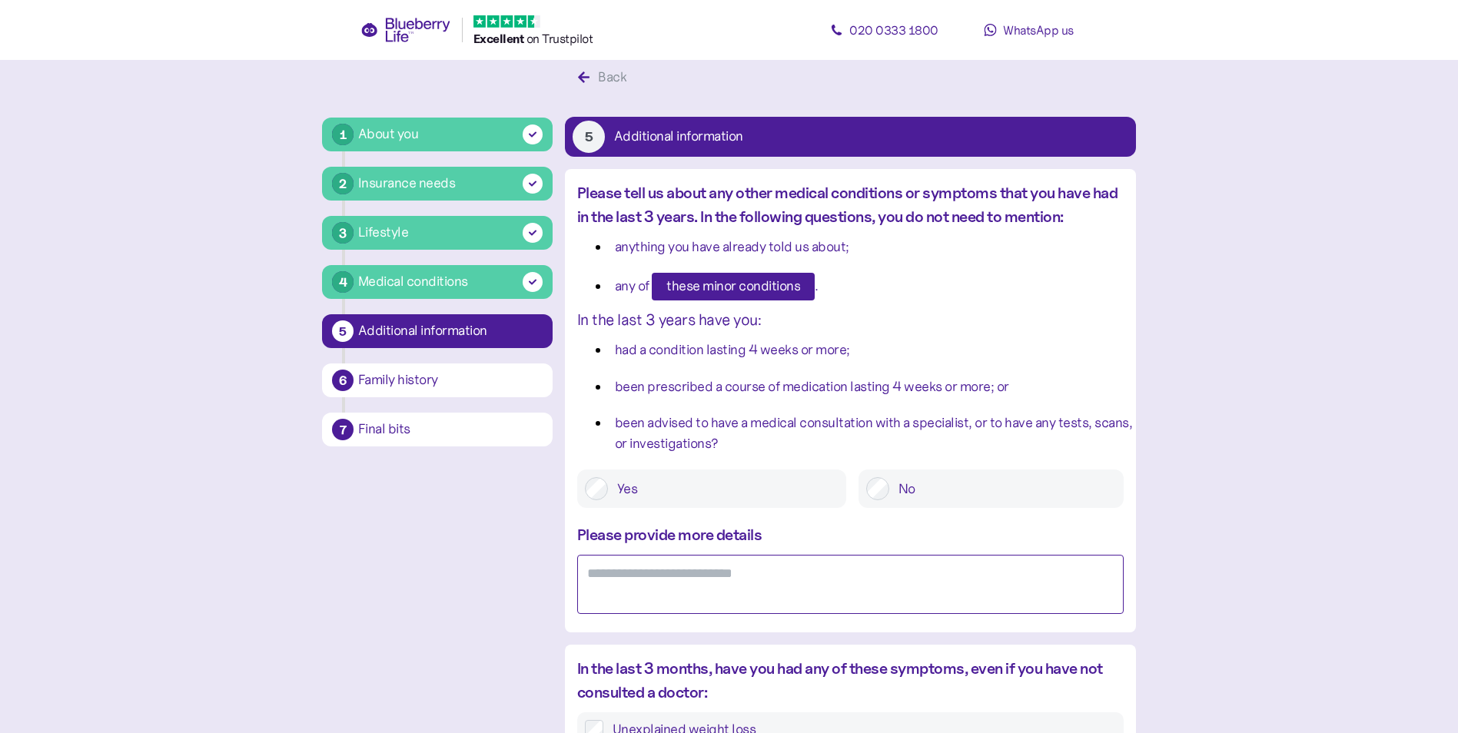
click at [638, 574] on textarea at bounding box center [850, 584] width 547 height 59
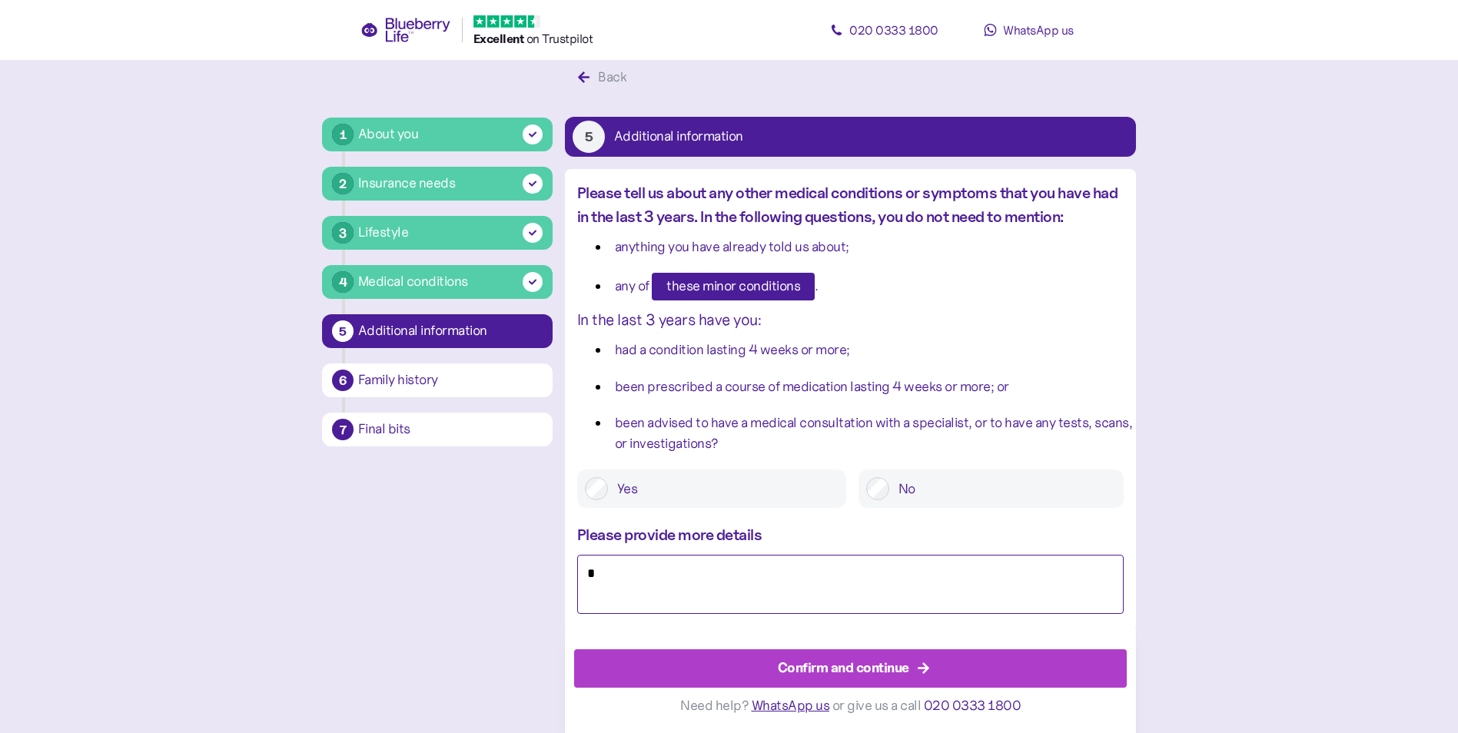
type textarea "*"
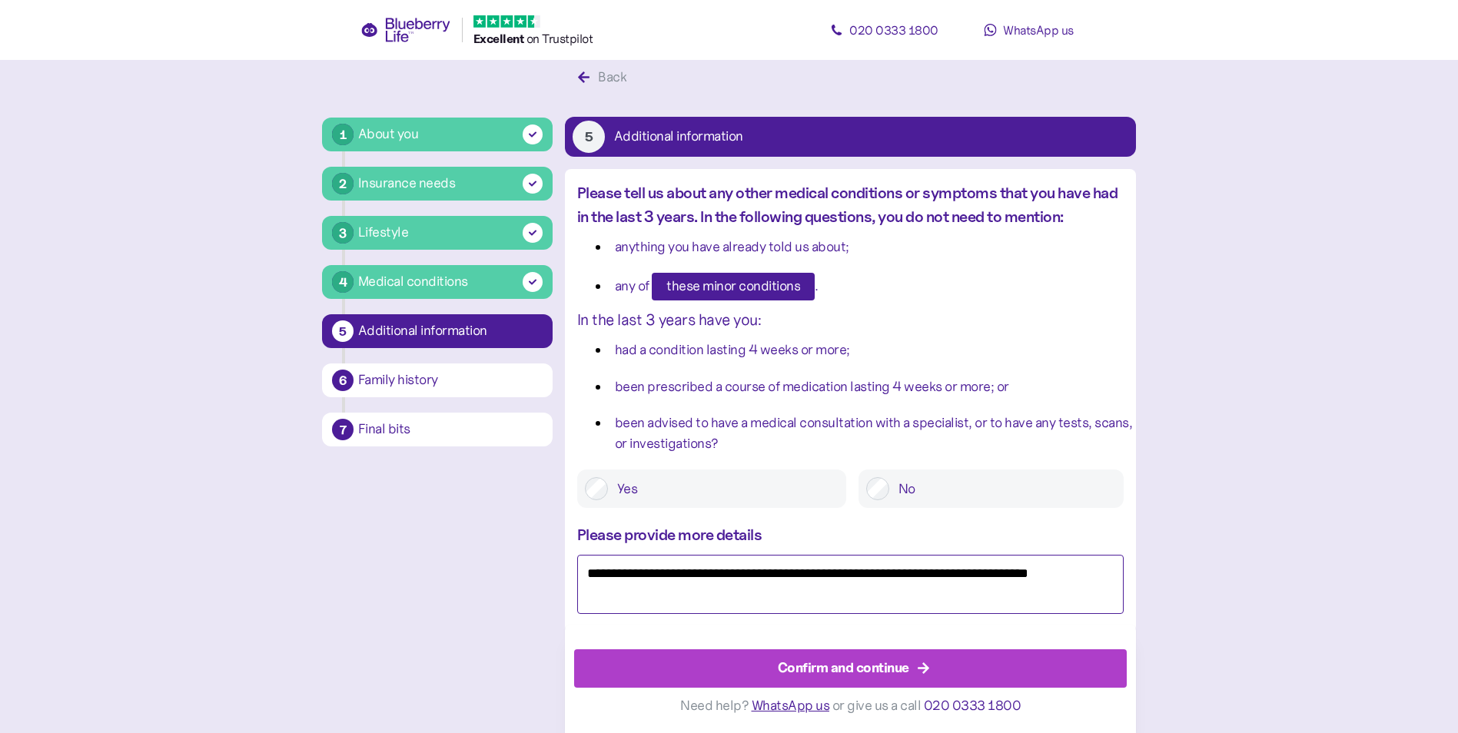
type textarea "**********"
click at [869, 669] on div "Confirm and continue" at bounding box center [843, 668] width 131 height 21
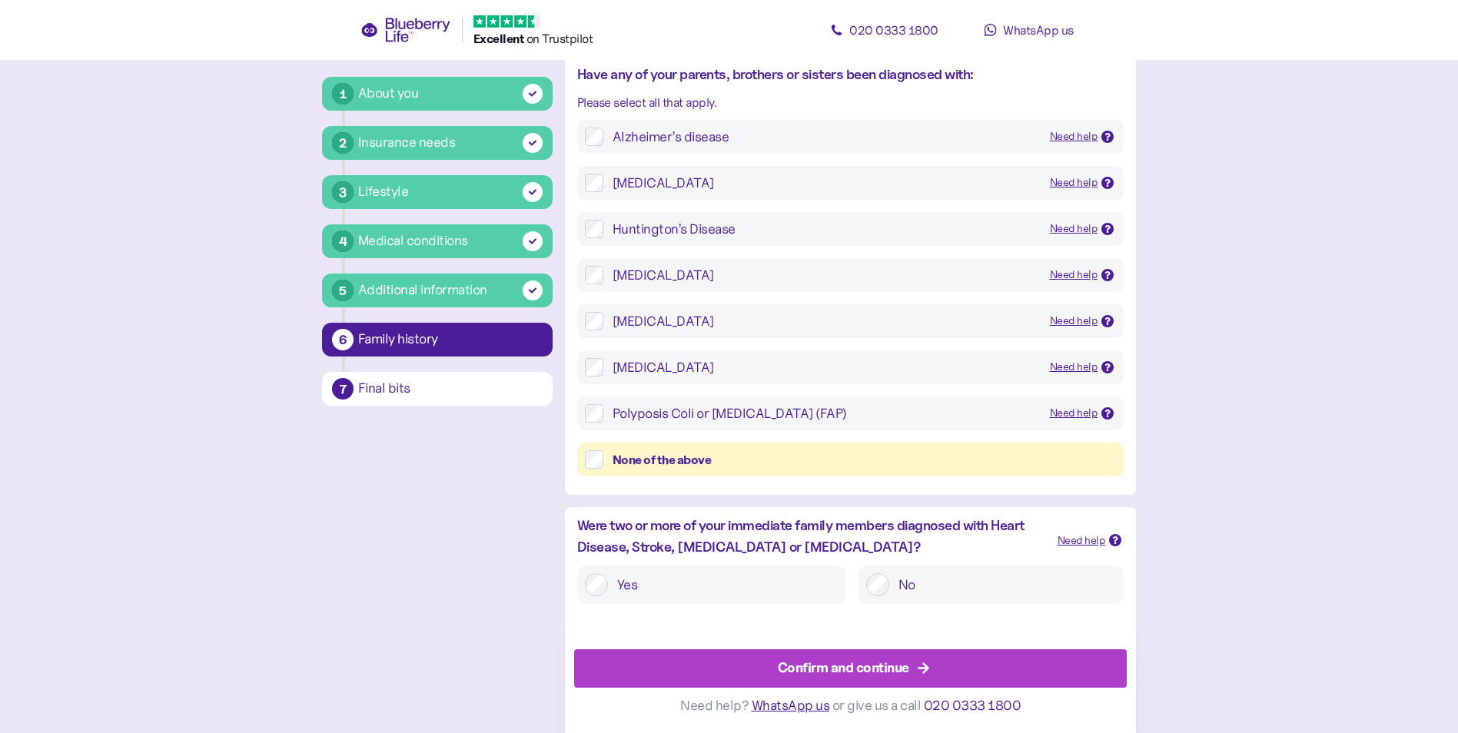
scroll to position [154, 0]
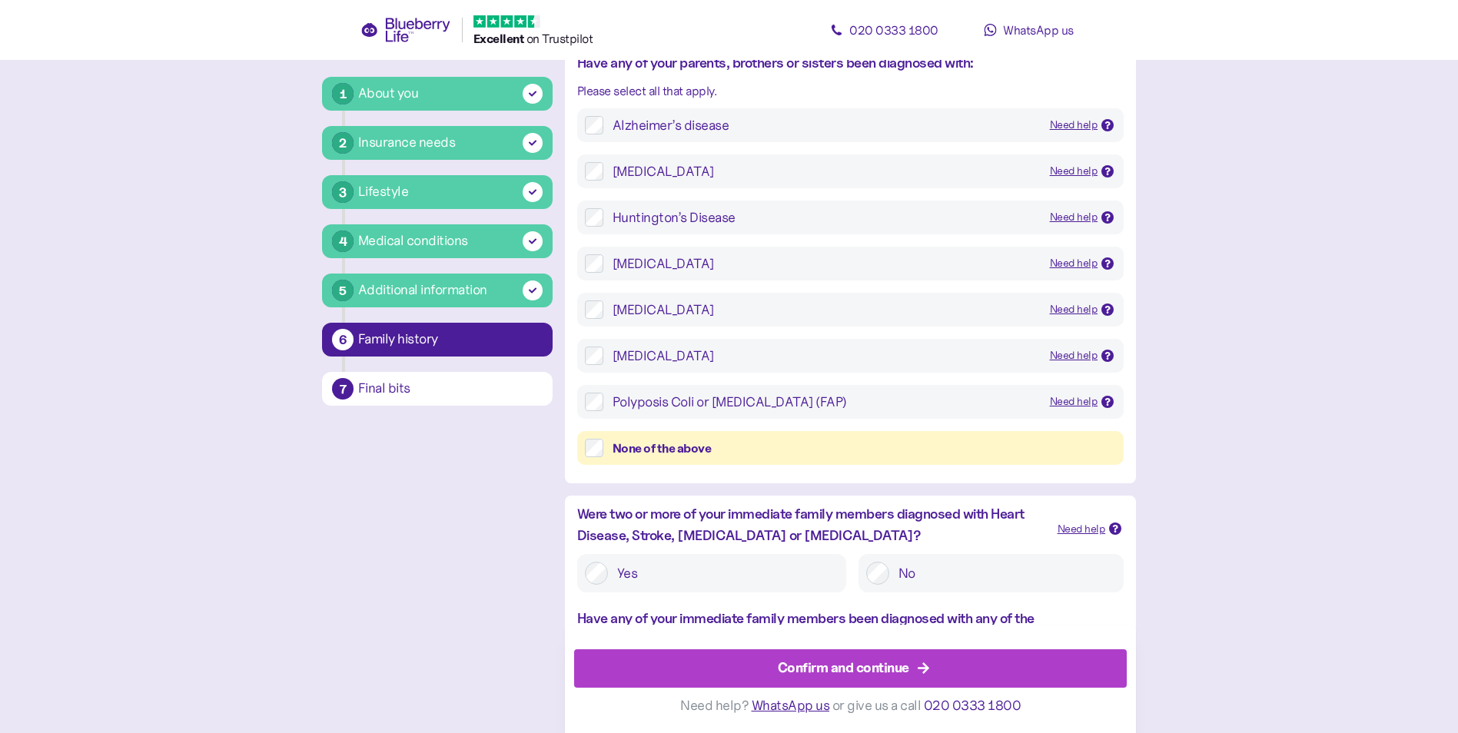
click at [854, 668] on div "Confirm and continue" at bounding box center [843, 668] width 131 height 21
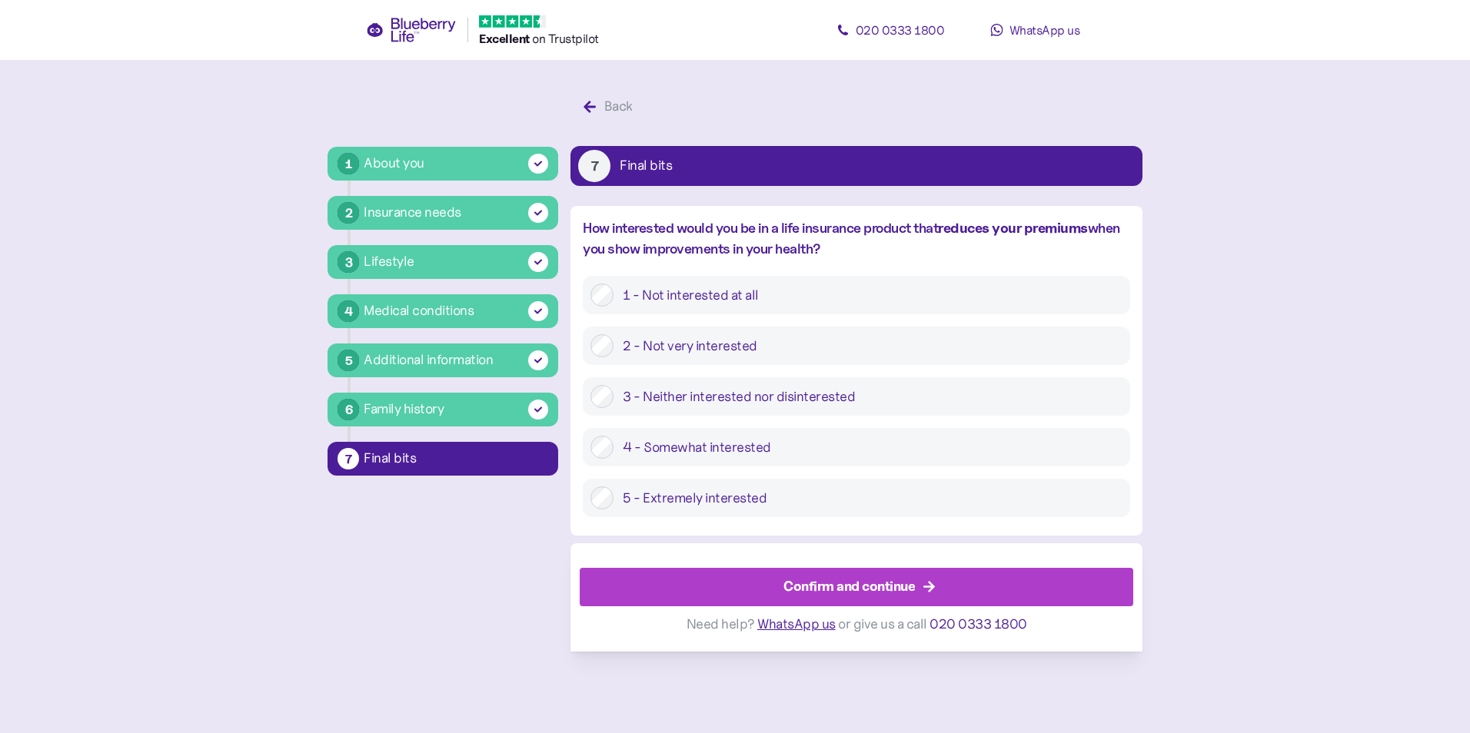
click at [843, 588] on div "Confirm and continue" at bounding box center [848, 586] width 131 height 21
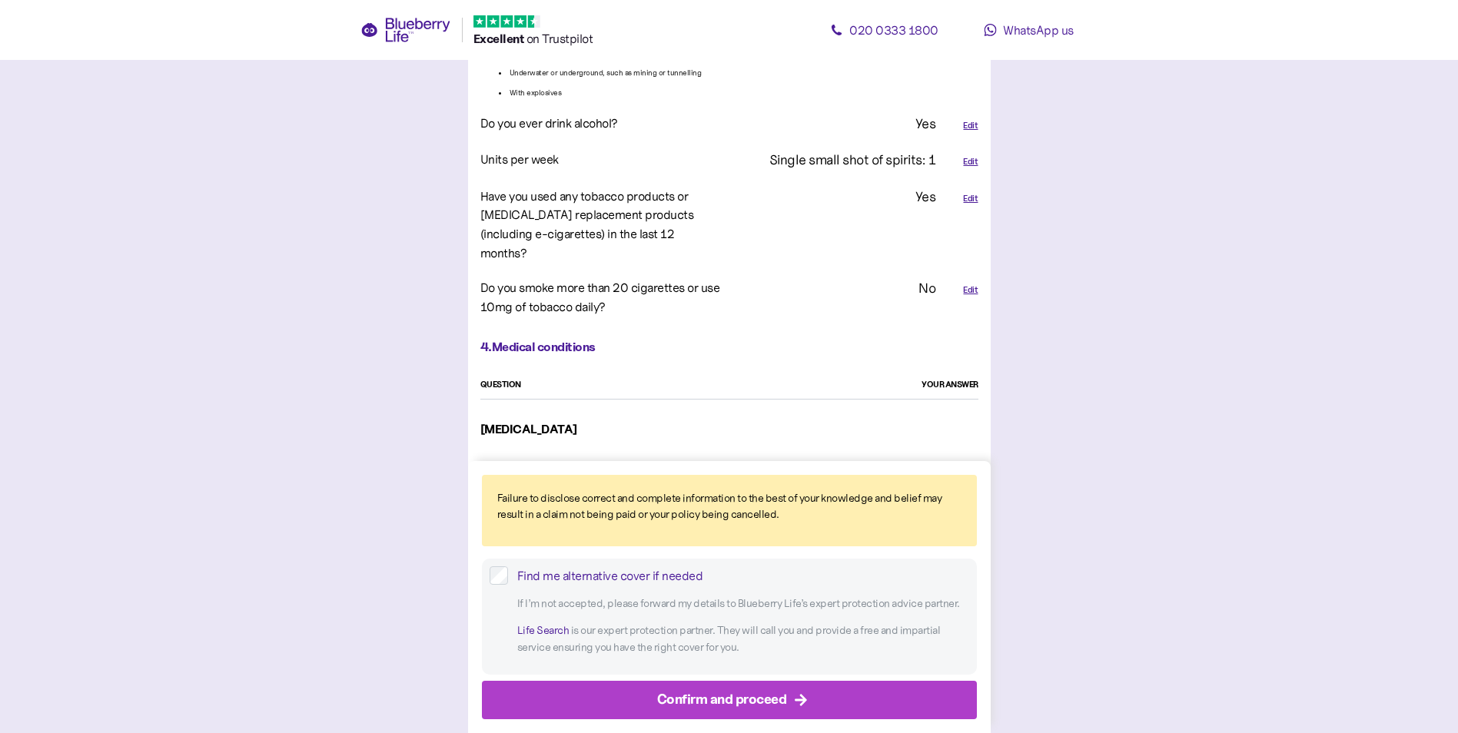
scroll to position [1537, 0]
click at [792, 692] on div "Confirm and proceed" at bounding box center [733, 700] width 460 height 37
